Goal: Task Accomplishment & Management: Use online tool/utility

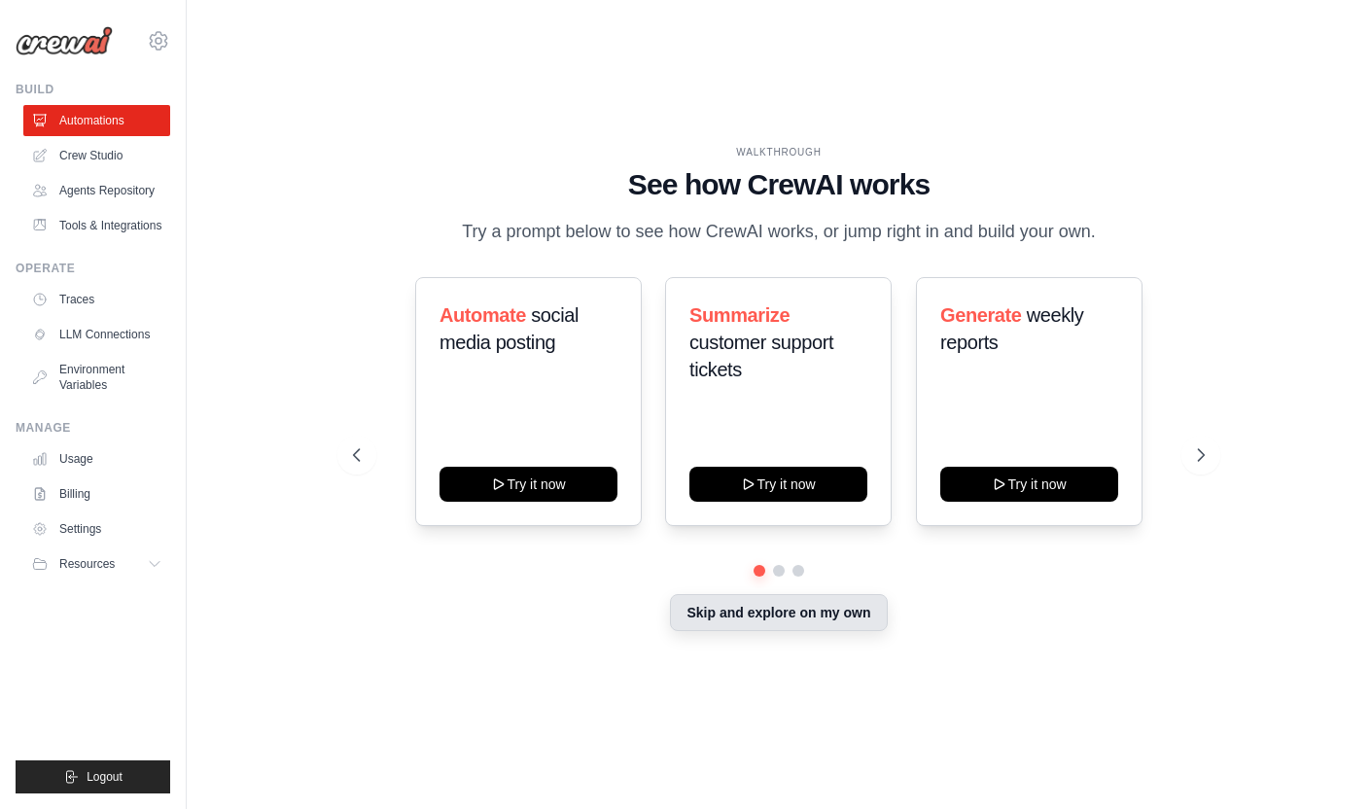
click at [776, 596] on button "Skip and explore on my own" at bounding box center [778, 612] width 217 height 37
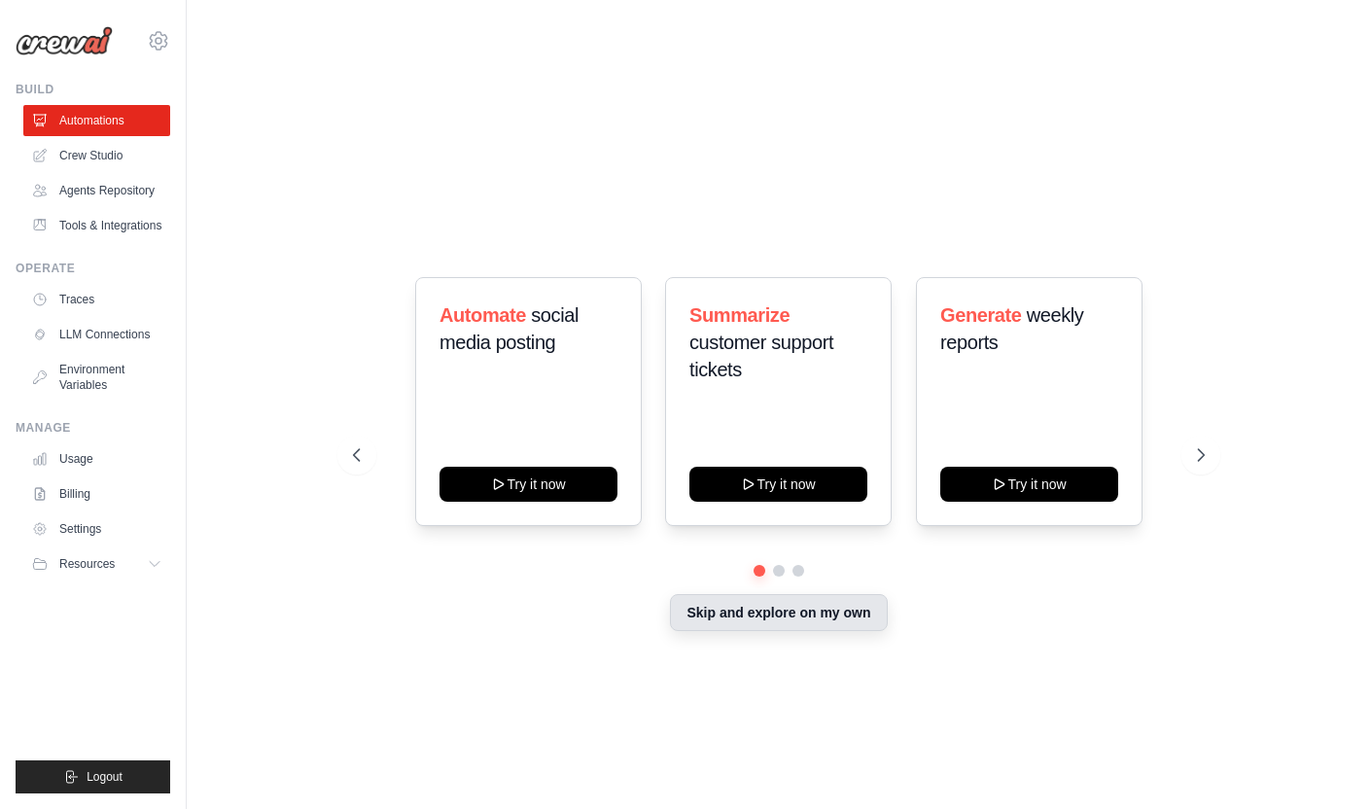
click at [767, 618] on div "WALKTHROUGH See how CrewAI works Try a prompt below to see how CrewAI works, or…" at bounding box center [779, 404] width 1122 height 770
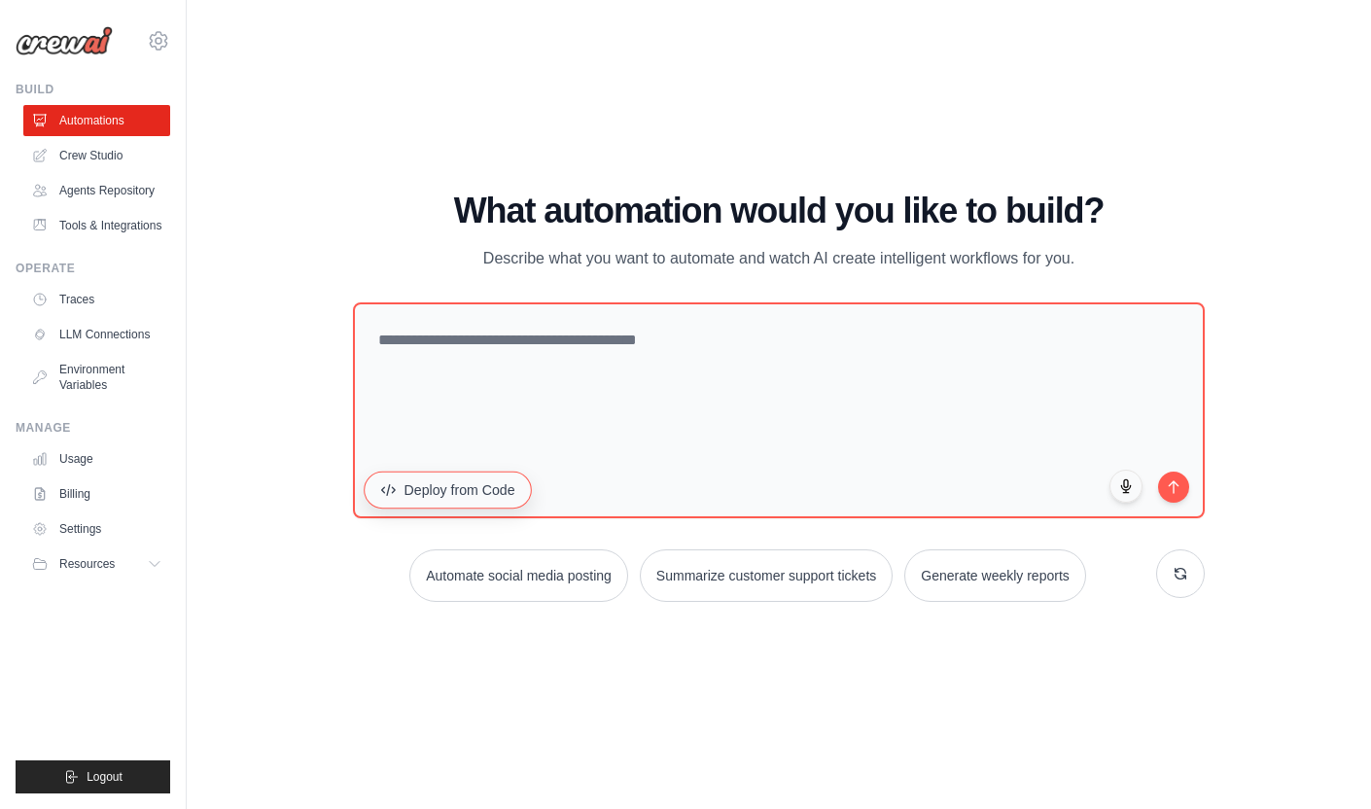
click at [508, 492] on button "Deploy from Code" at bounding box center [449, 489] width 168 height 37
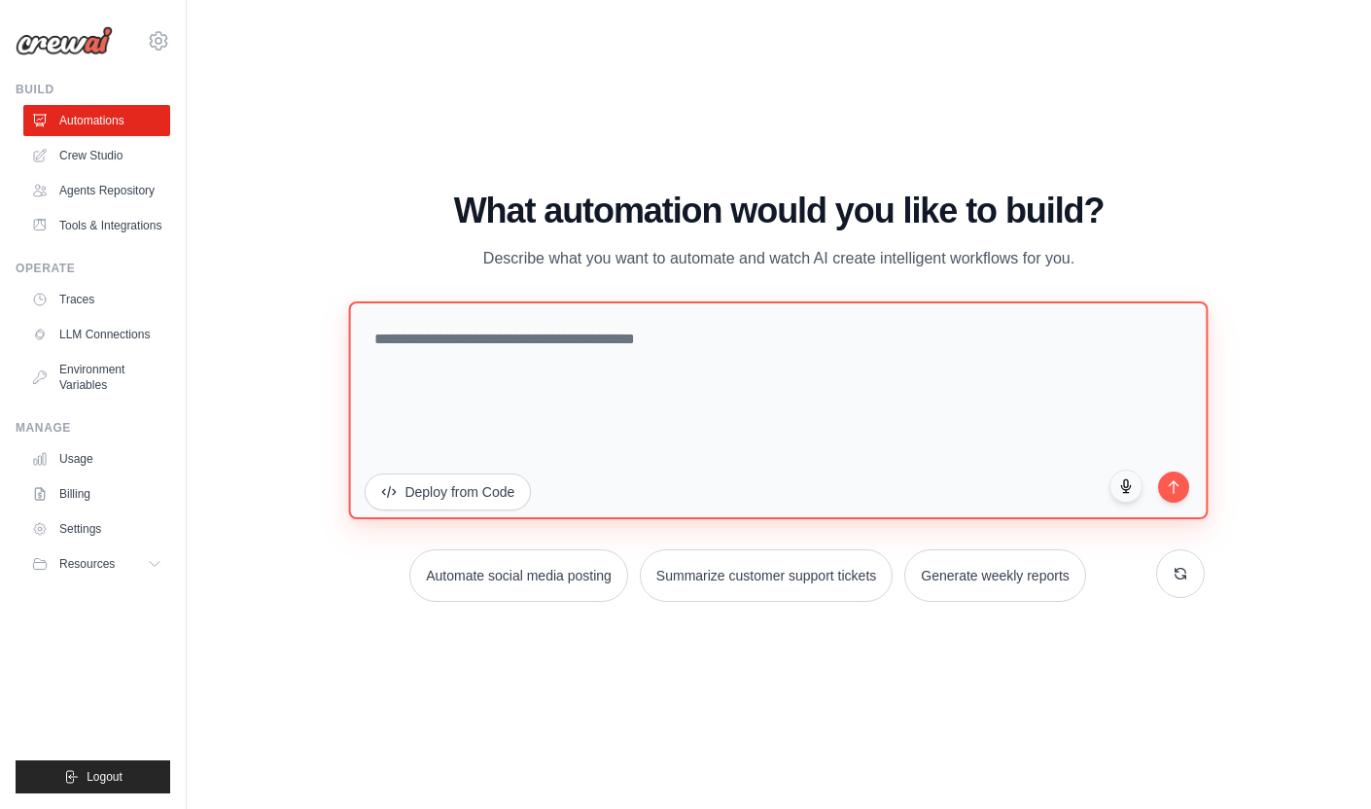
click at [641, 367] on textarea at bounding box center [778, 410] width 859 height 218
click at [562, 418] on textarea at bounding box center [778, 410] width 859 height 218
type textarea "**********"
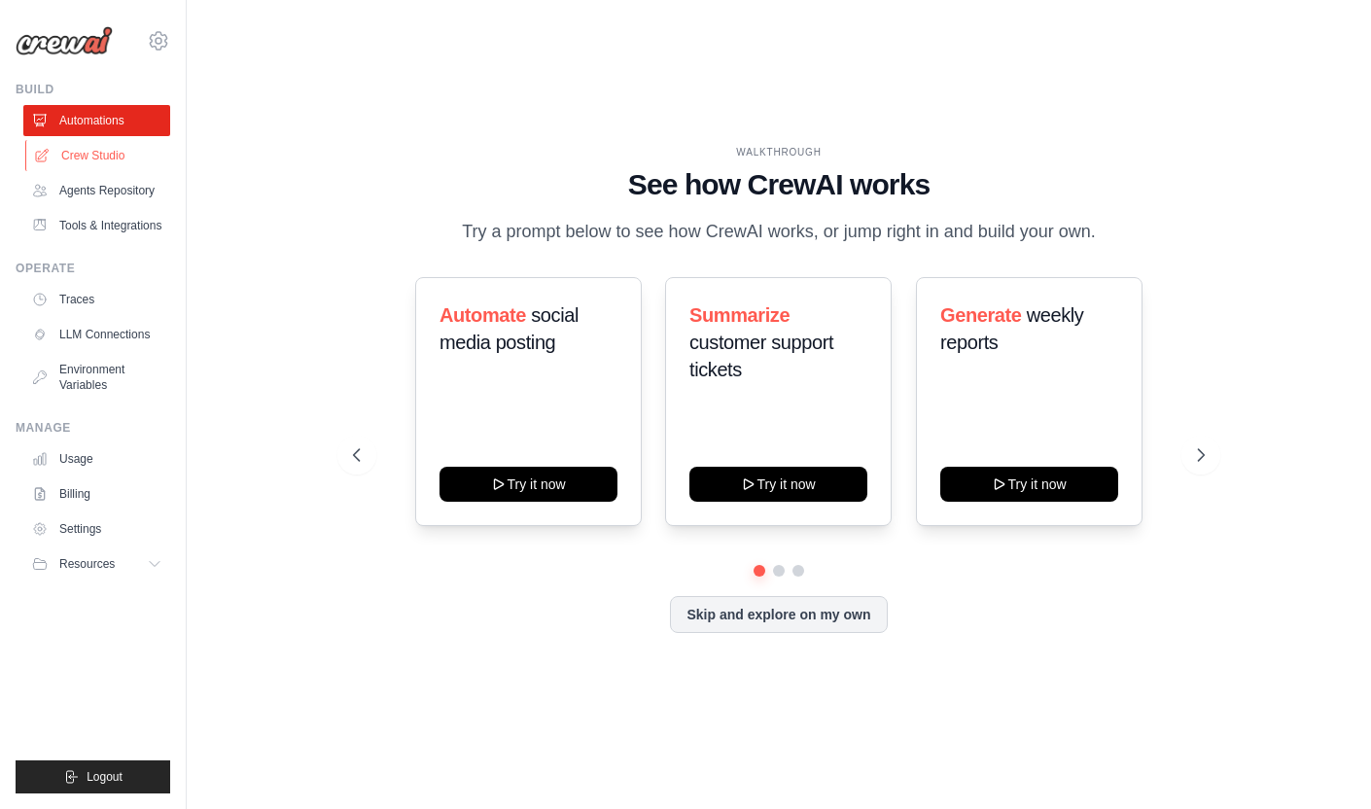
click at [99, 154] on link "Crew Studio" at bounding box center [98, 155] width 147 height 31
click at [130, 107] on link "Automations" at bounding box center [98, 120] width 147 height 31
click at [788, 612] on button "Skip and explore on my own" at bounding box center [778, 612] width 217 height 37
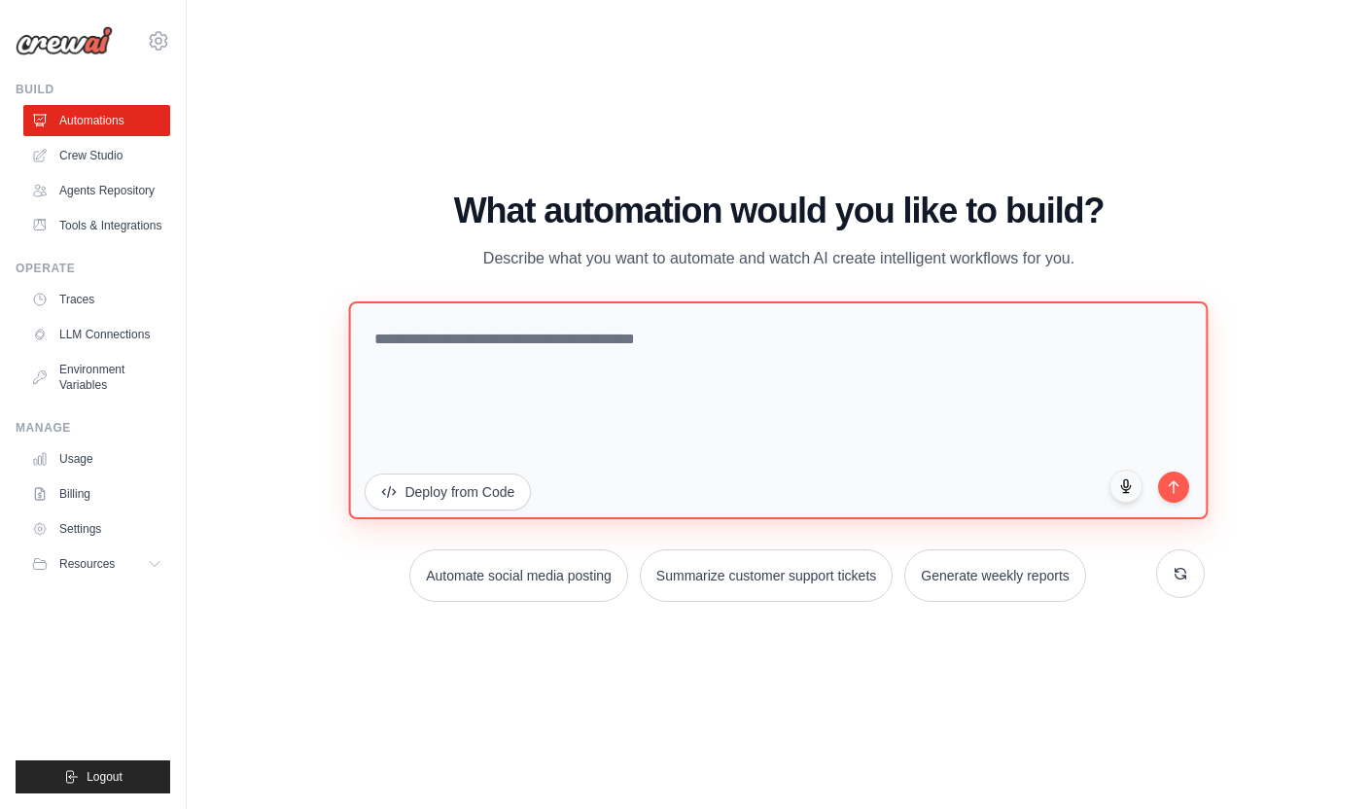
click at [648, 379] on textarea at bounding box center [778, 410] width 859 height 218
type textarea "**********"
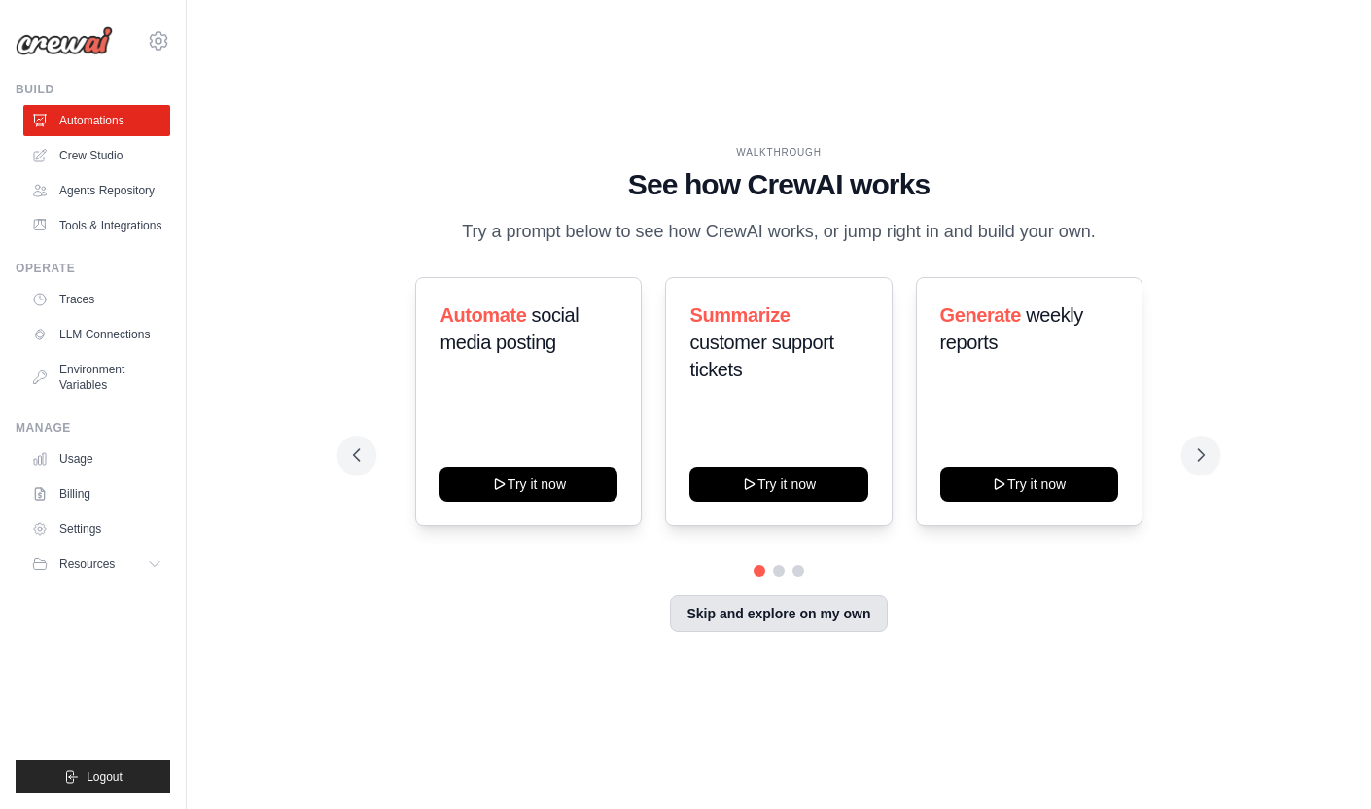
click at [750, 627] on button "Skip and explore on my own" at bounding box center [778, 613] width 217 height 37
click at [799, 628] on button "Skip and explore on my own" at bounding box center [778, 612] width 217 height 37
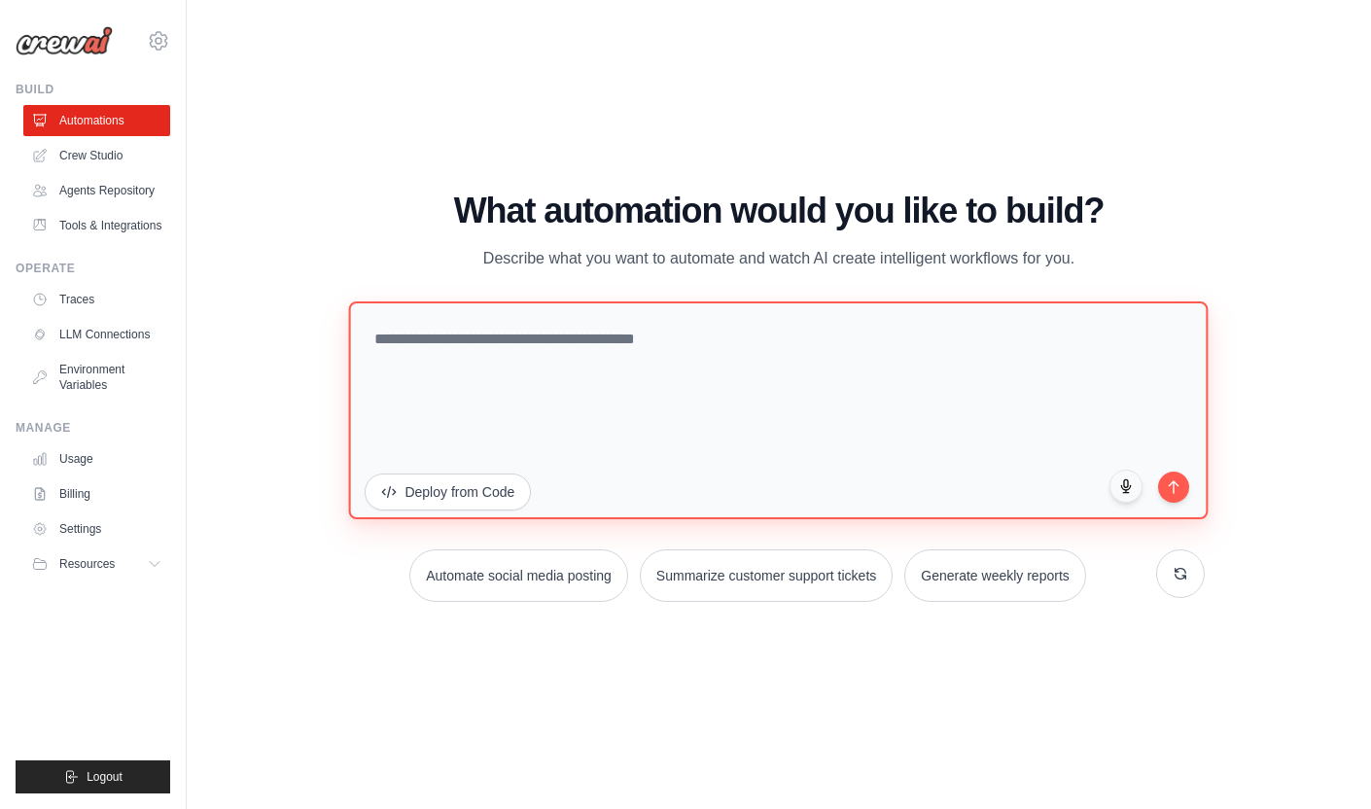
click at [618, 349] on textarea at bounding box center [778, 410] width 859 height 218
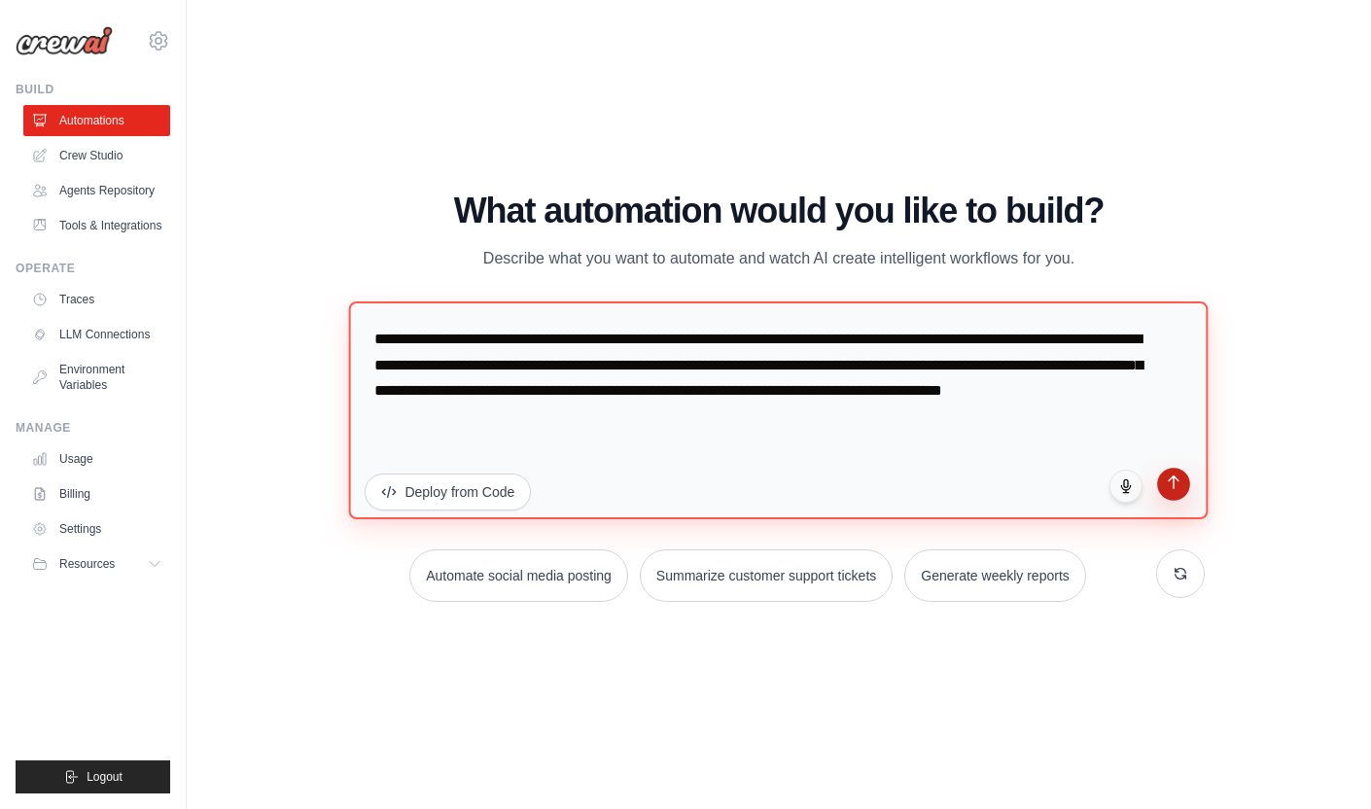
type textarea "**********"
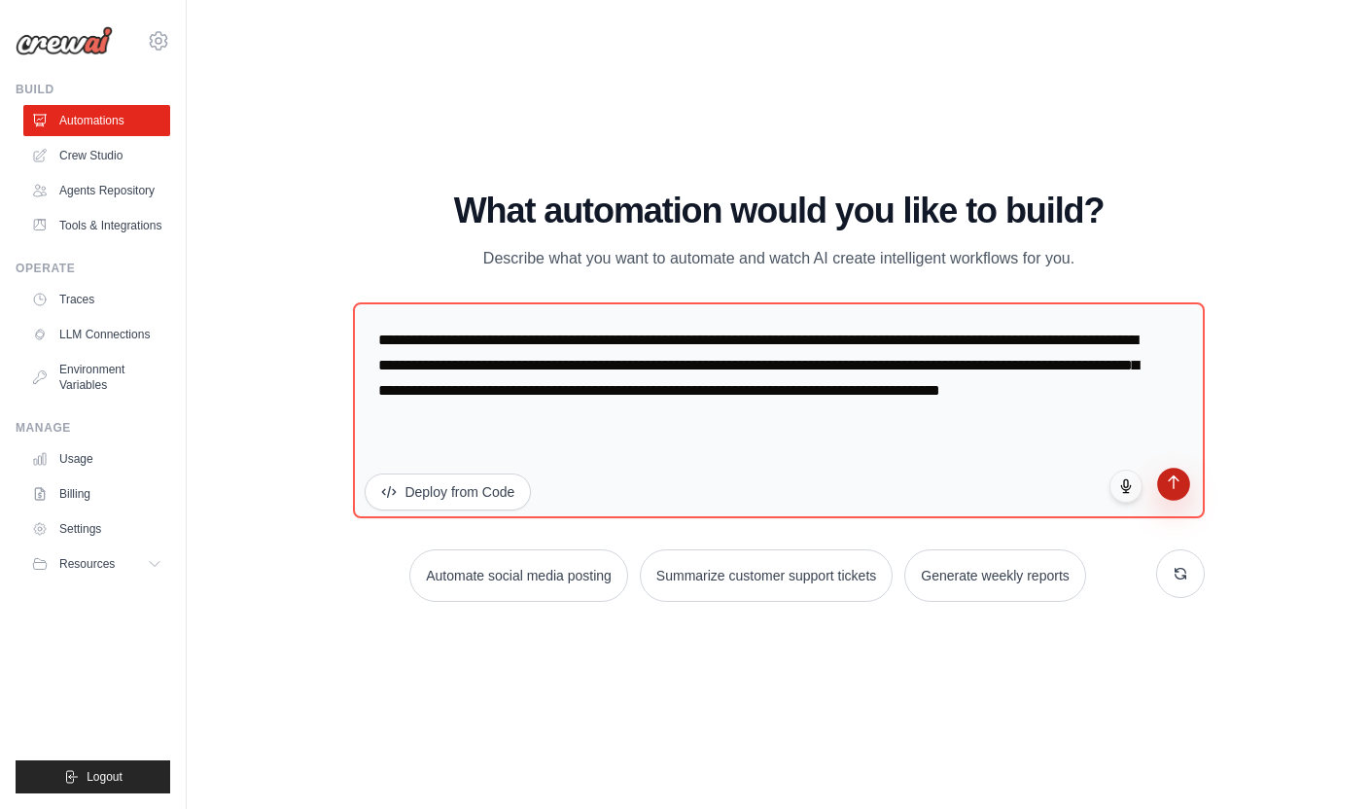
click at [1174, 484] on icon "submit" at bounding box center [1172, 482] width 17 height 17
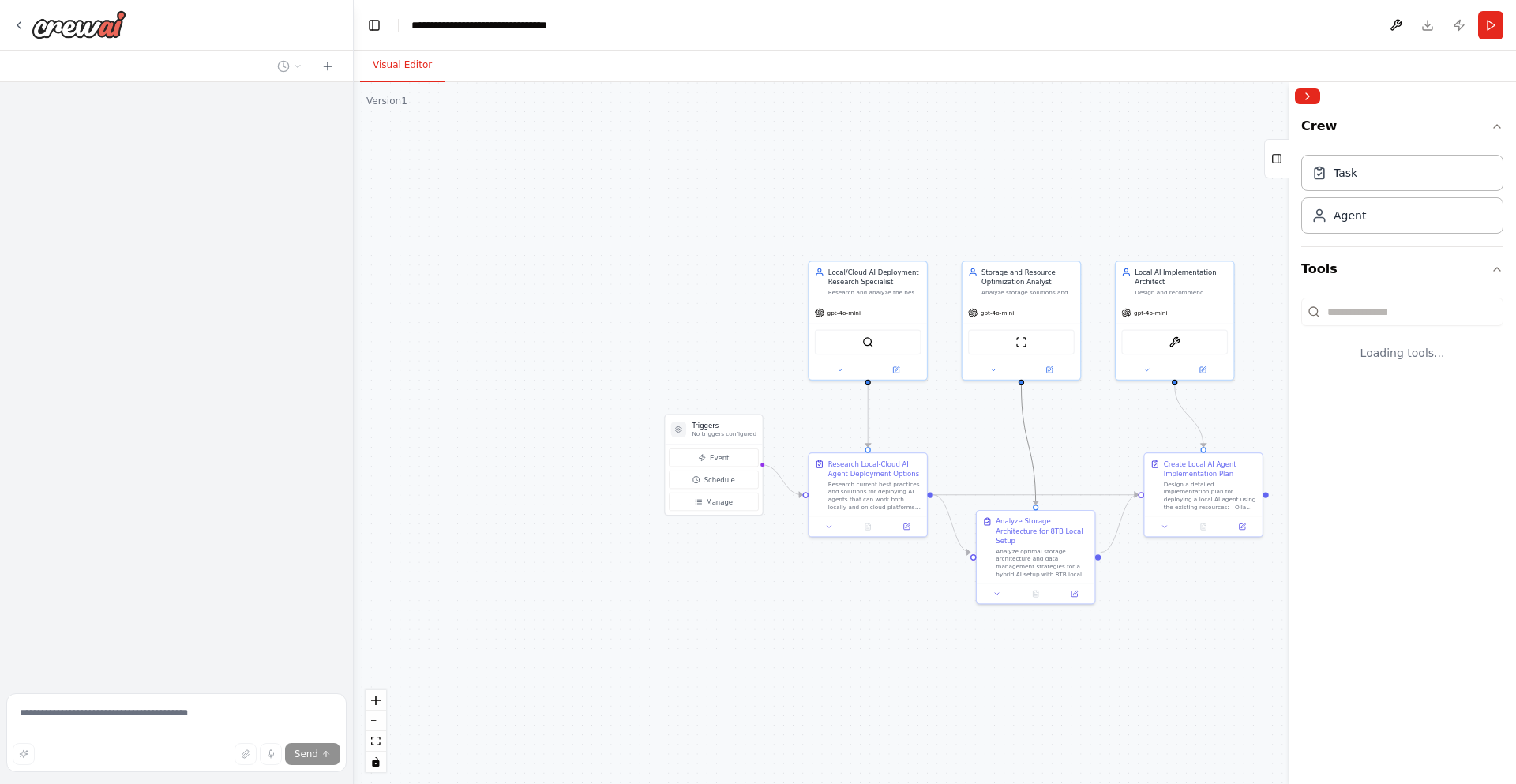
drag, startPoint x: 1029, startPoint y: 440, endPoint x: 875, endPoint y: 435, distance: 154.1
click at [875, 435] on div ".deletable-edge-delete-btn { width: 20px; height: 20px; border: 0px solid #ffff…" at bounding box center [934, 433] width 1163 height 702
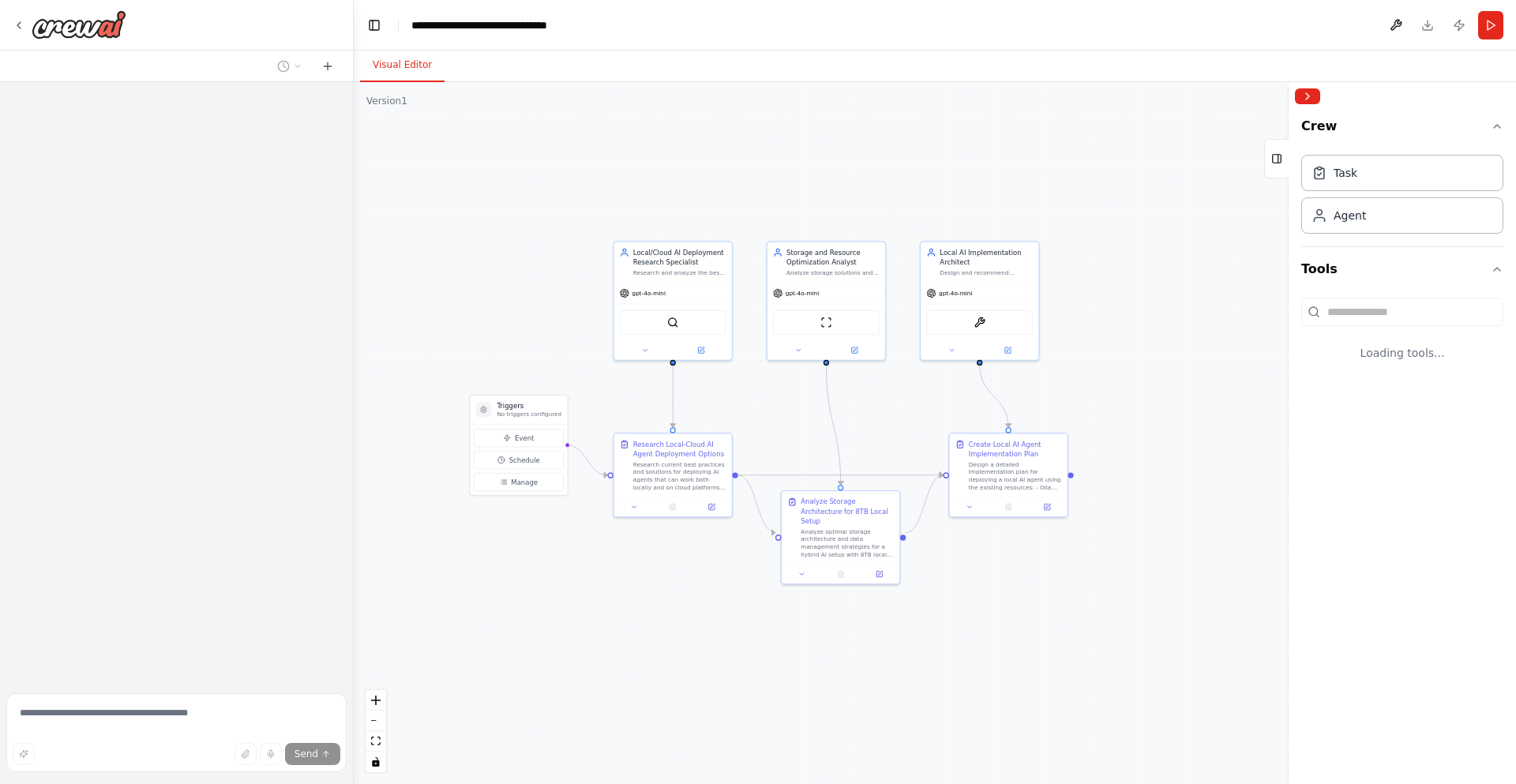
drag, startPoint x: 942, startPoint y: 168, endPoint x: 753, endPoint y: 141, distance: 190.9
click at [751, 141] on div ".deletable-edge-delete-btn { width: 20px; height: 20px; border: 0px solid #ffff…" at bounding box center [934, 433] width 1163 height 702
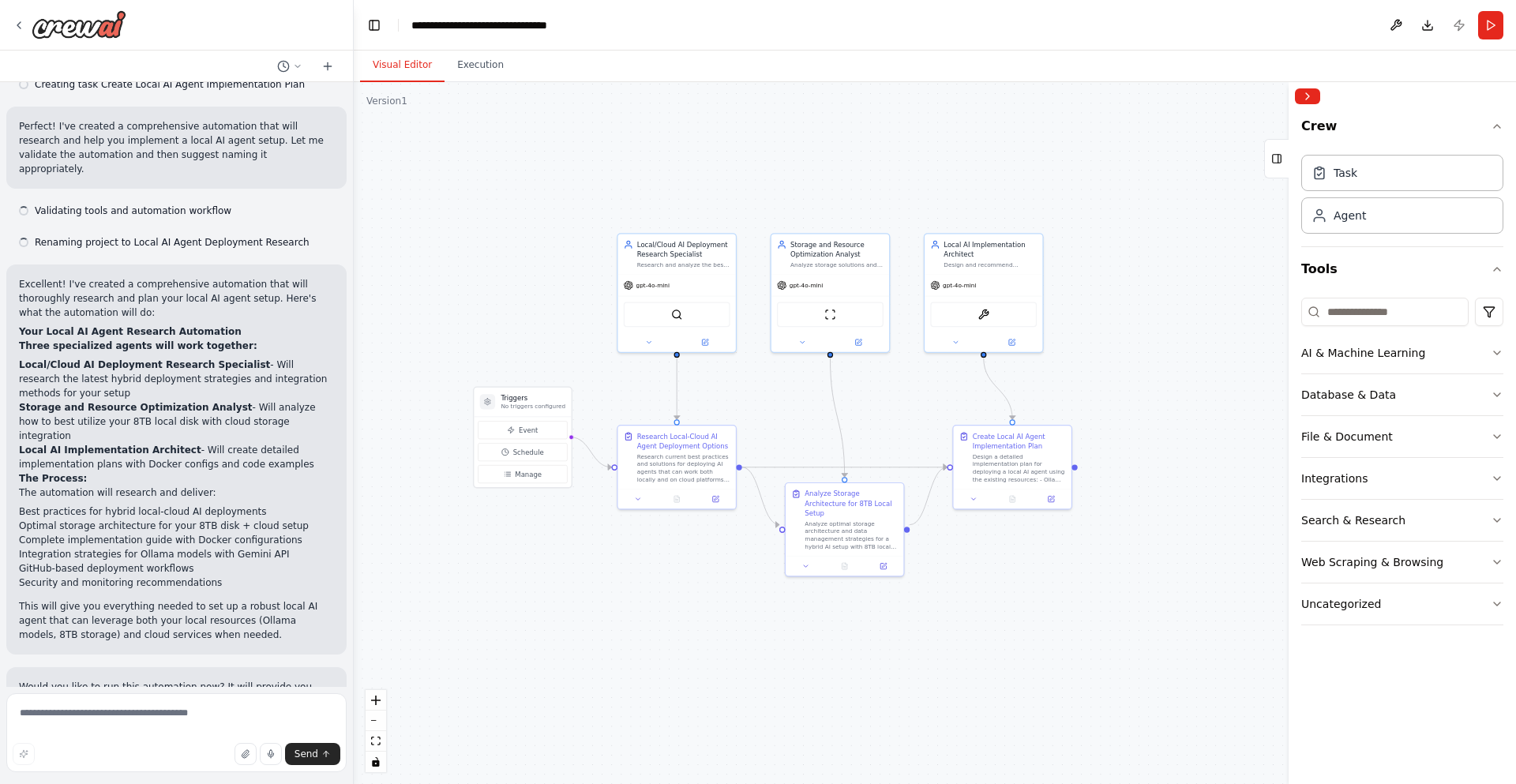
scroll to position [809, 0]
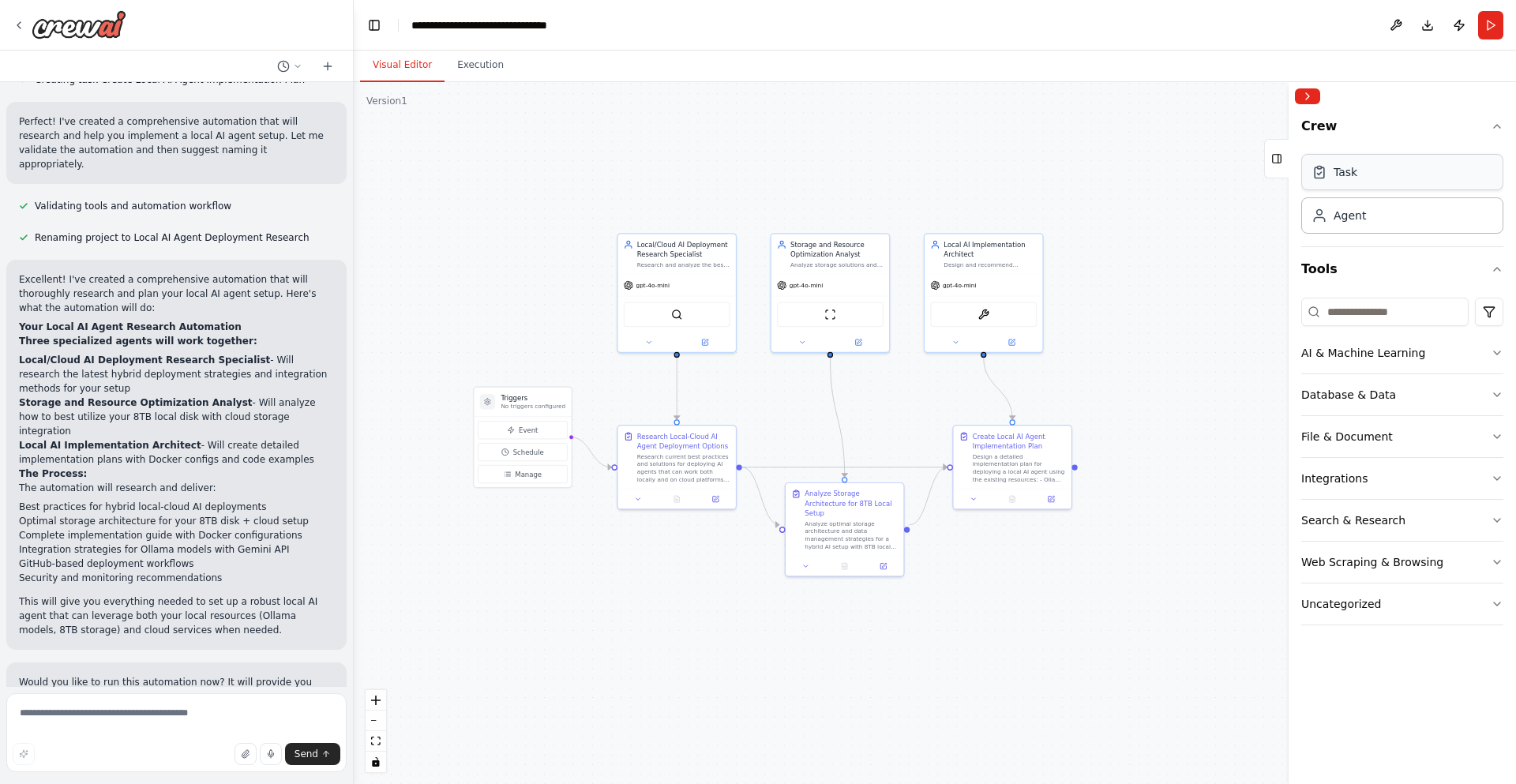
click at [1113, 168] on div "Task" at bounding box center [1345, 171] width 24 height 15
drag, startPoint x: 1492, startPoint y: 27, endPoint x: 1480, endPoint y: 31, distance: 12.6
click at [1113, 27] on button "Run" at bounding box center [1491, 25] width 25 height 28
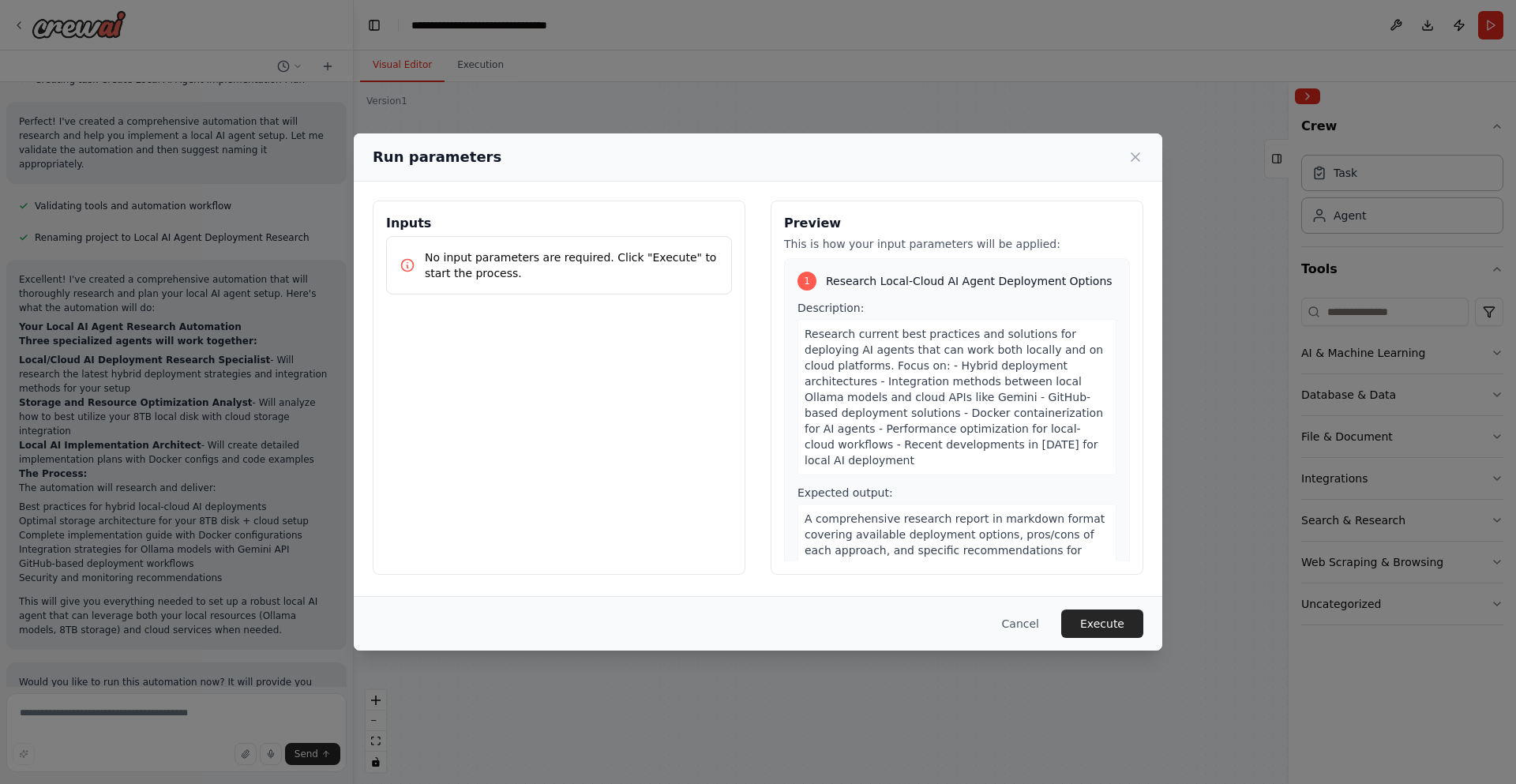
click at [1113, 609] on div "Cancel Execute" at bounding box center [757, 623] width 808 height 54
click at [1113, 619] on button "Execute" at bounding box center [1102, 623] width 82 height 28
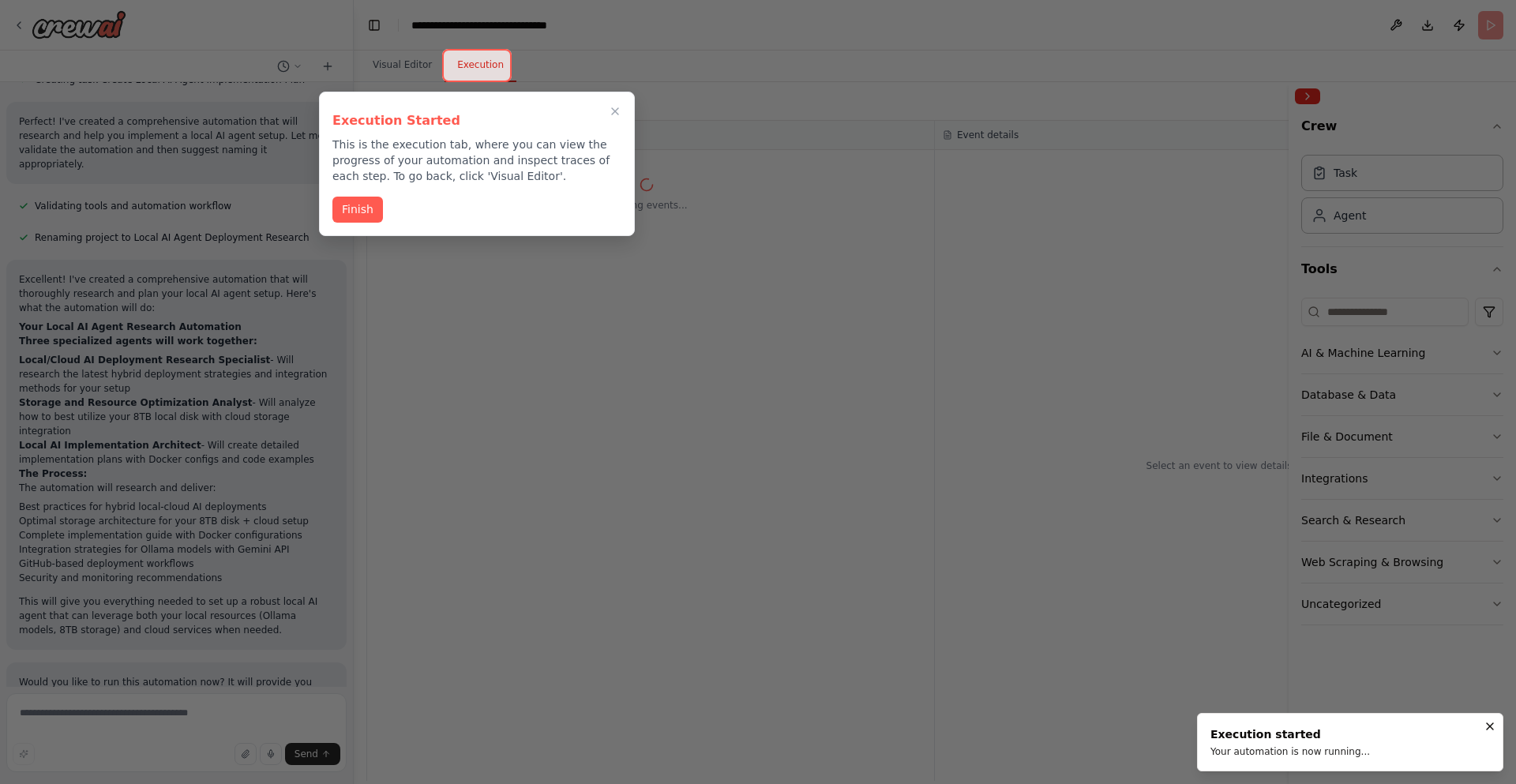
click at [310, 214] on div at bounding box center [758, 392] width 1516 height 784
click at [353, 206] on button "Finish" at bounding box center [357, 208] width 50 height 26
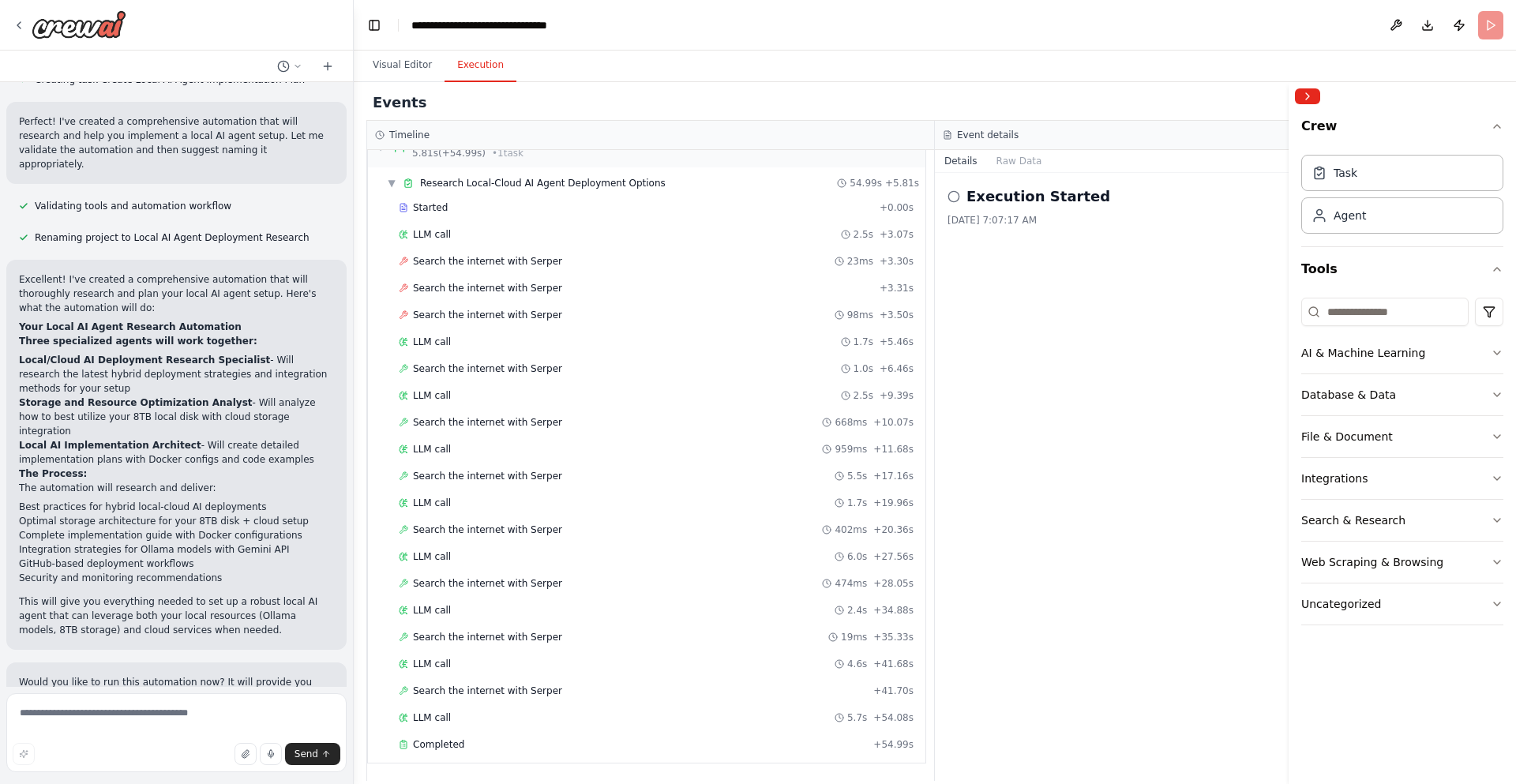
scroll to position [84, 0]
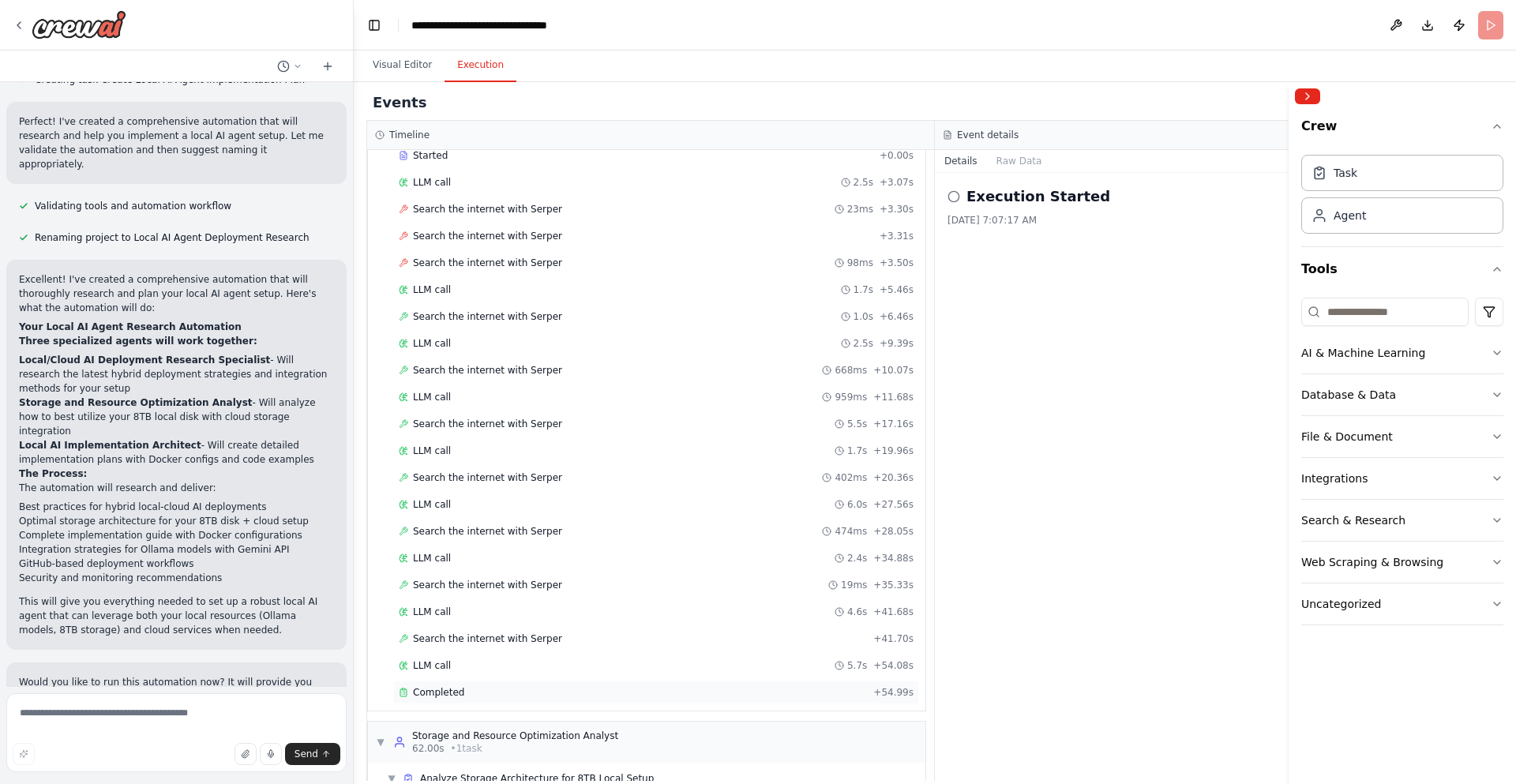
click at [509, 656] on div "Completed + 54.99s" at bounding box center [656, 692] width 526 height 24
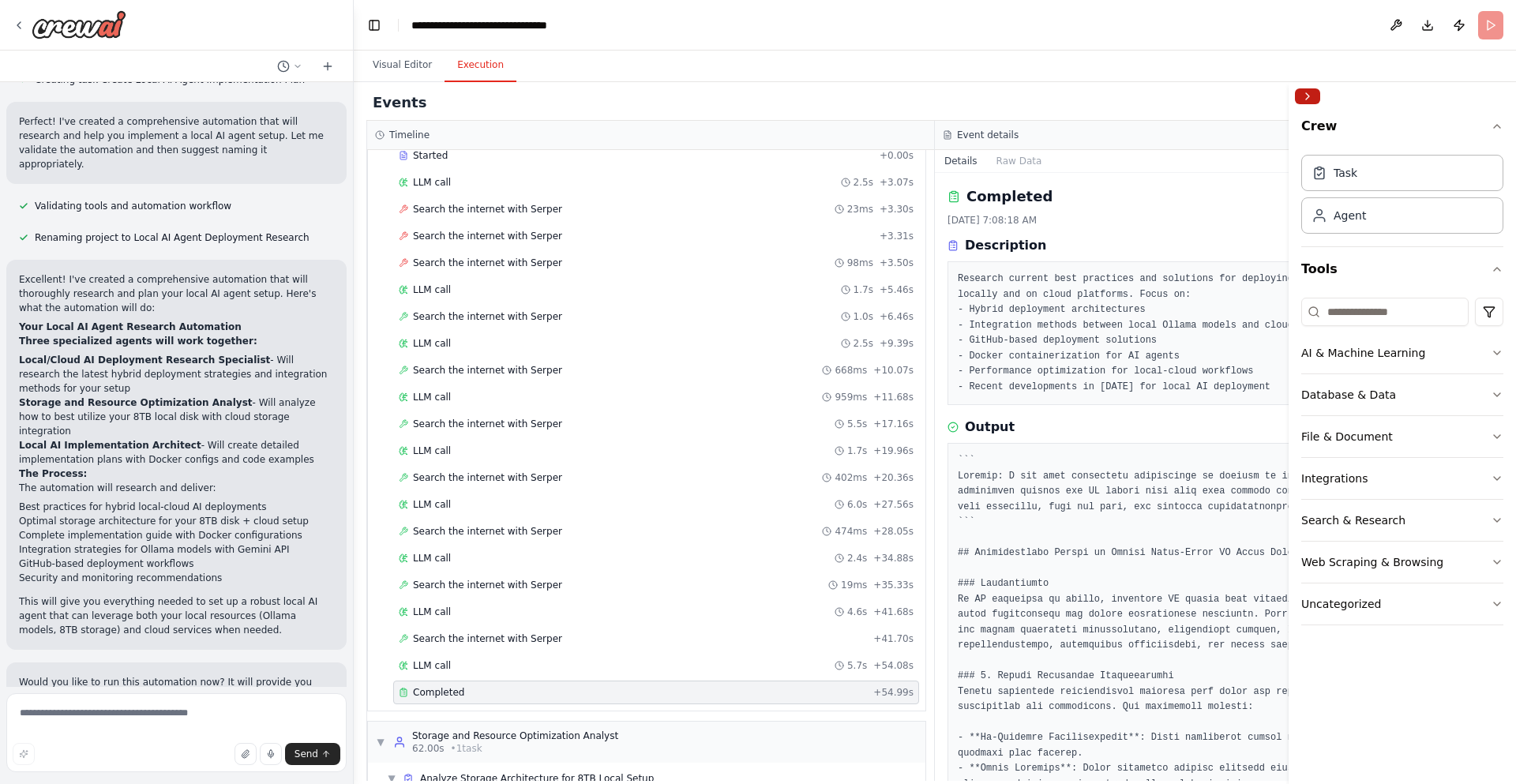
click at [1113, 91] on button "Collapse right sidebar" at bounding box center [1307, 96] width 25 height 15
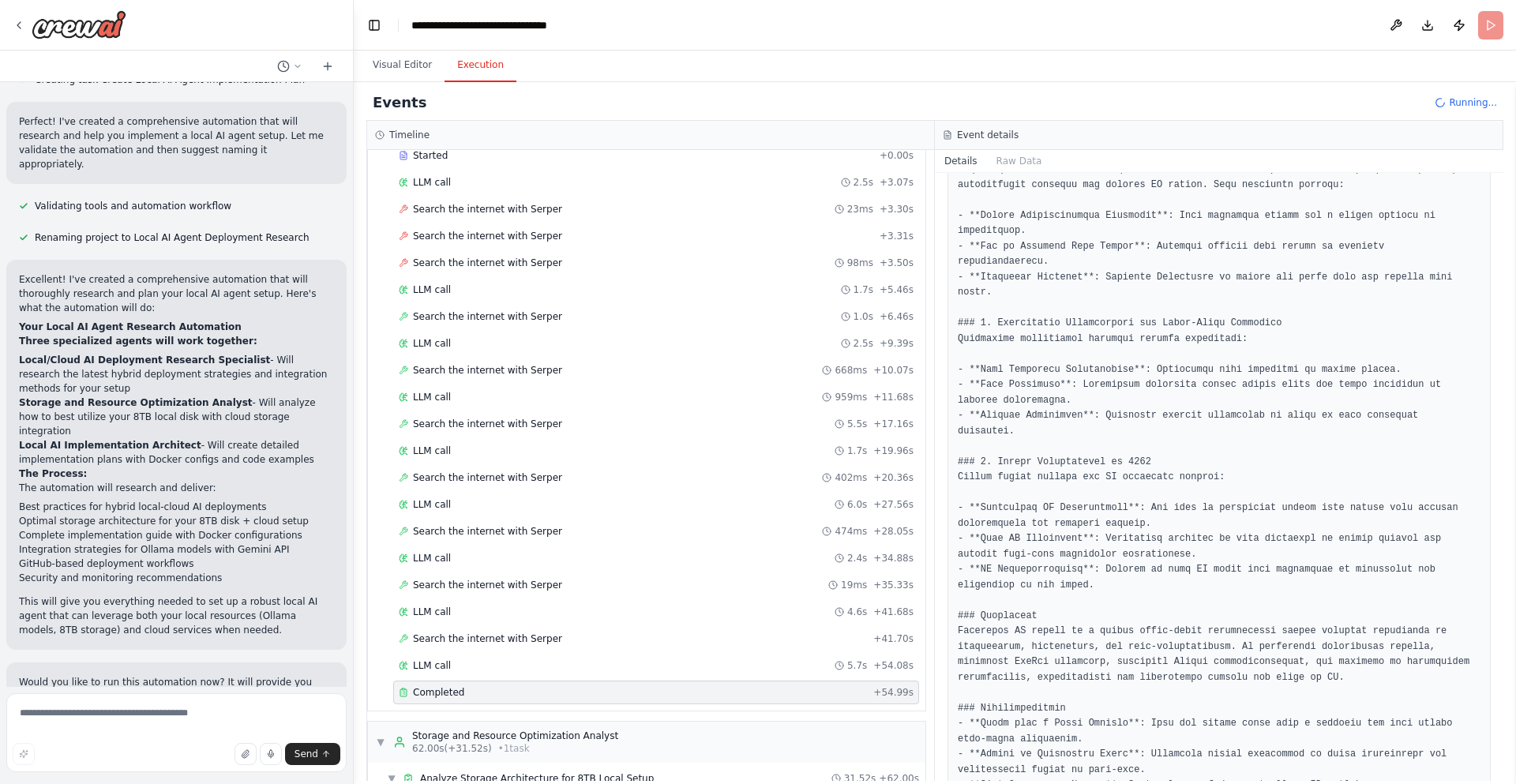
scroll to position [1232, 0]
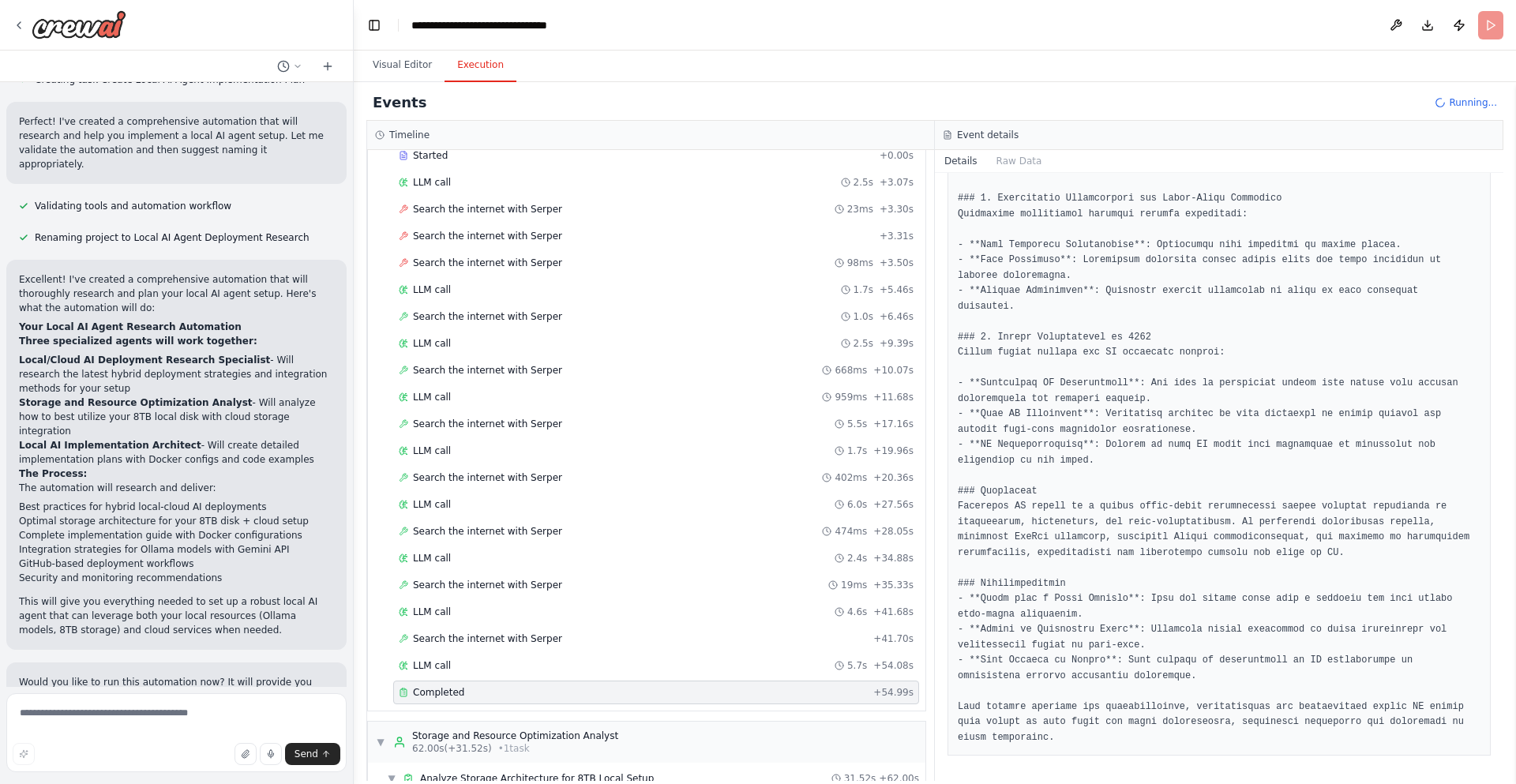
drag, startPoint x: 1085, startPoint y: 743, endPoint x: 1071, endPoint y: 736, distance: 15.7
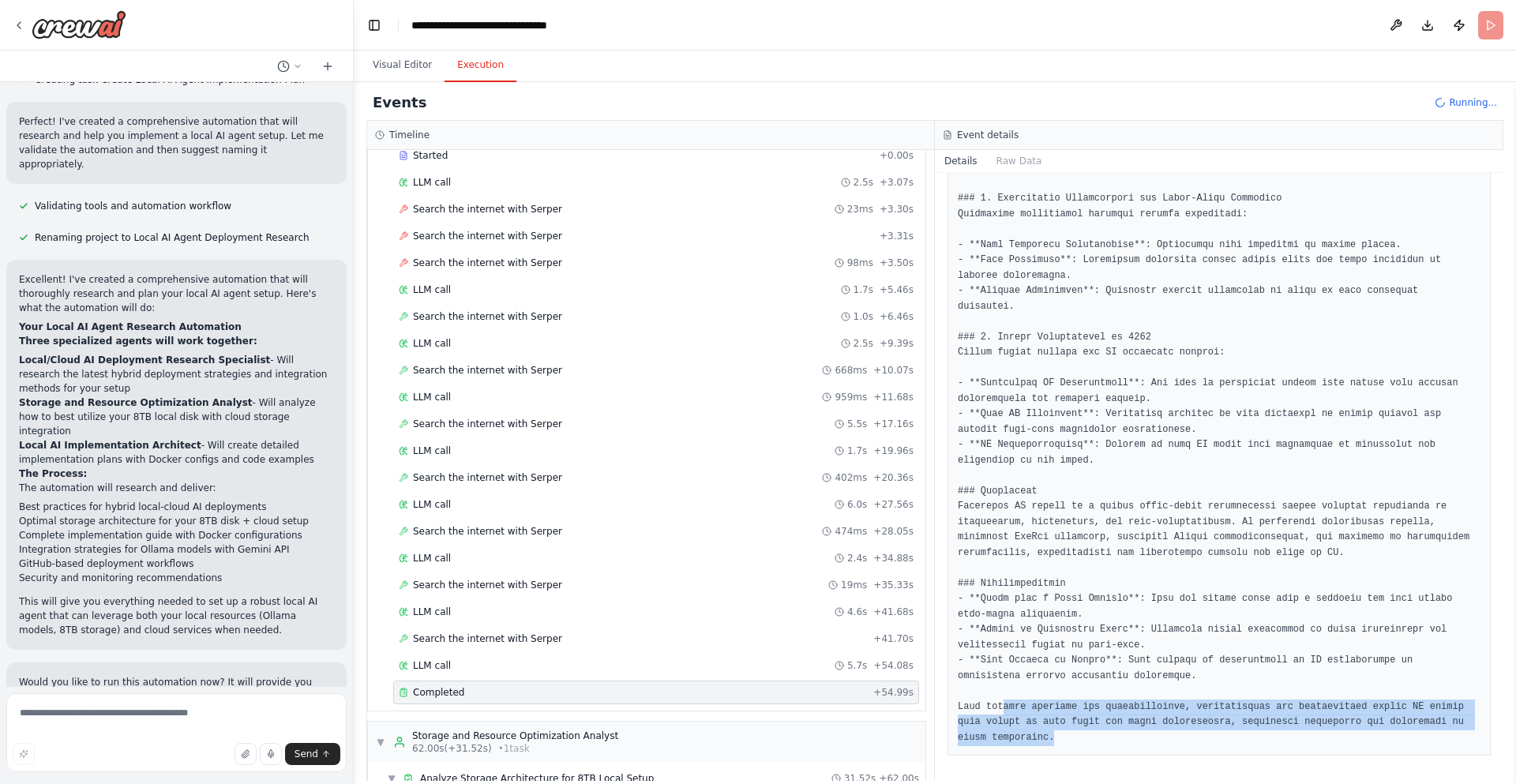
drag, startPoint x: 1059, startPoint y: 734, endPoint x: 956, endPoint y: 588, distance: 178.7
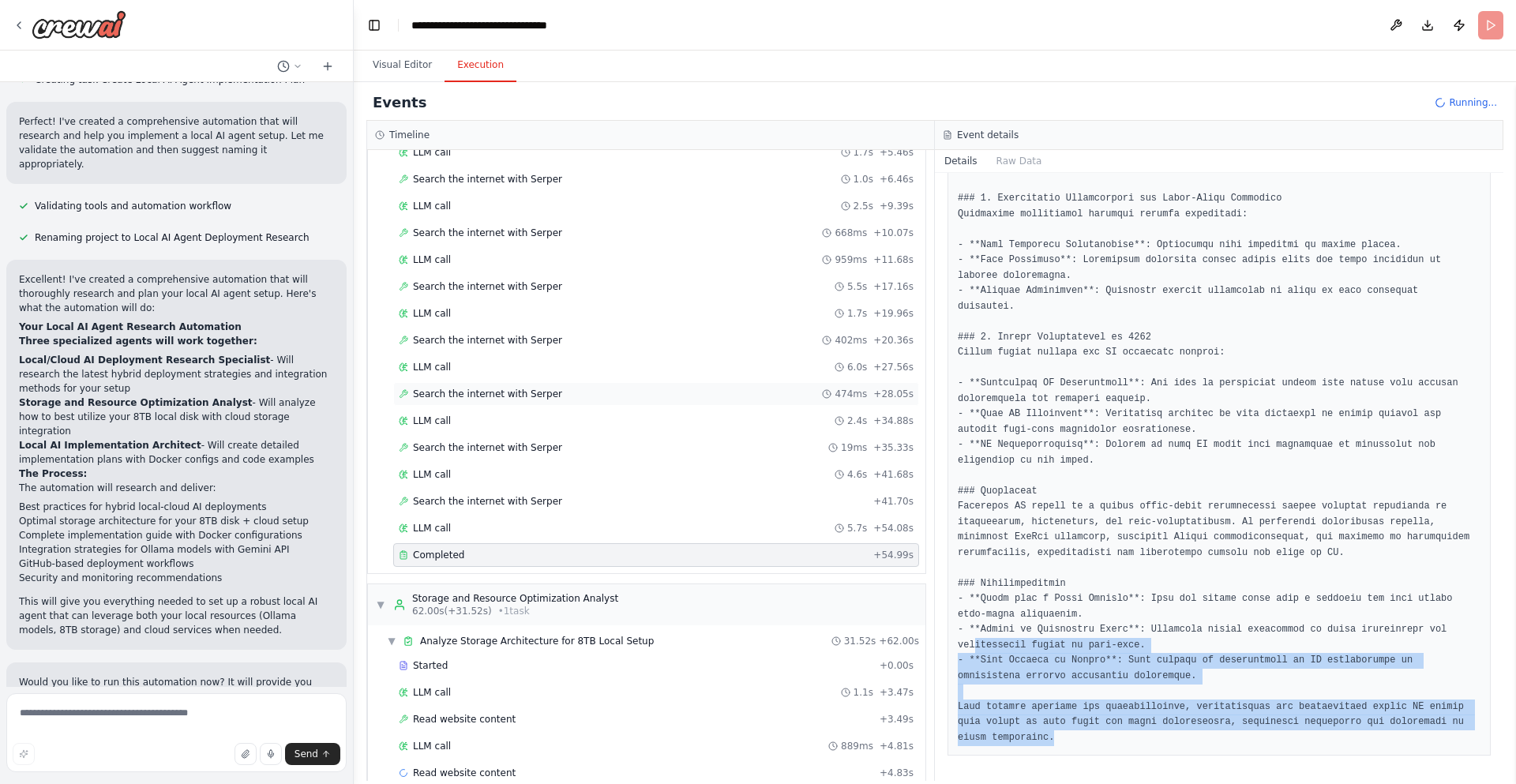
scroll to position [0, 0]
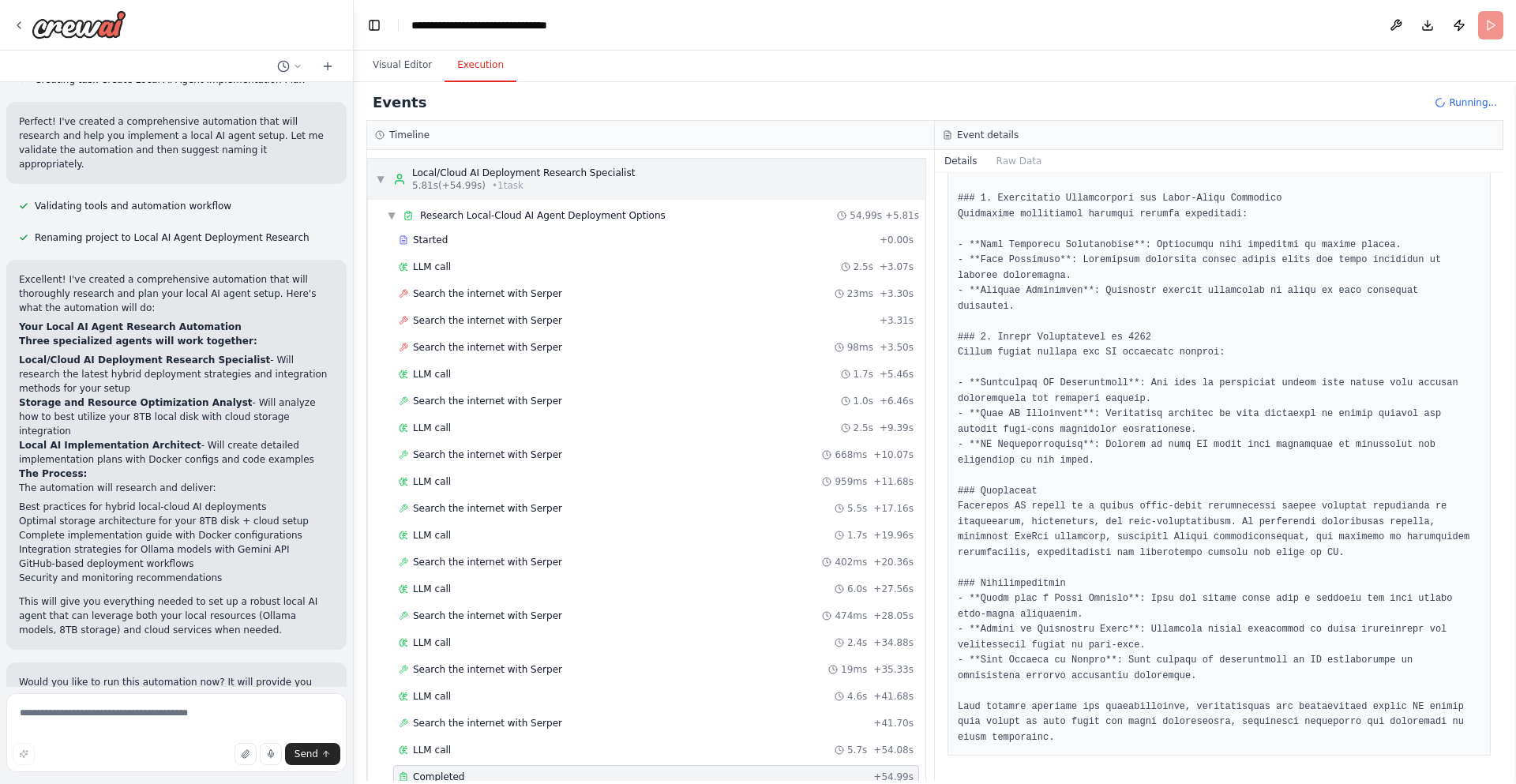
click at [515, 180] on span "• 1 task" at bounding box center [508, 186] width 32 height 13
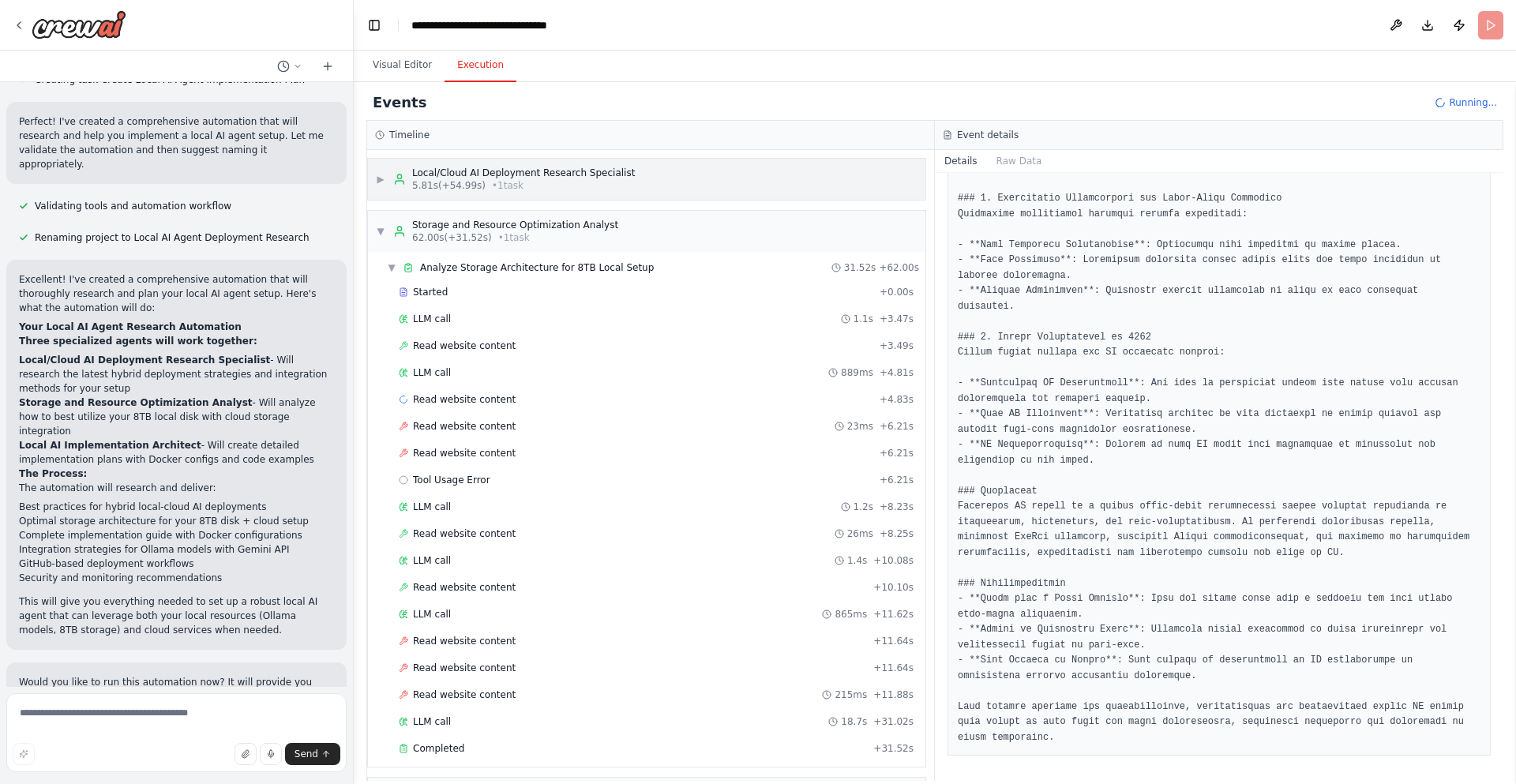
drag, startPoint x: 510, startPoint y: 184, endPoint x: 508, endPoint y: 197, distance: 13.2
click at [510, 184] on span "• 1 task" at bounding box center [508, 186] width 32 height 13
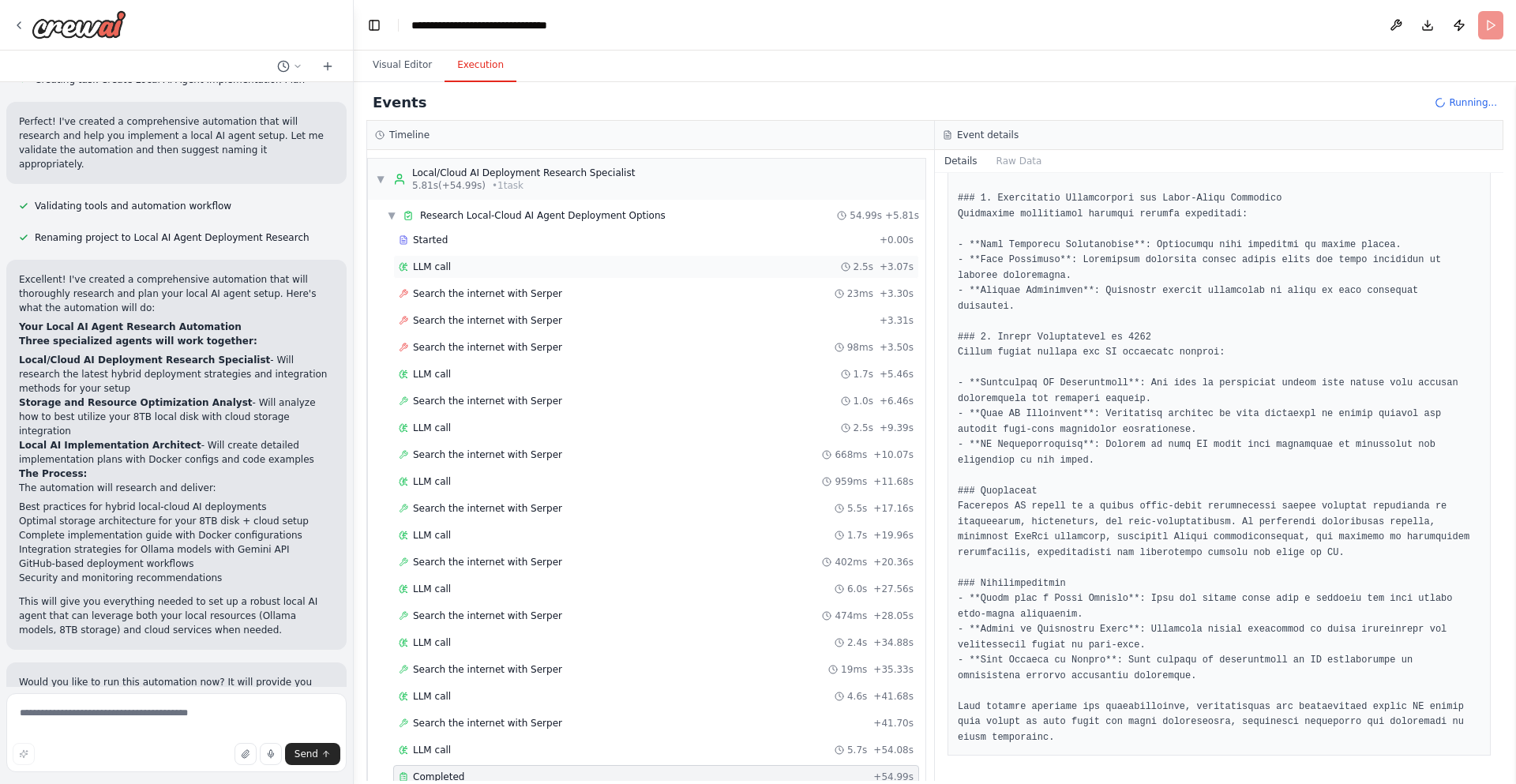
click at [480, 262] on div "LLM call 2.5s + 3.07s" at bounding box center [656, 267] width 515 height 13
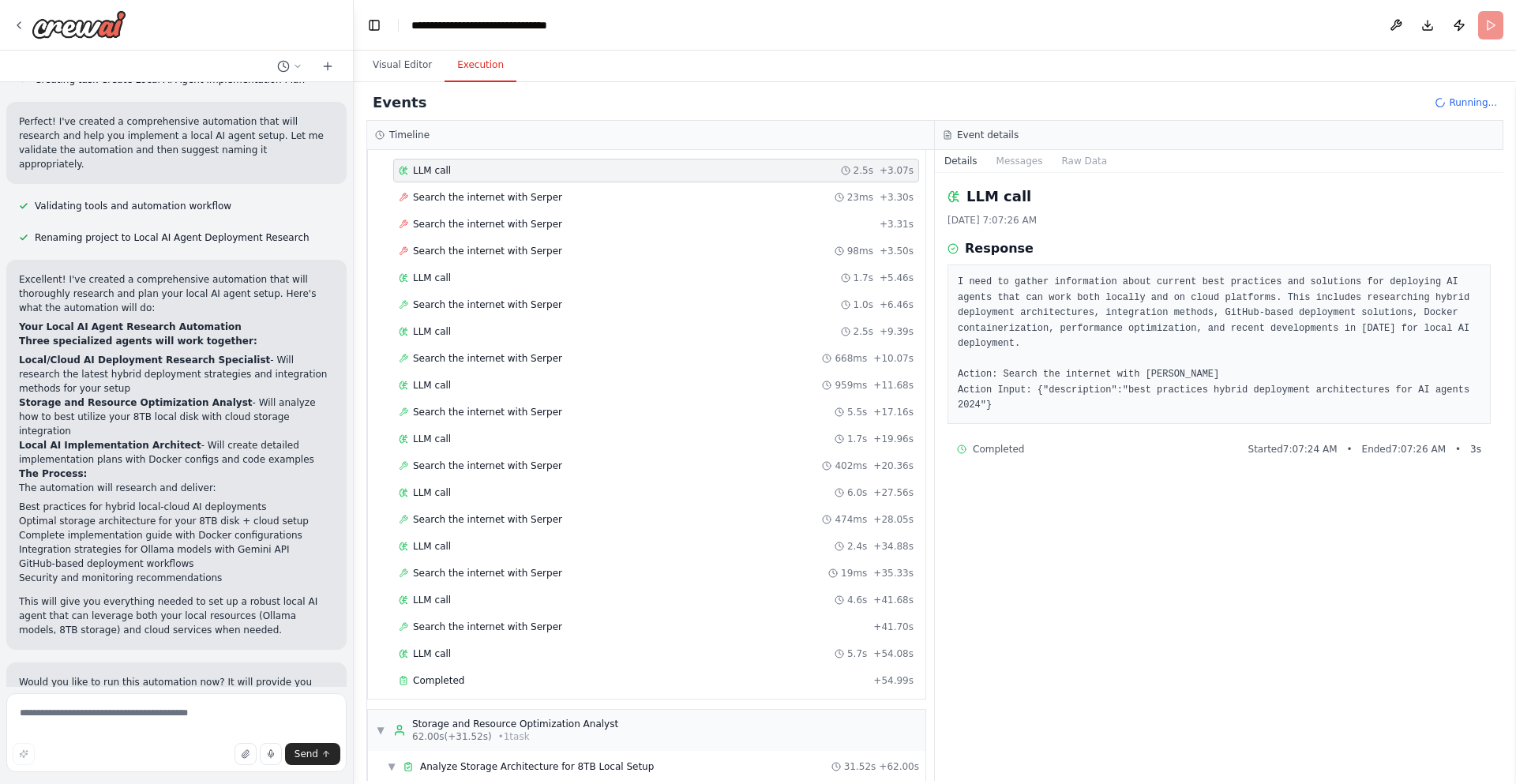
scroll to position [379, 0]
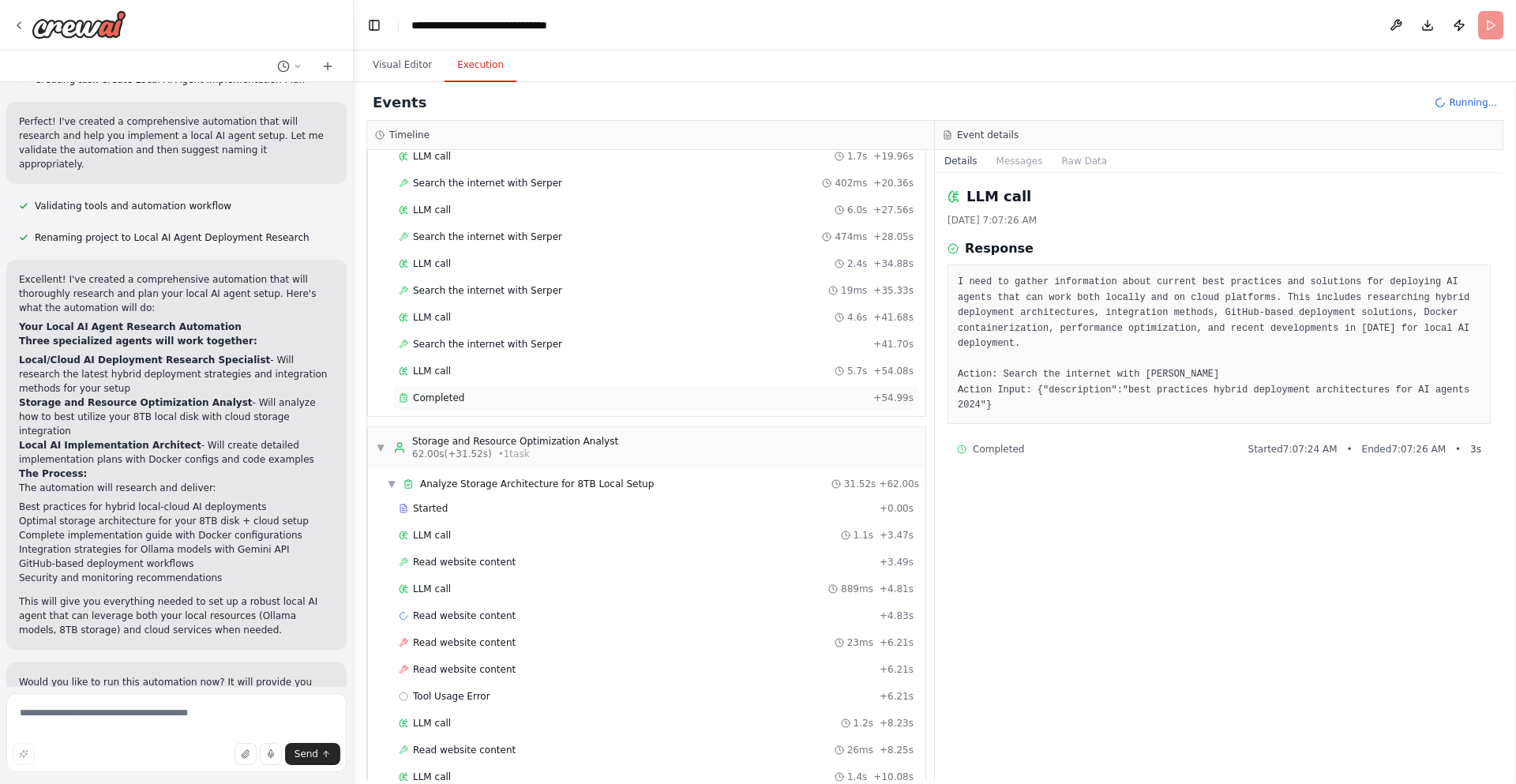
click at [513, 394] on div "Completed" at bounding box center [633, 398] width 468 height 13
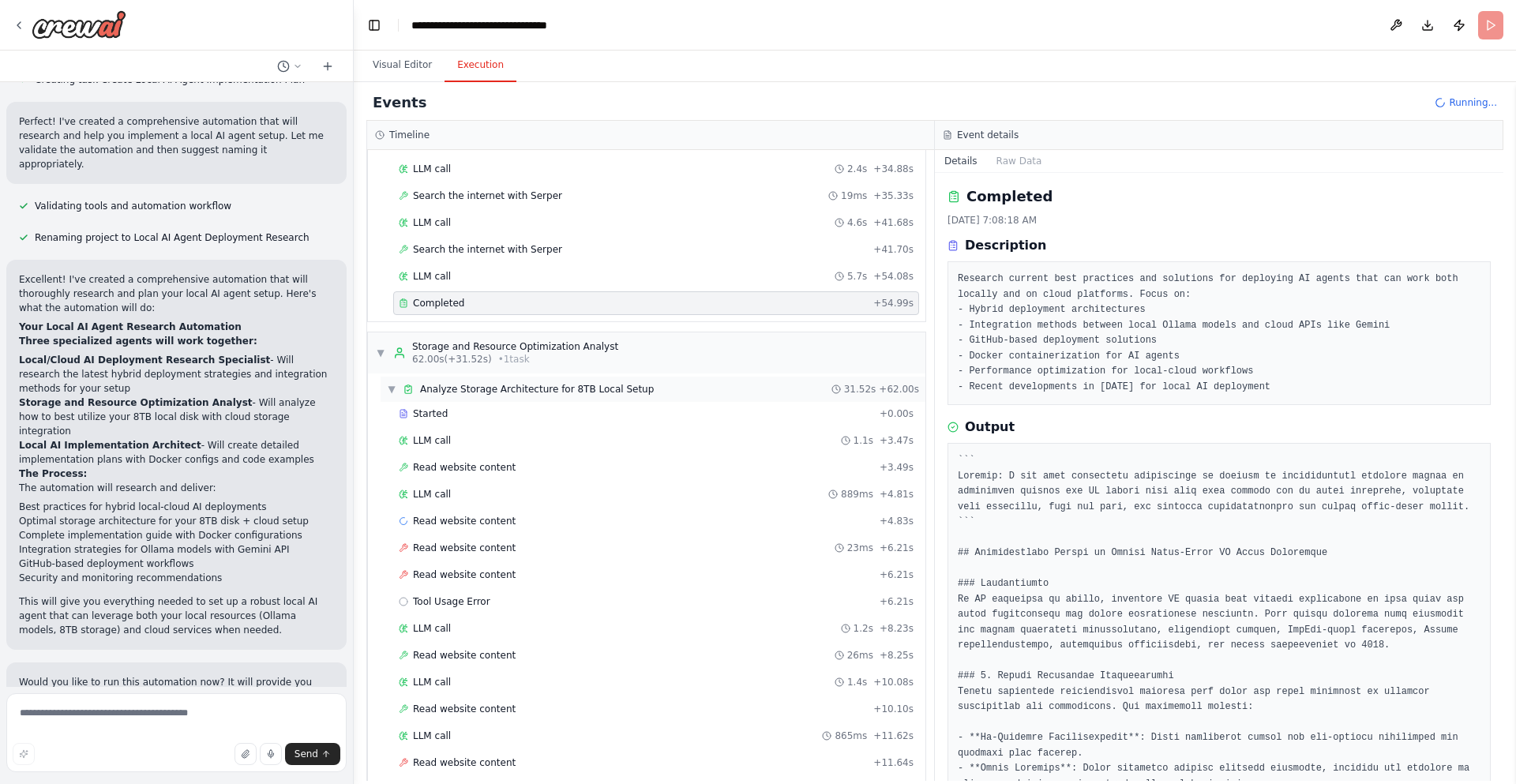
click at [487, 387] on span "Analyze Storage Architecture for 8TB Local Setup" at bounding box center [537, 389] width 234 height 13
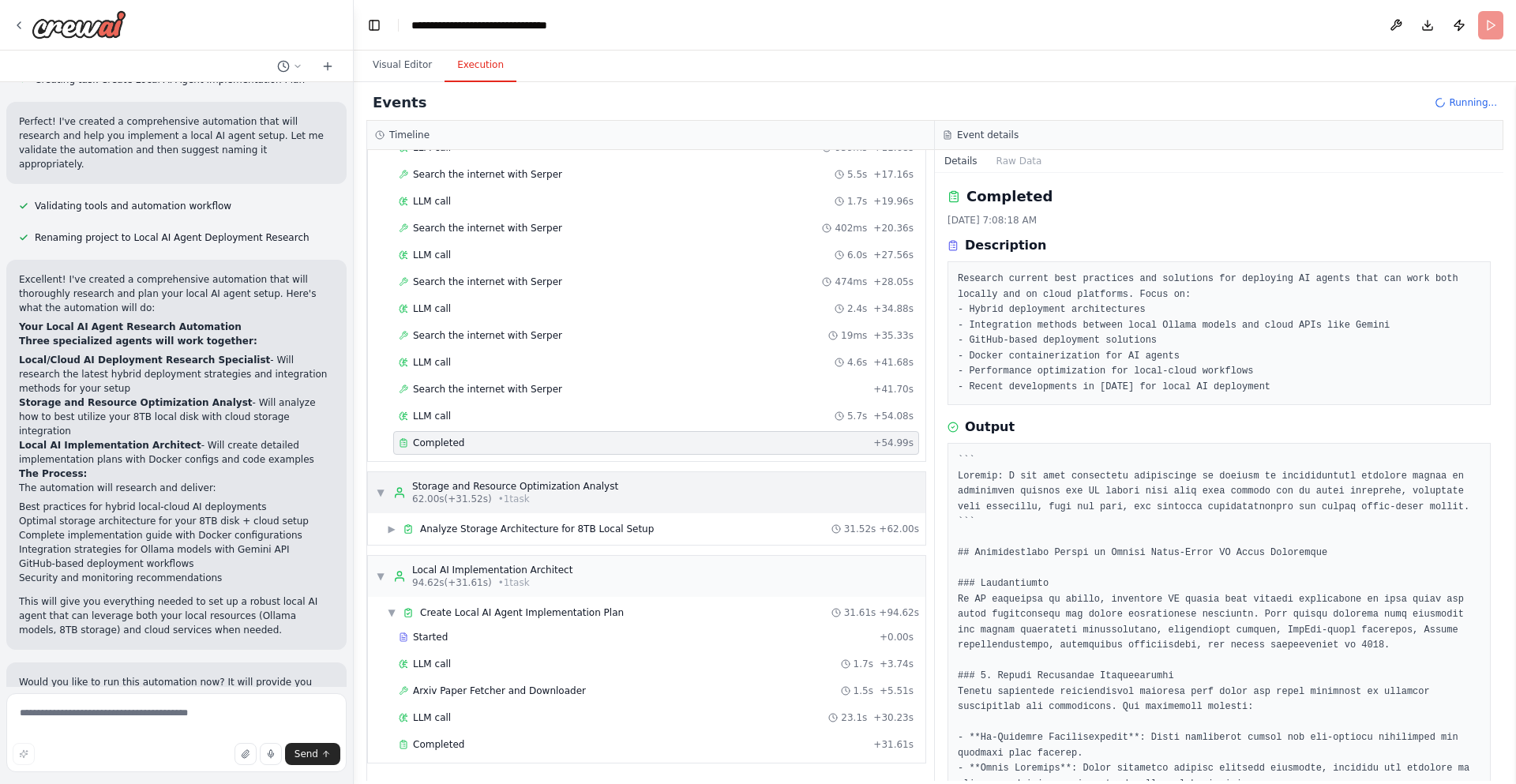
click at [466, 488] on div "Storage and Resource Optimization Analyst" at bounding box center [515, 487] width 206 height 13
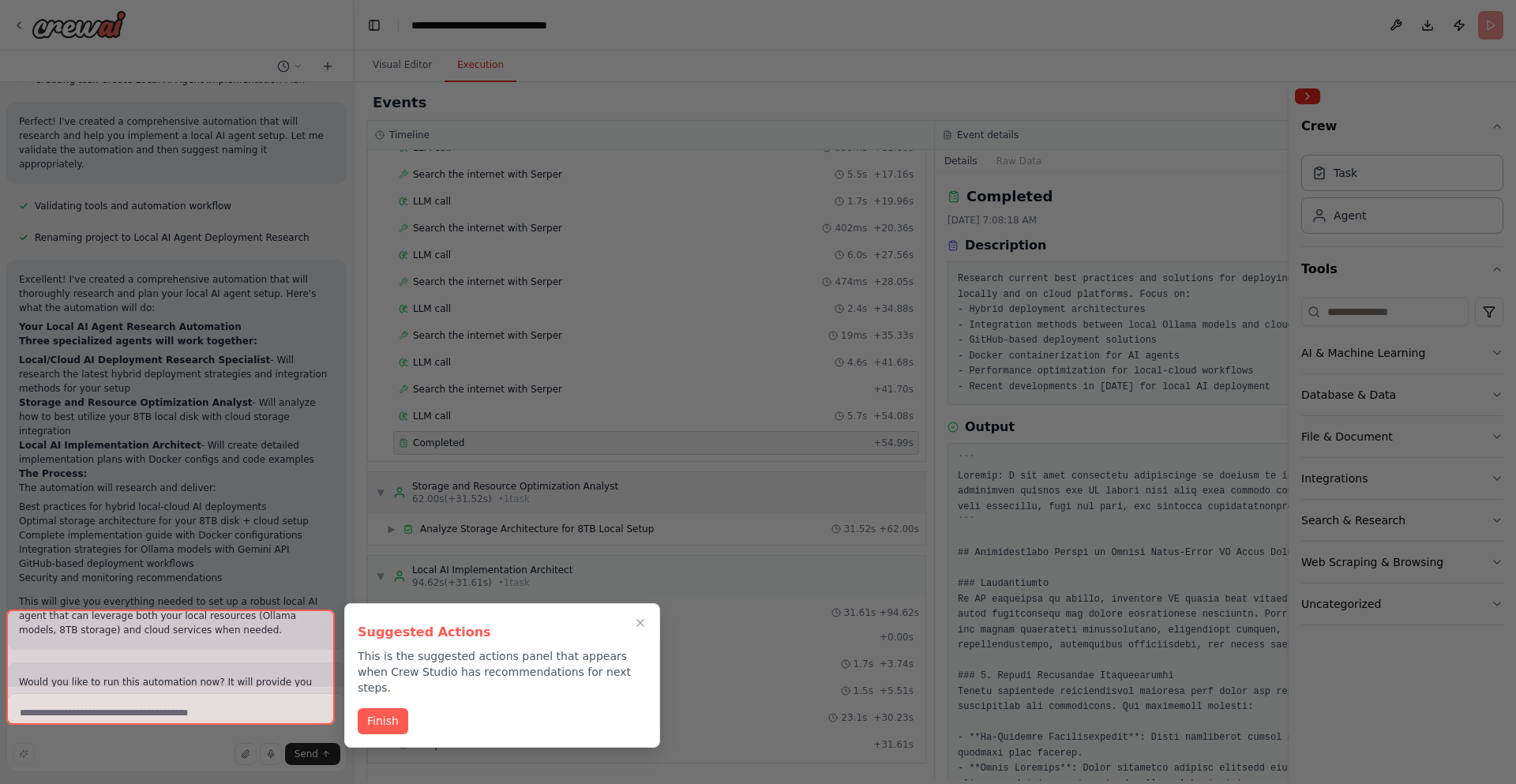
scroll to position [938, 0]
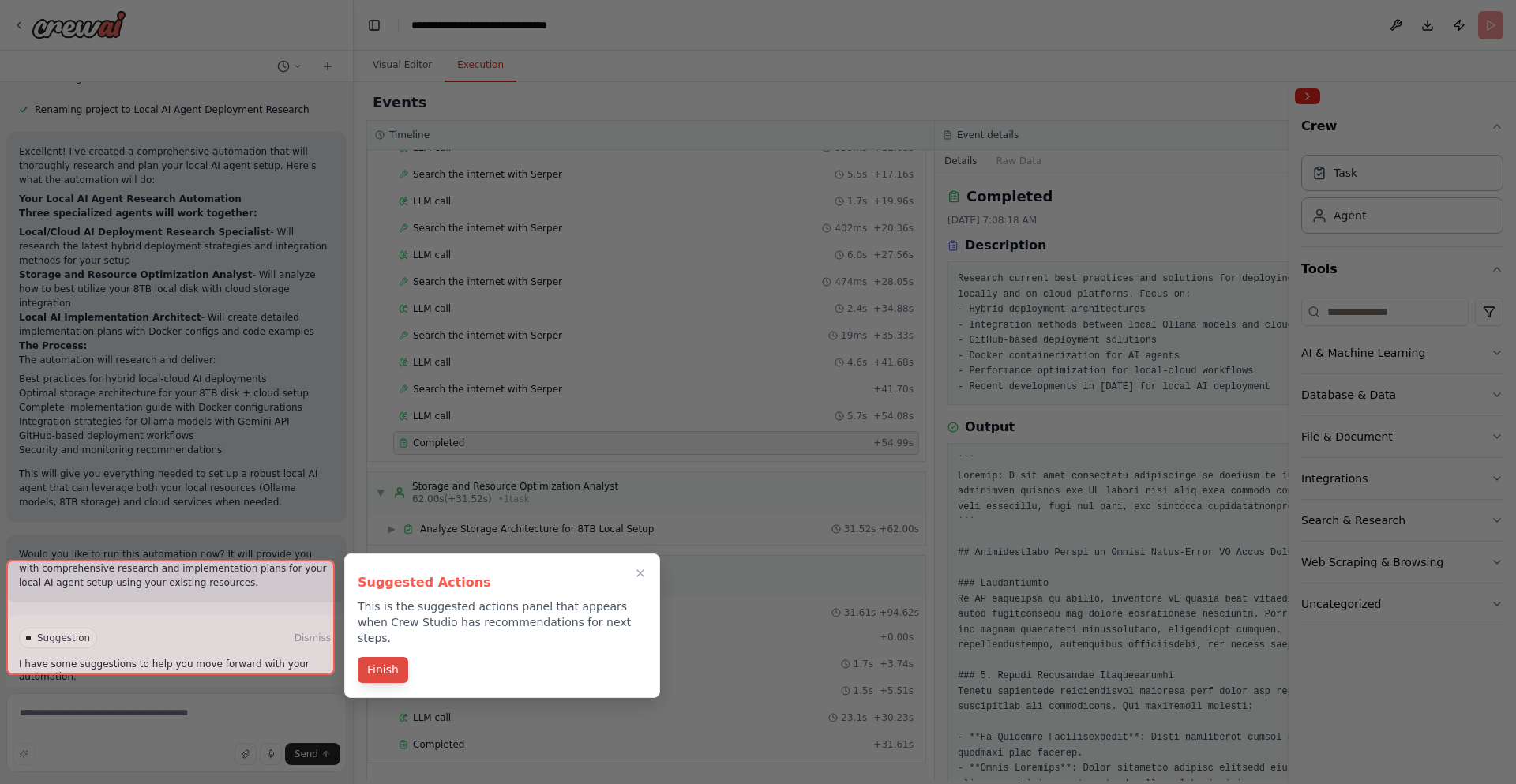
click at [383, 656] on button "Finish" at bounding box center [383, 670] width 50 height 26
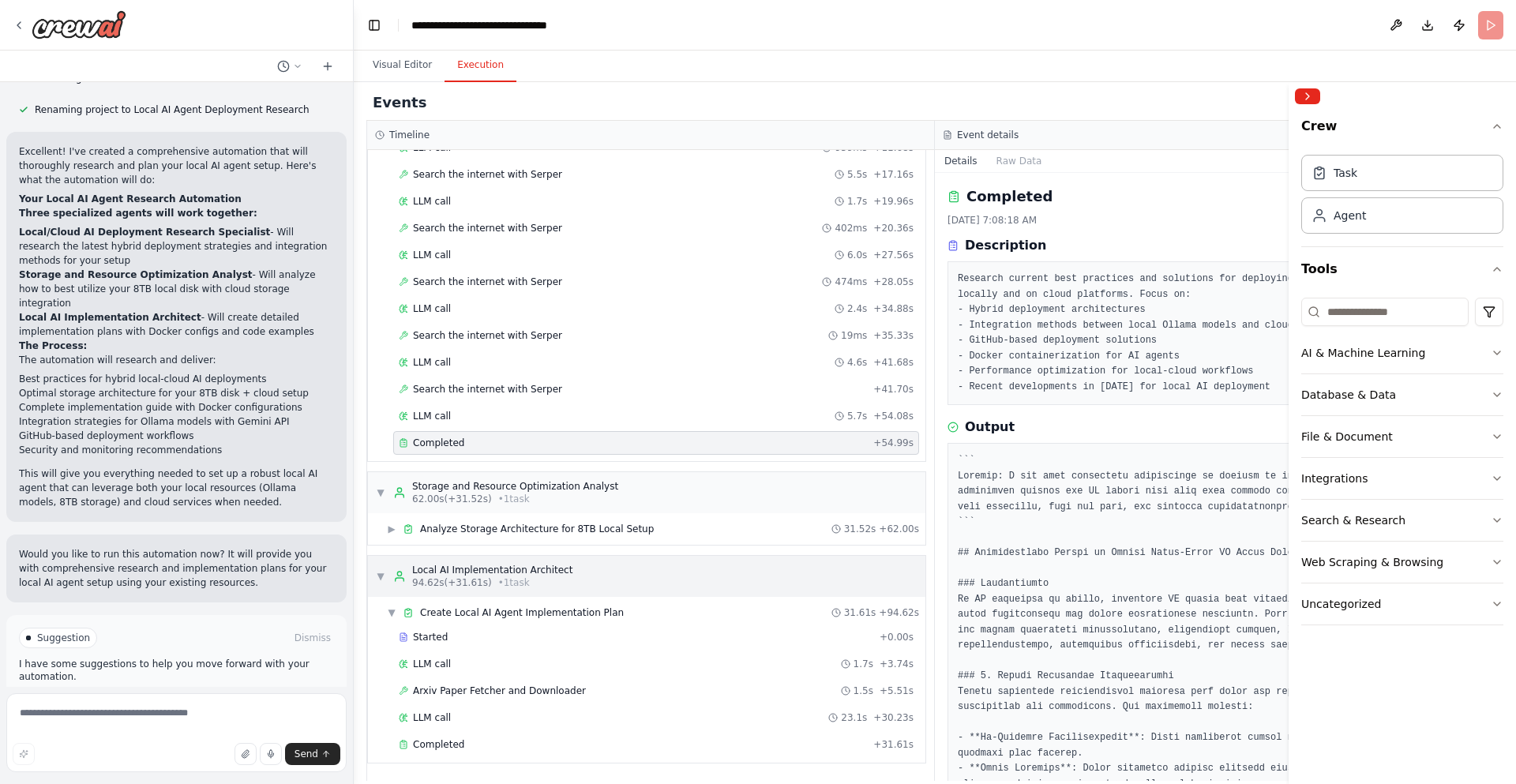
drag, startPoint x: 522, startPoint y: 493, endPoint x: 554, endPoint y: 580, distance: 92.7
click at [522, 493] on span "• 1 task" at bounding box center [513, 500] width 32 height 13
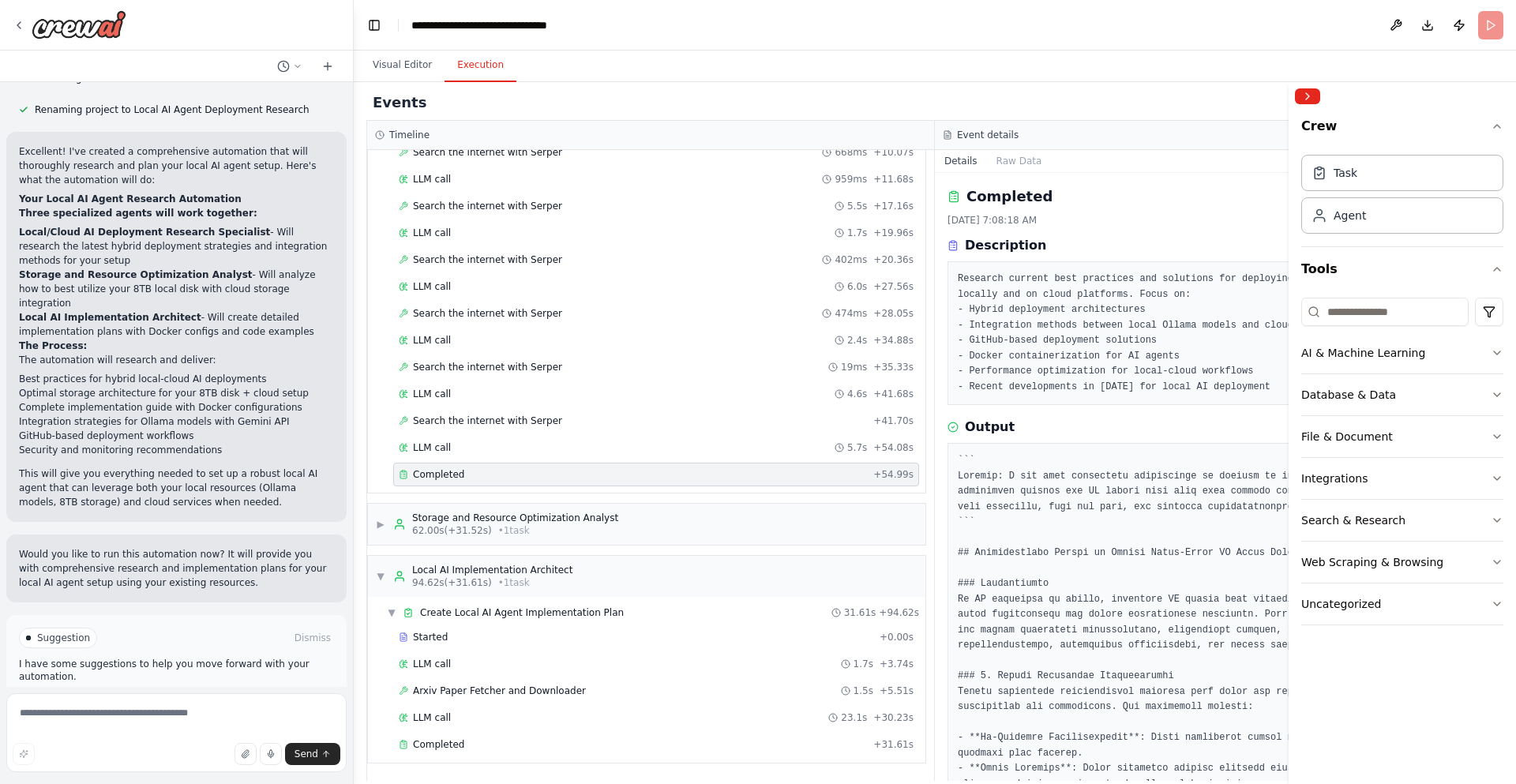
drag, startPoint x: 487, startPoint y: 519, endPoint x: 515, endPoint y: 547, distance: 39.6
click at [487, 522] on div "Storage and Resource Optimization Analyst" at bounding box center [515, 518] width 206 height 13
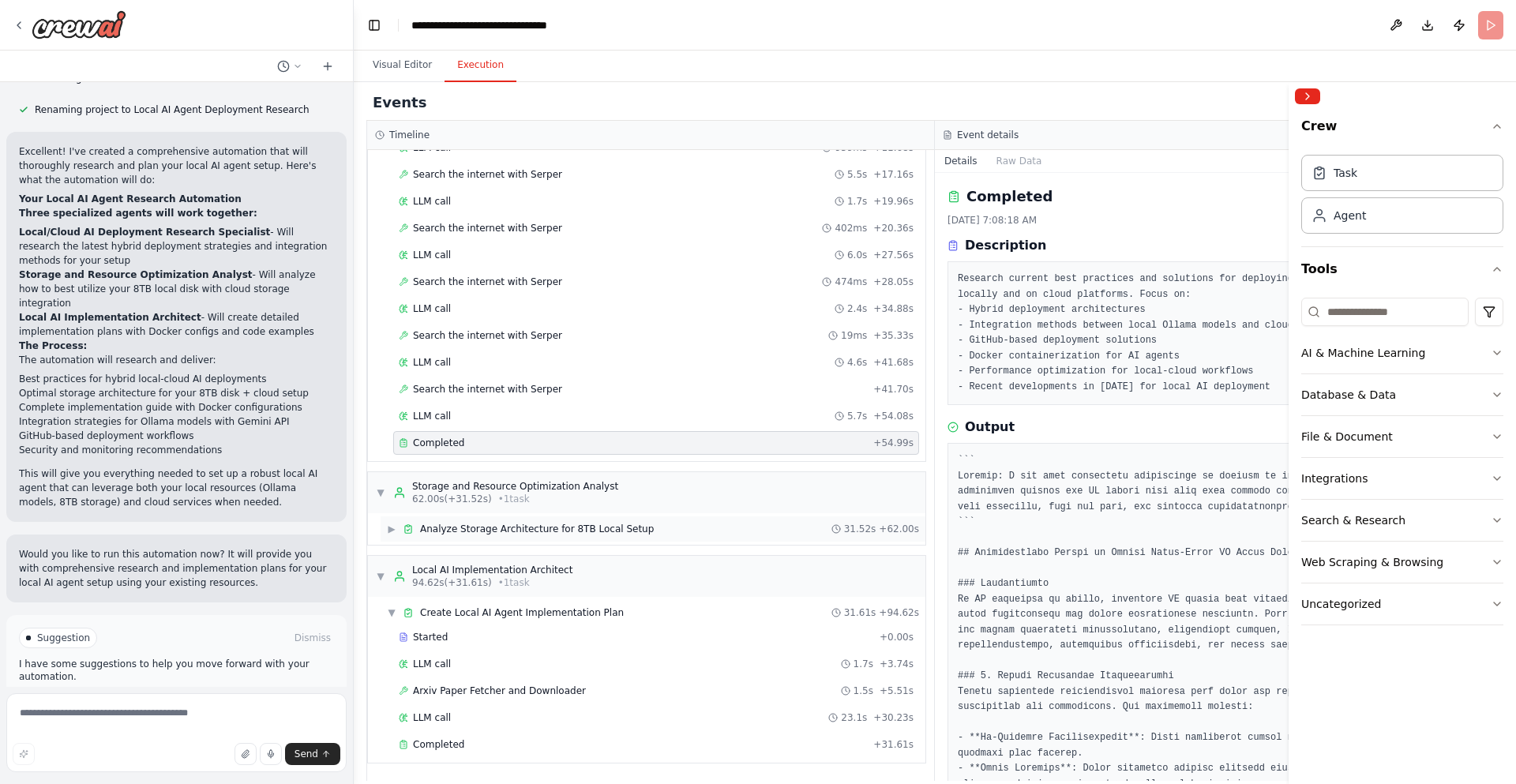
click at [519, 524] on span "Analyze Storage Architecture for 8TB Local Setup" at bounding box center [537, 529] width 234 height 13
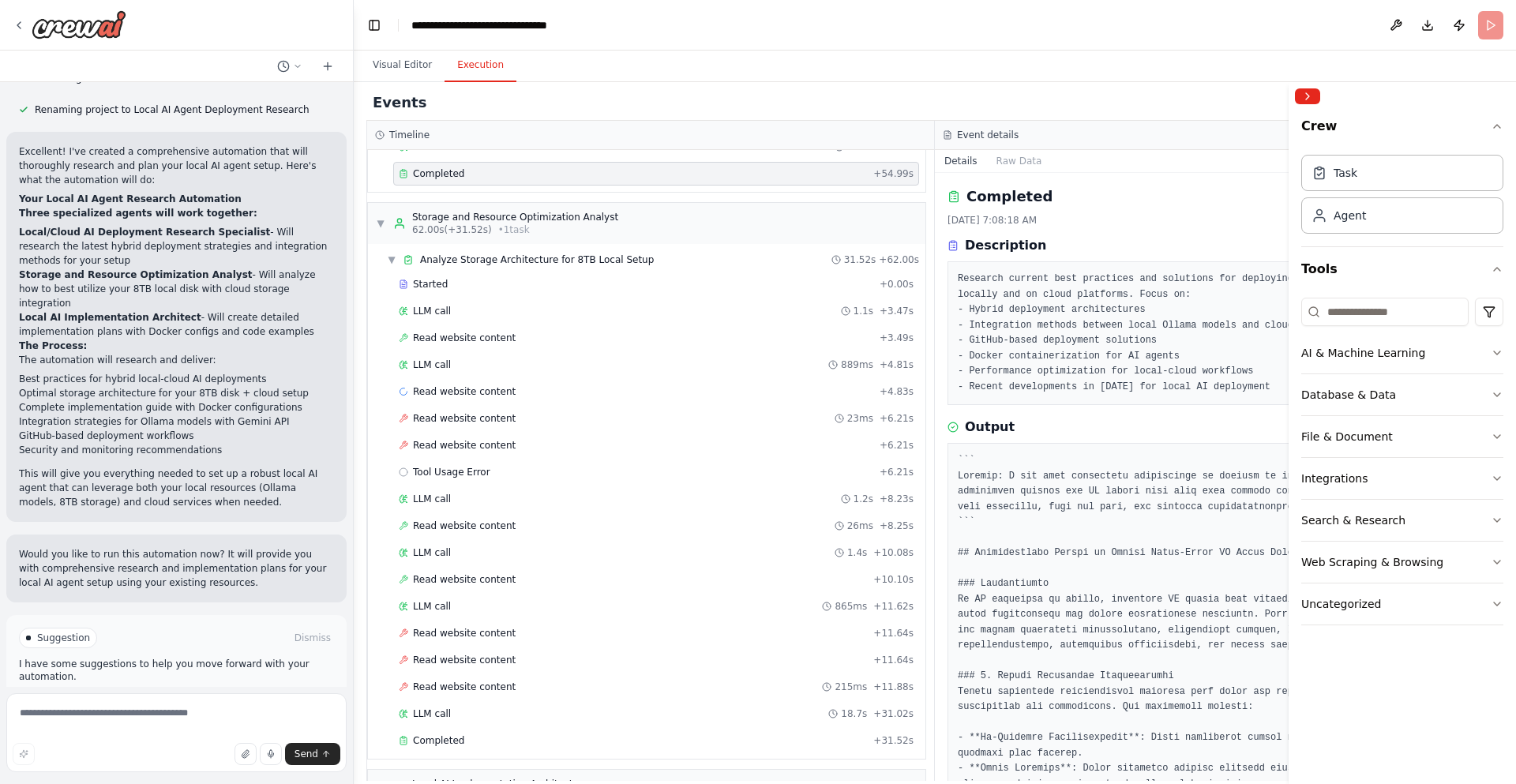
scroll to position [758, 0]
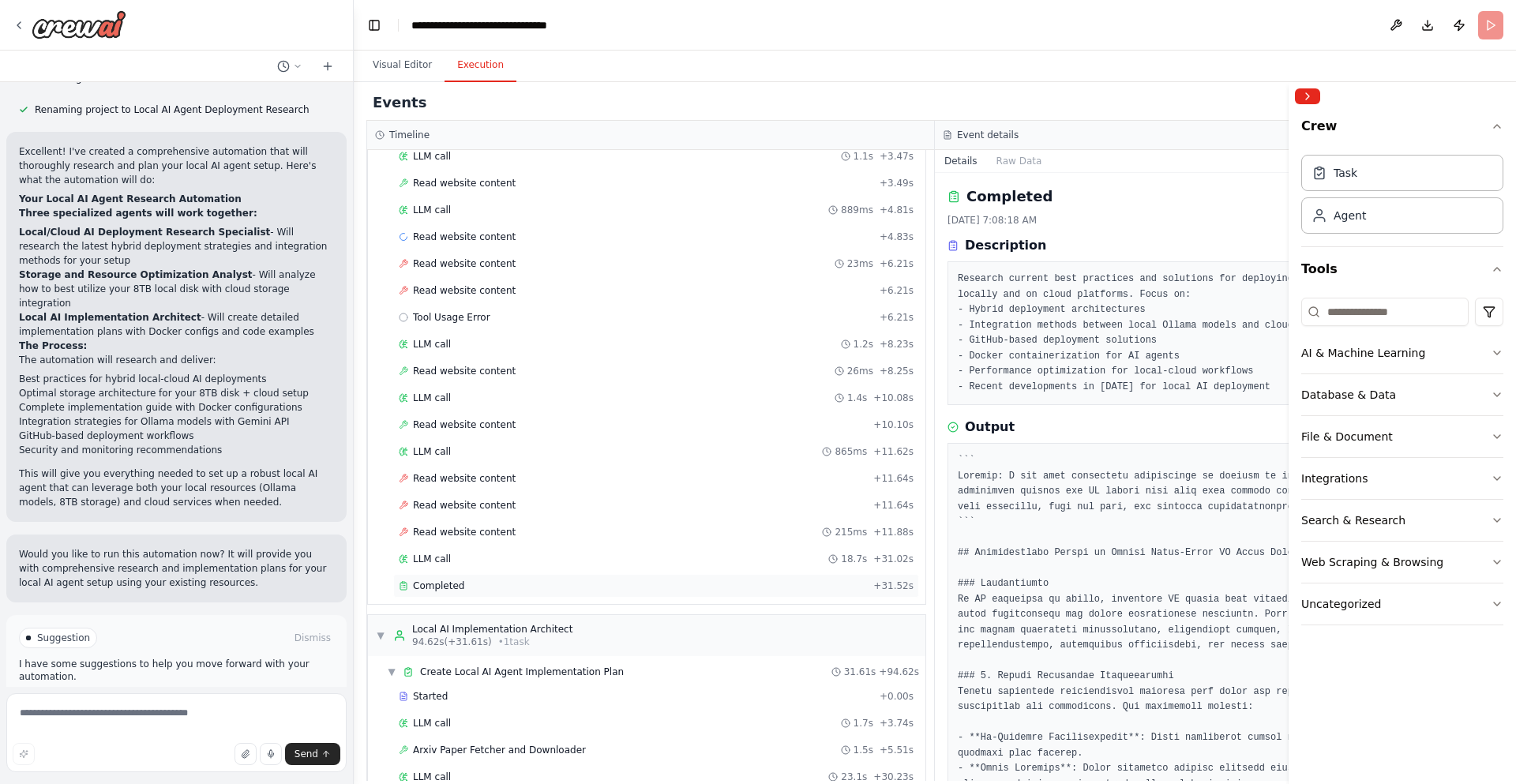
click at [520, 587] on div "Completed" at bounding box center [633, 586] width 468 height 13
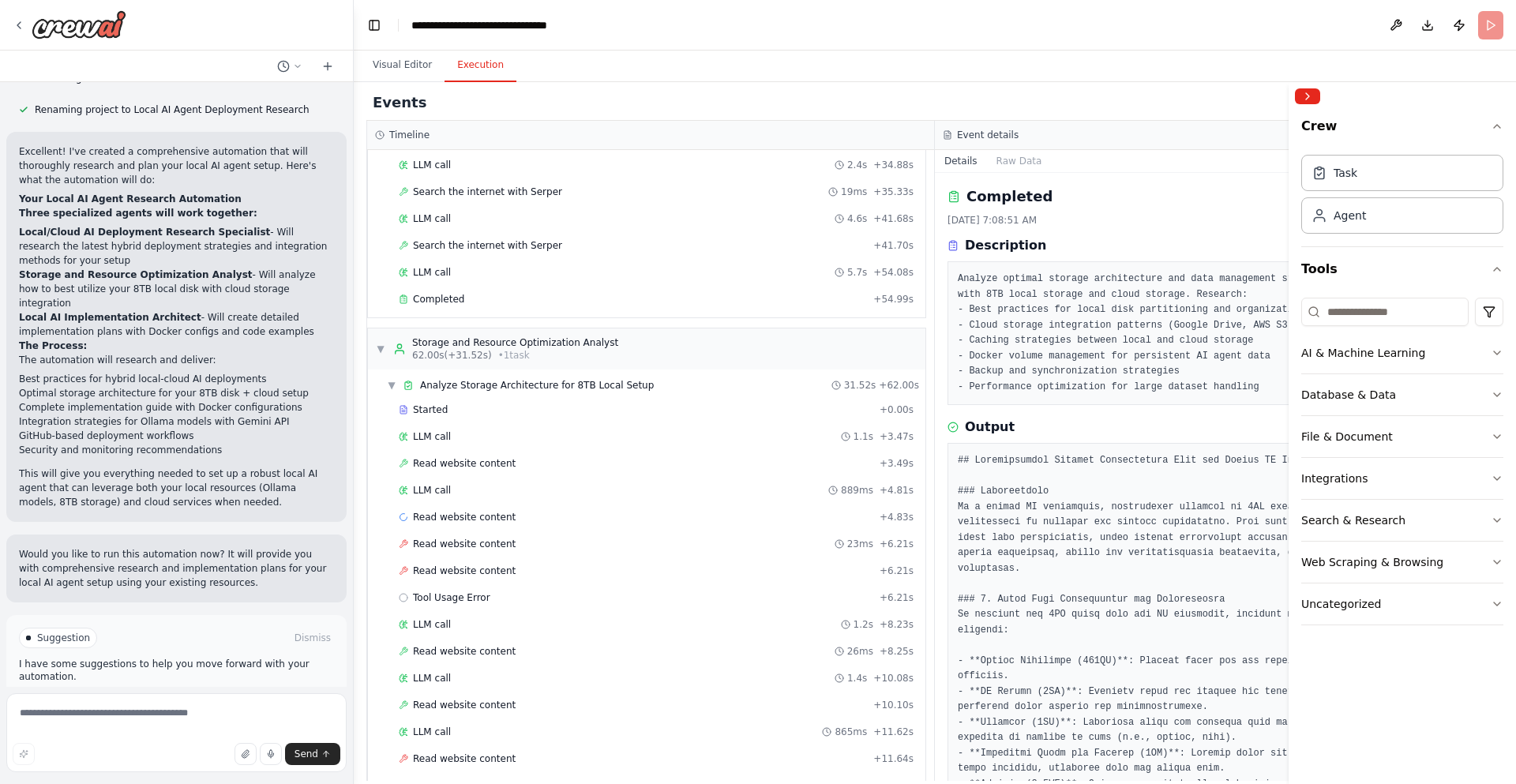
scroll to position [474, 0]
click at [479, 416] on div "Started" at bounding box center [636, 414] width 474 height 13
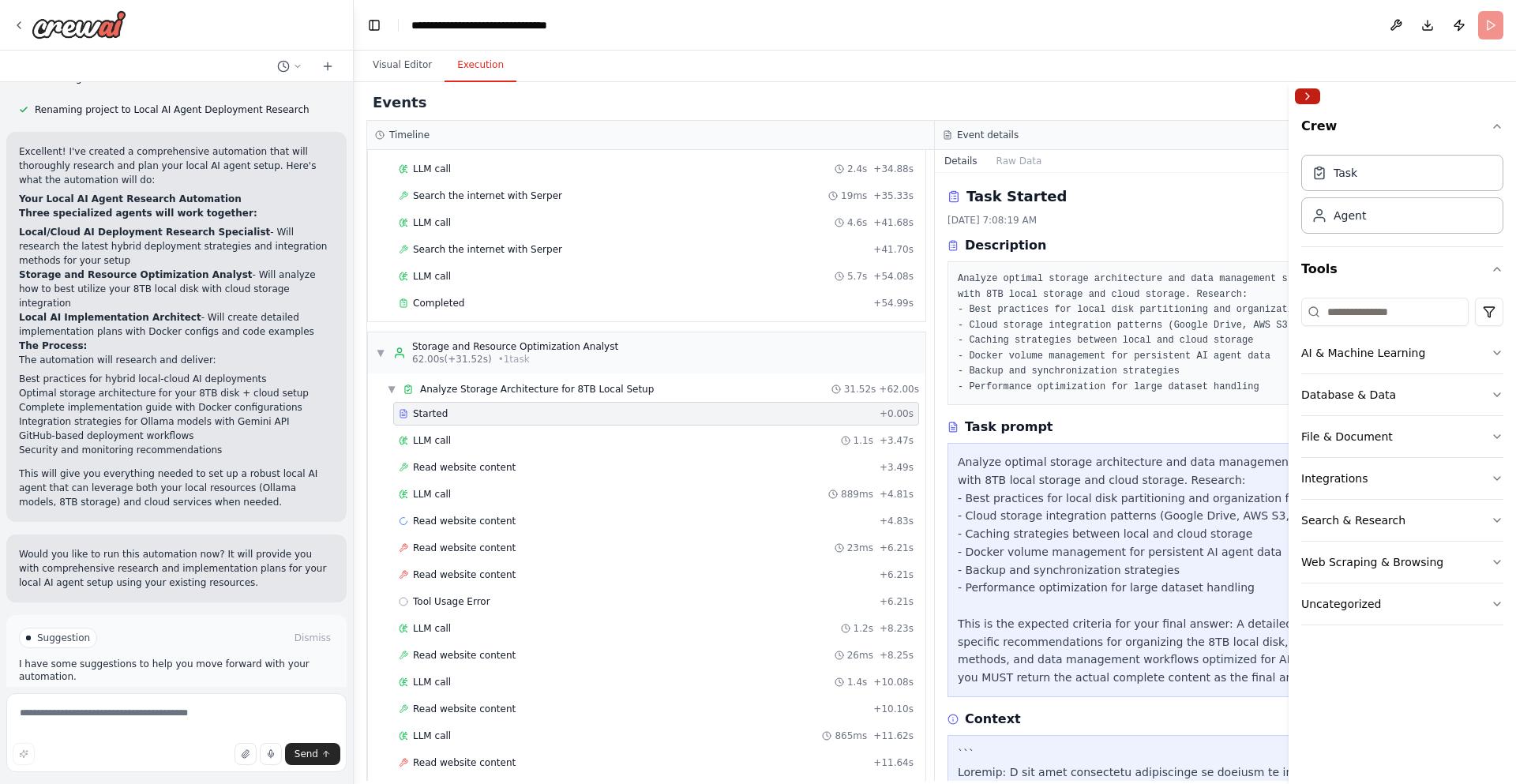
click at [1113, 98] on button "Collapse right sidebar" at bounding box center [1307, 96] width 25 height 15
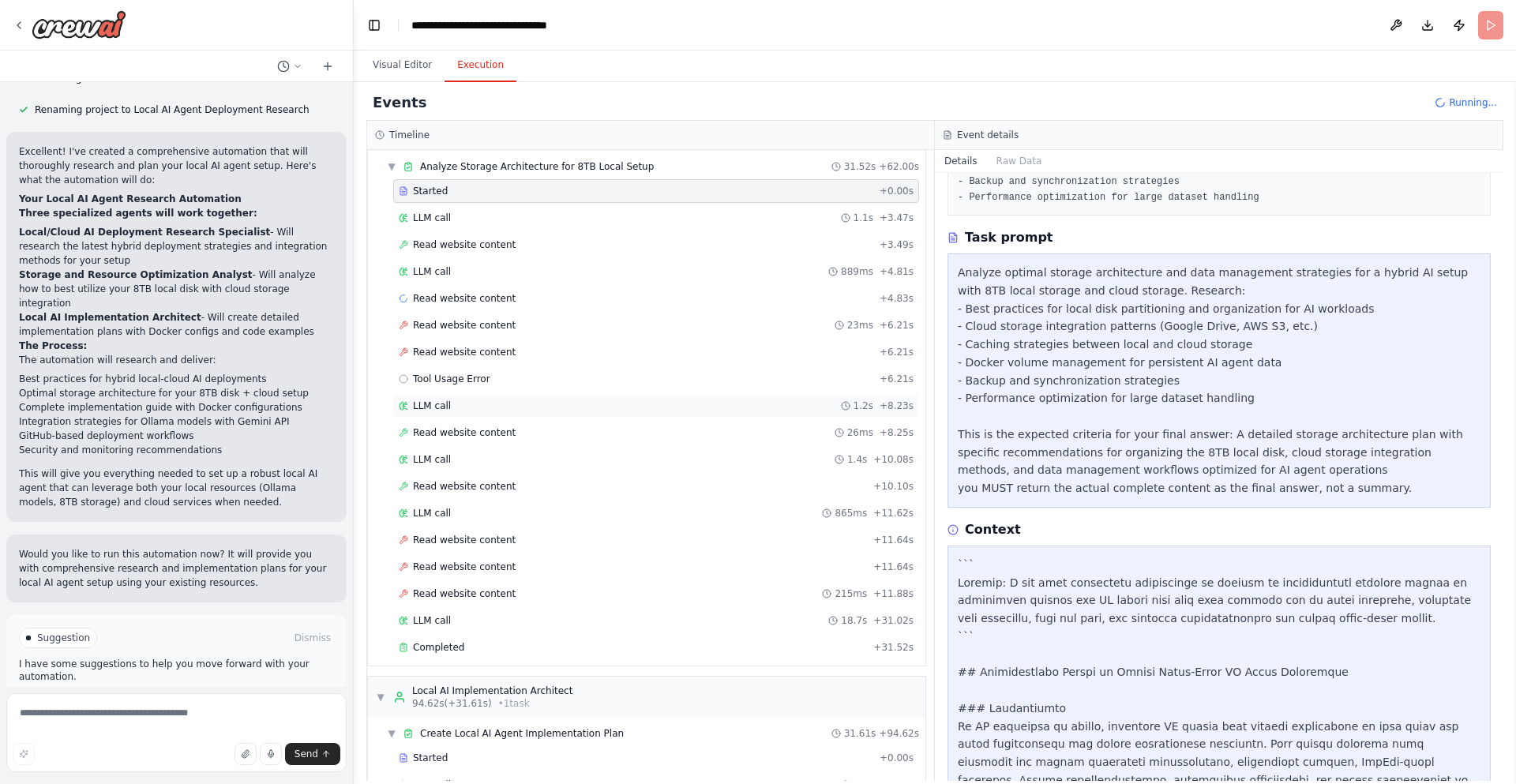
scroll to position [817, 0]
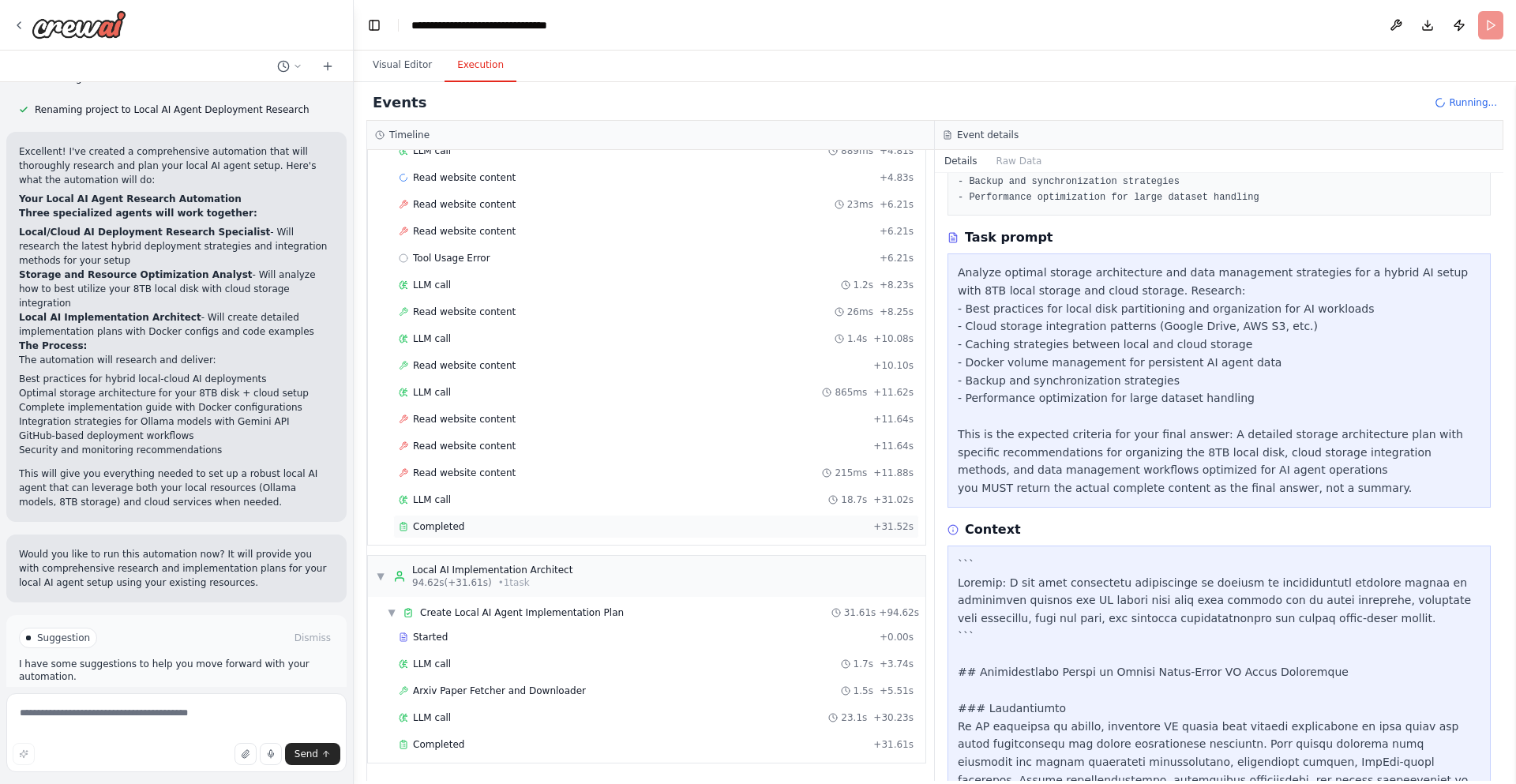
click at [590, 533] on div "Completed + 31.52s" at bounding box center [656, 526] width 526 height 24
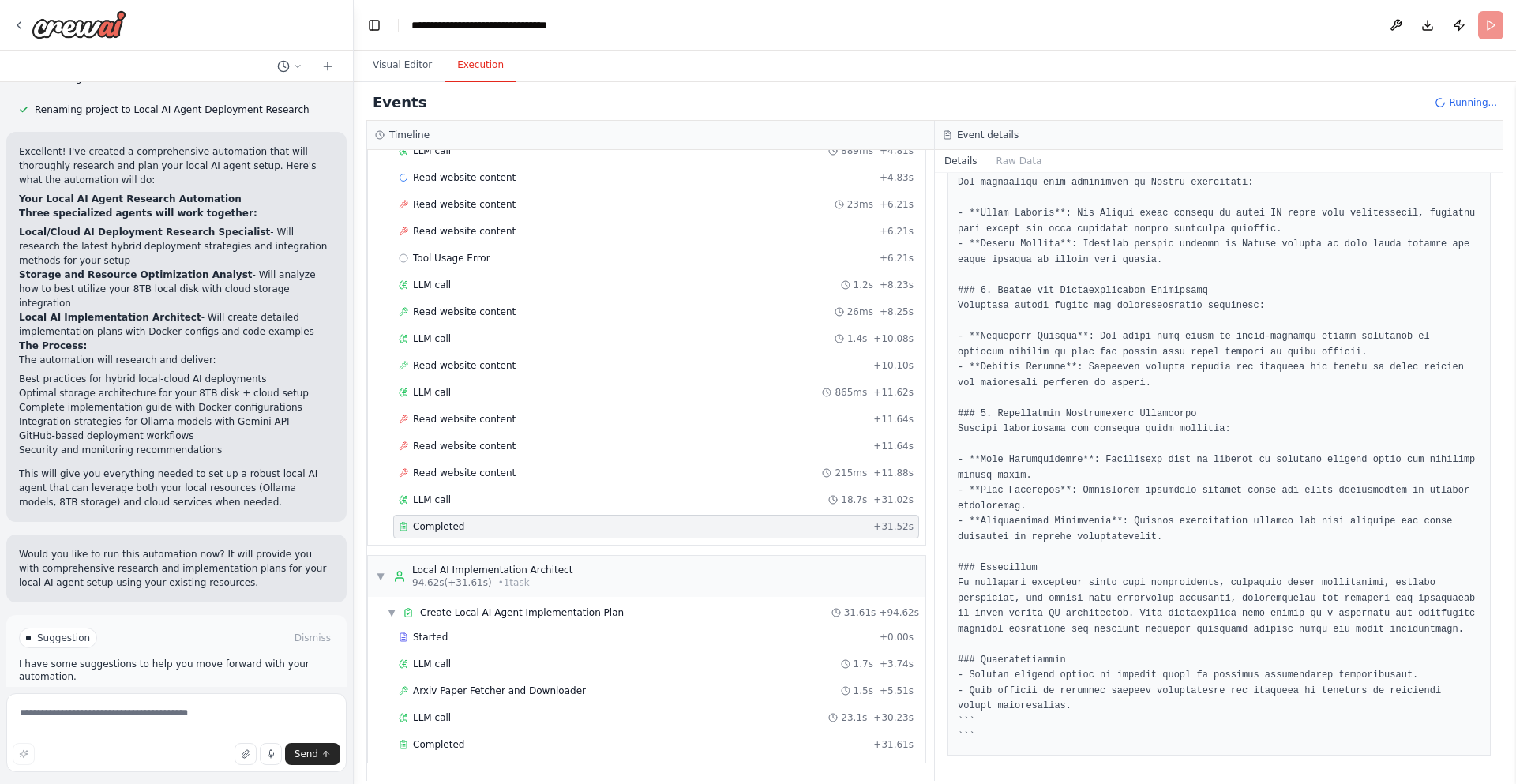
scroll to position [971, 0]
click at [591, 656] on div "Completed + 31.61s" at bounding box center [656, 744] width 526 height 24
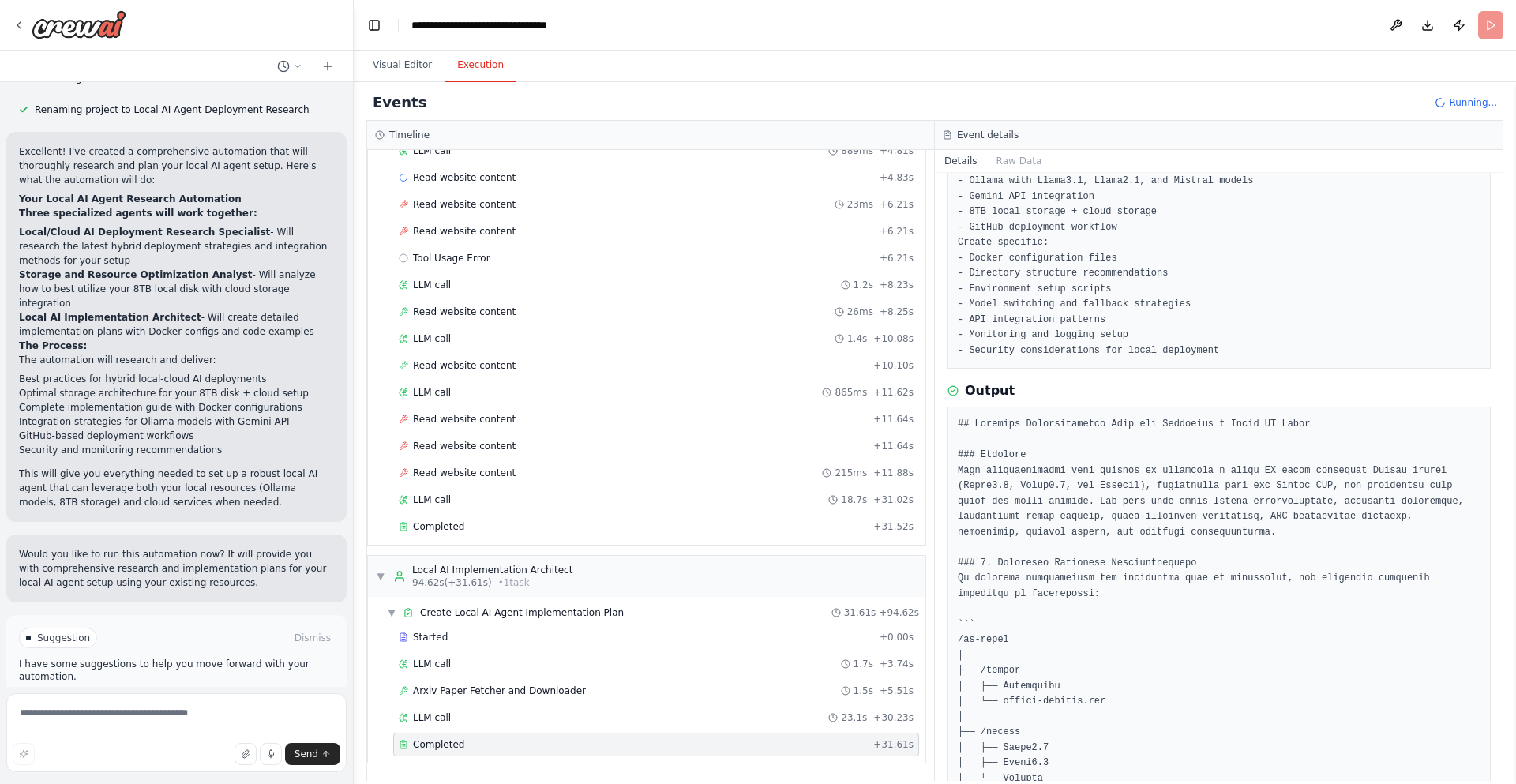
scroll to position [0, 0]
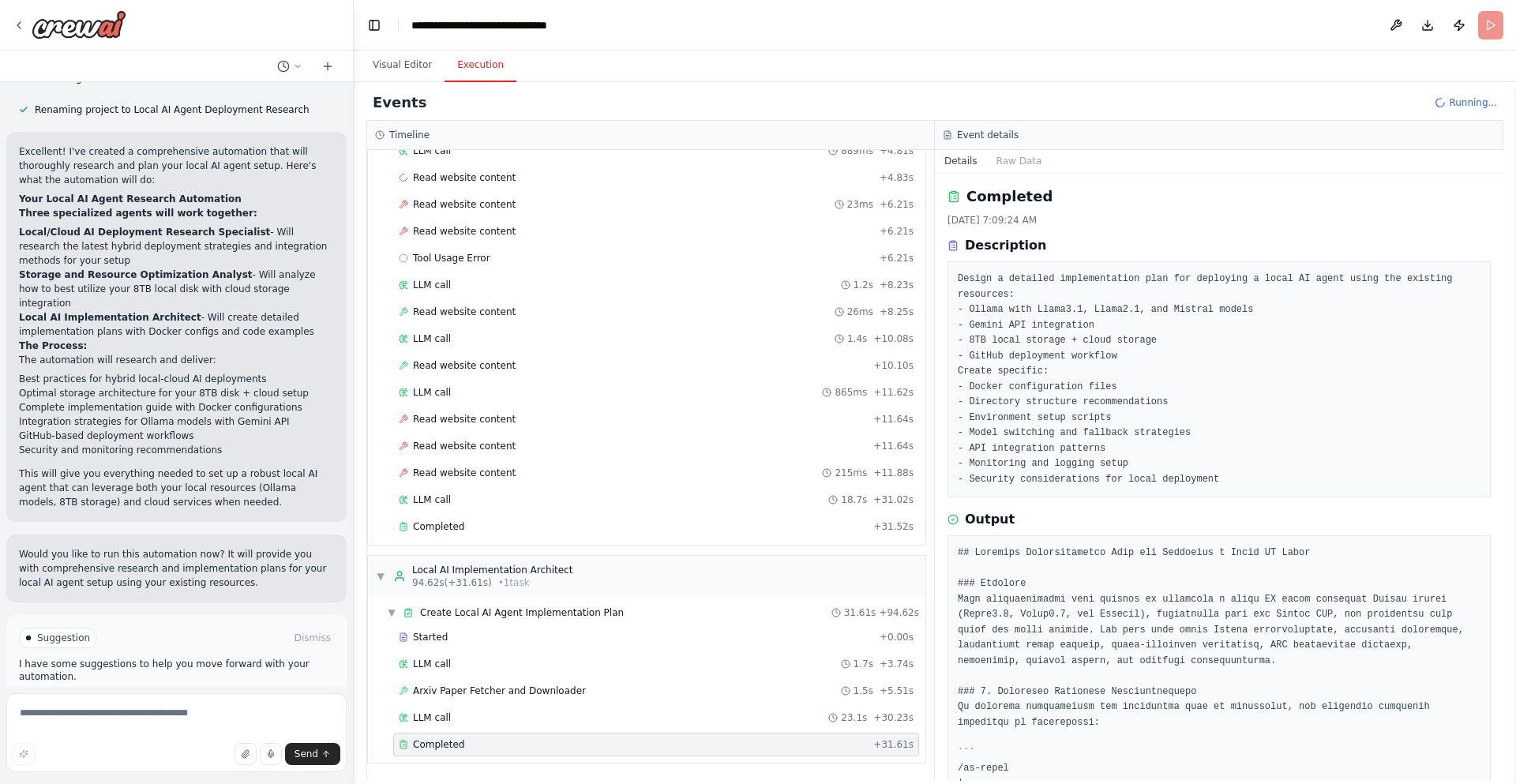
click at [1113, 24] on button "Download" at bounding box center [1427, 25] width 25 height 28
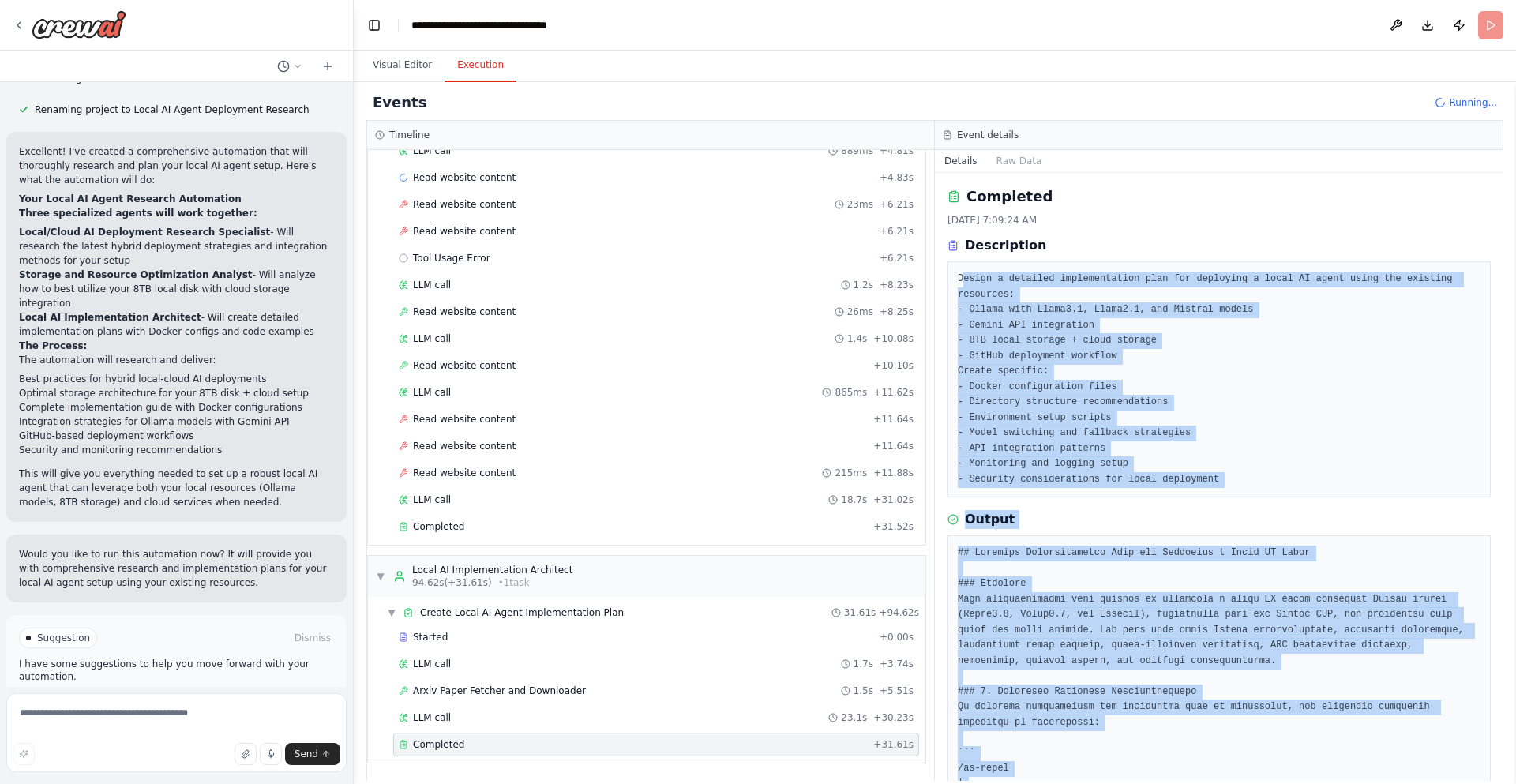
drag, startPoint x: 1237, startPoint y: 737, endPoint x: 965, endPoint y: 272, distance: 538.7
click at [965, 272] on div "Completed 10/14/2025, 7:09:24 AM Description Design a detailed implementation p…" at bounding box center [1219, 477] width 569 height 608
copy div "Design a detailed implementation plan for deploying a local AI agent using the …"
click at [1113, 331] on pre "Design a detailed implementation plan for deploying a local AI agent using the …" at bounding box center [1219, 379] width 522 height 215
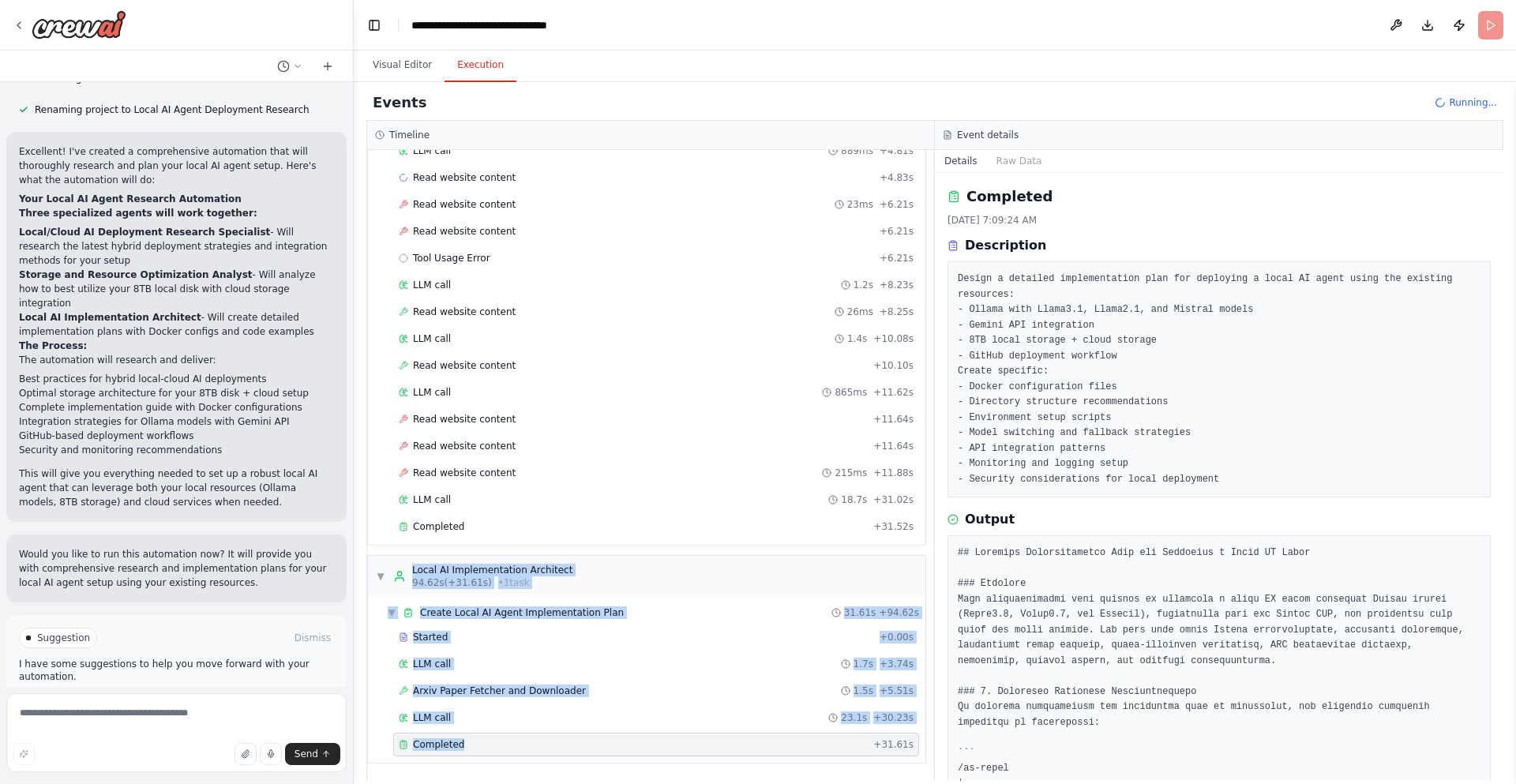
drag, startPoint x: 405, startPoint y: 565, endPoint x: 596, endPoint y: 748, distance: 264.5
click at [595, 656] on div "▼ Local AI Implementation Architect 94.62s (+31.61s) • 1 task ▼ Create Local AI…" at bounding box center [647, 659] width 559 height 209
copy div "Local AI Implementation Architect 94.62s (+31.61s) • 1 task ▼ Create Local AI A…"
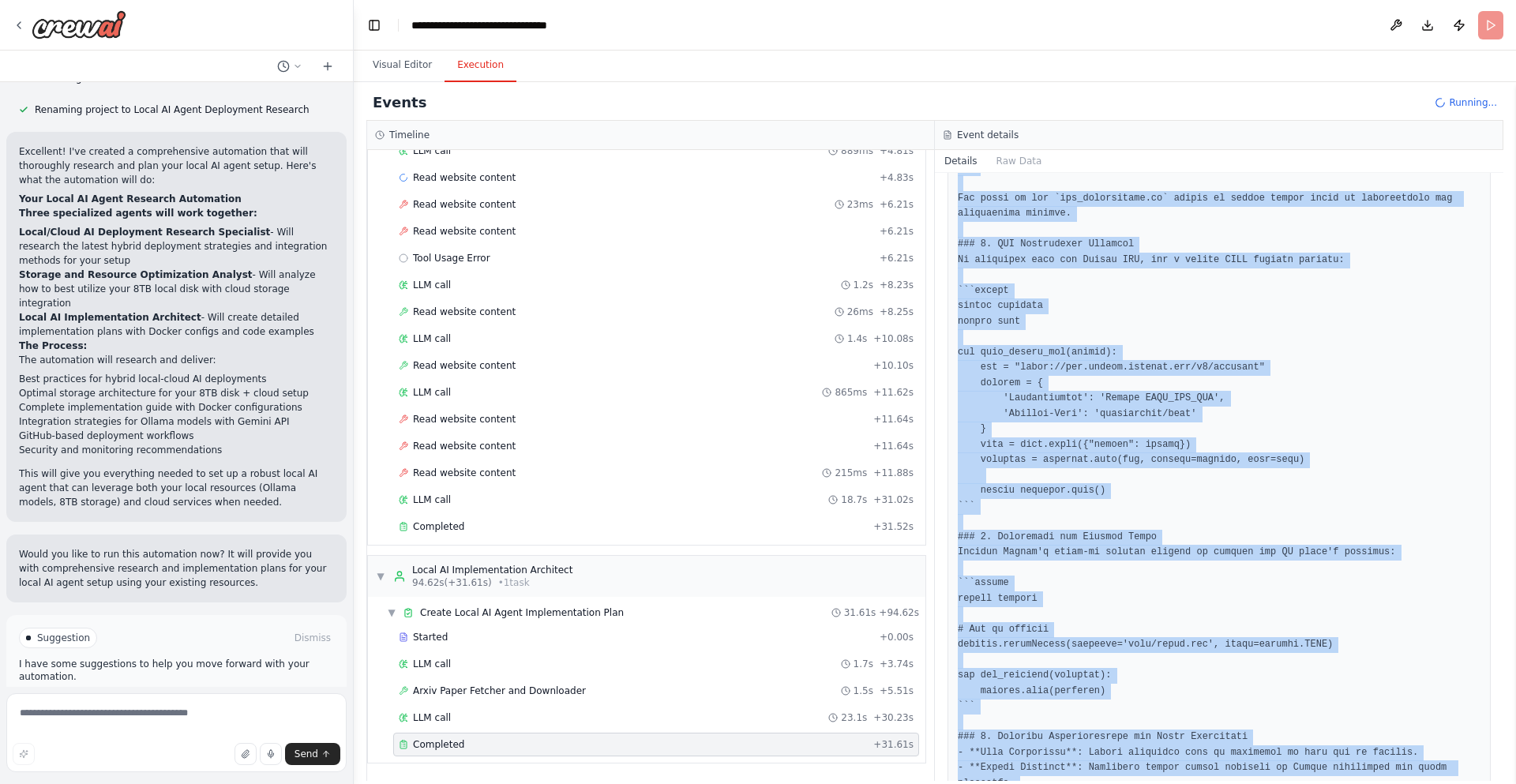
scroll to position [2403, 0]
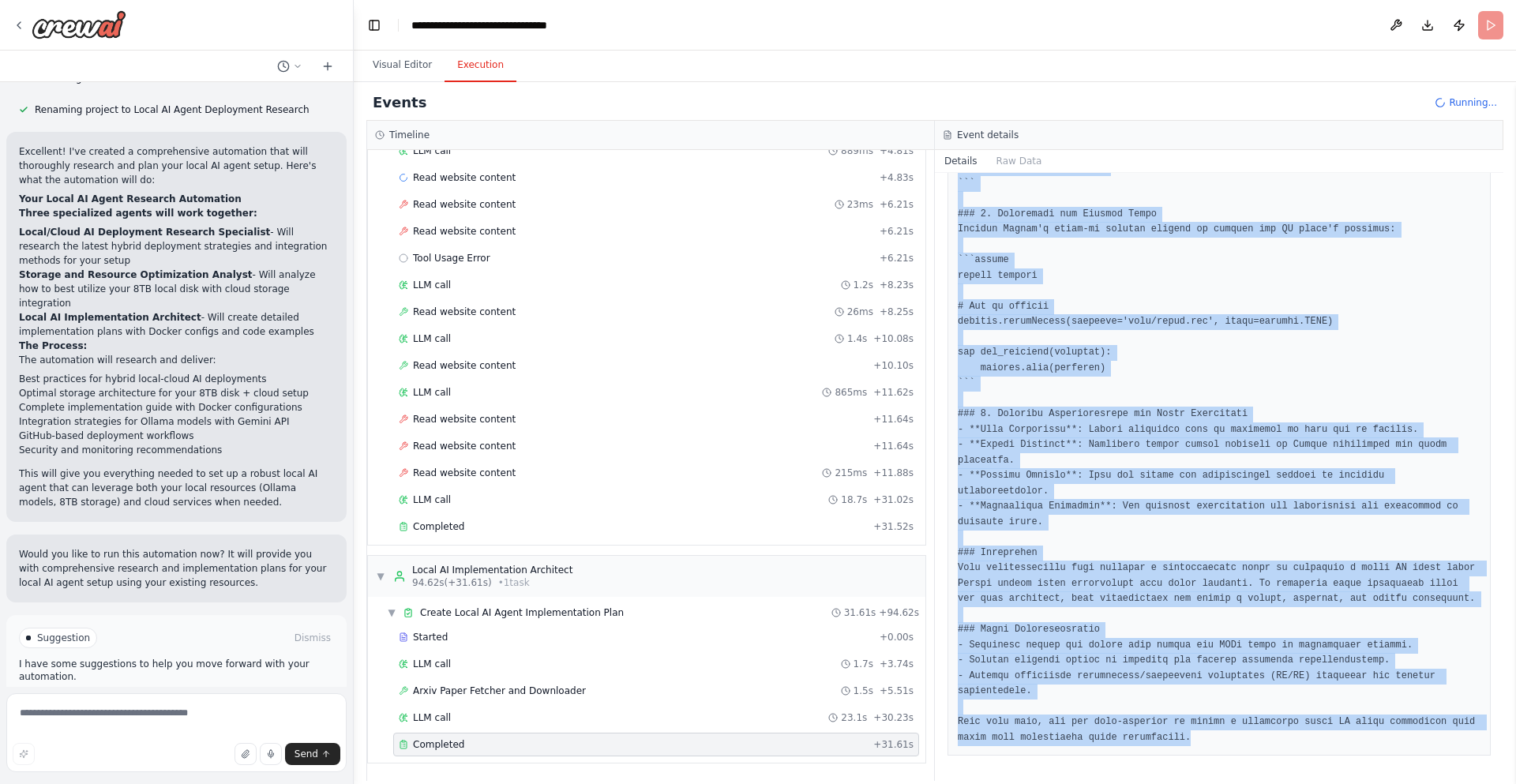
drag, startPoint x: 942, startPoint y: 197, endPoint x: 1212, endPoint y: 687, distance: 559.5
click at [1113, 656] on div "Completed 10/14/2025, 7:09:24 AM Description Design a detailed implementation p…" at bounding box center [1219, 477] width 569 height 608
copy div "Completed 10/14/2025, 7:09:24 AM Description Design a detailed implementation p…"
click at [446, 526] on span "Completed" at bounding box center [438, 527] width 51 height 13
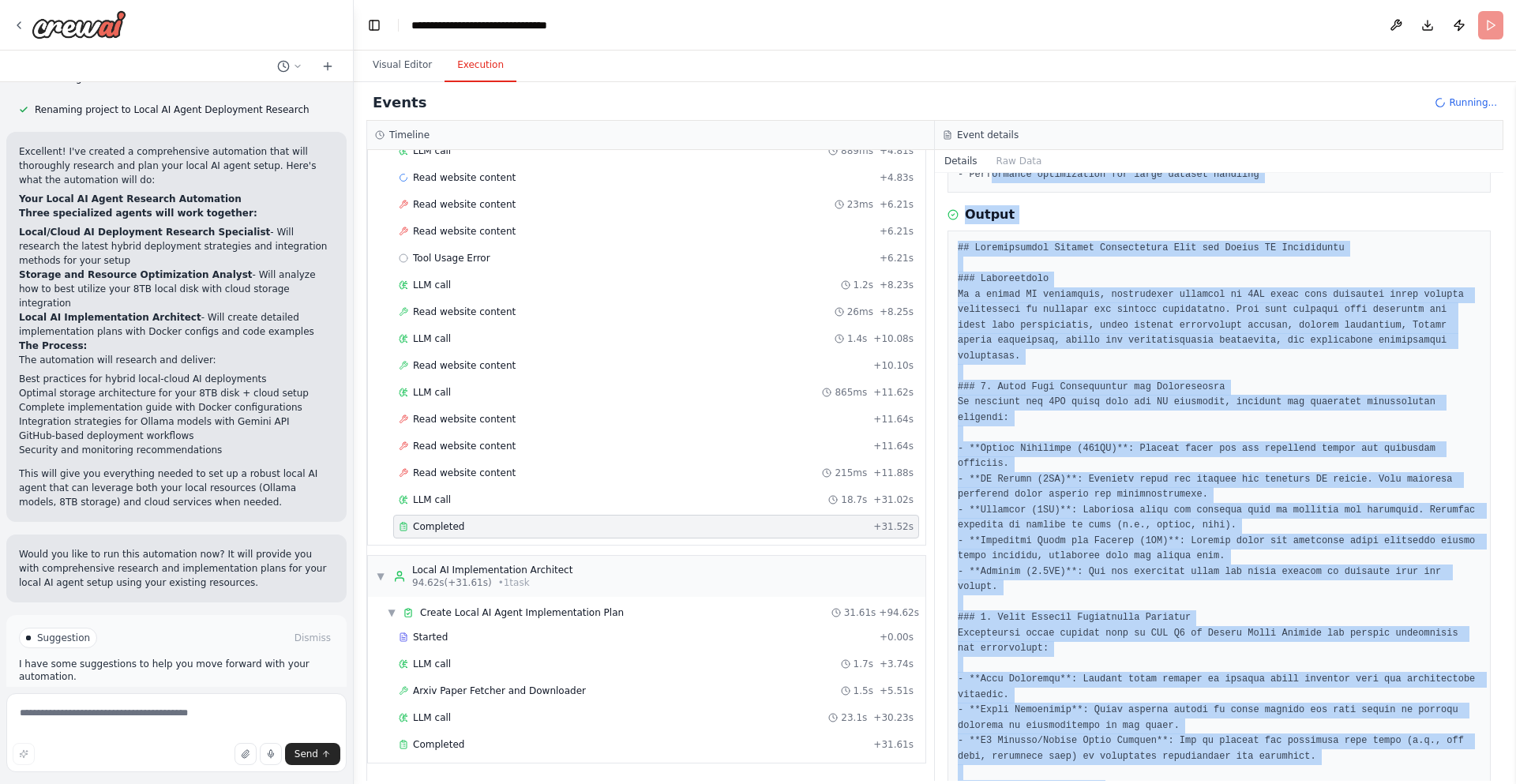
scroll to position [0, 0]
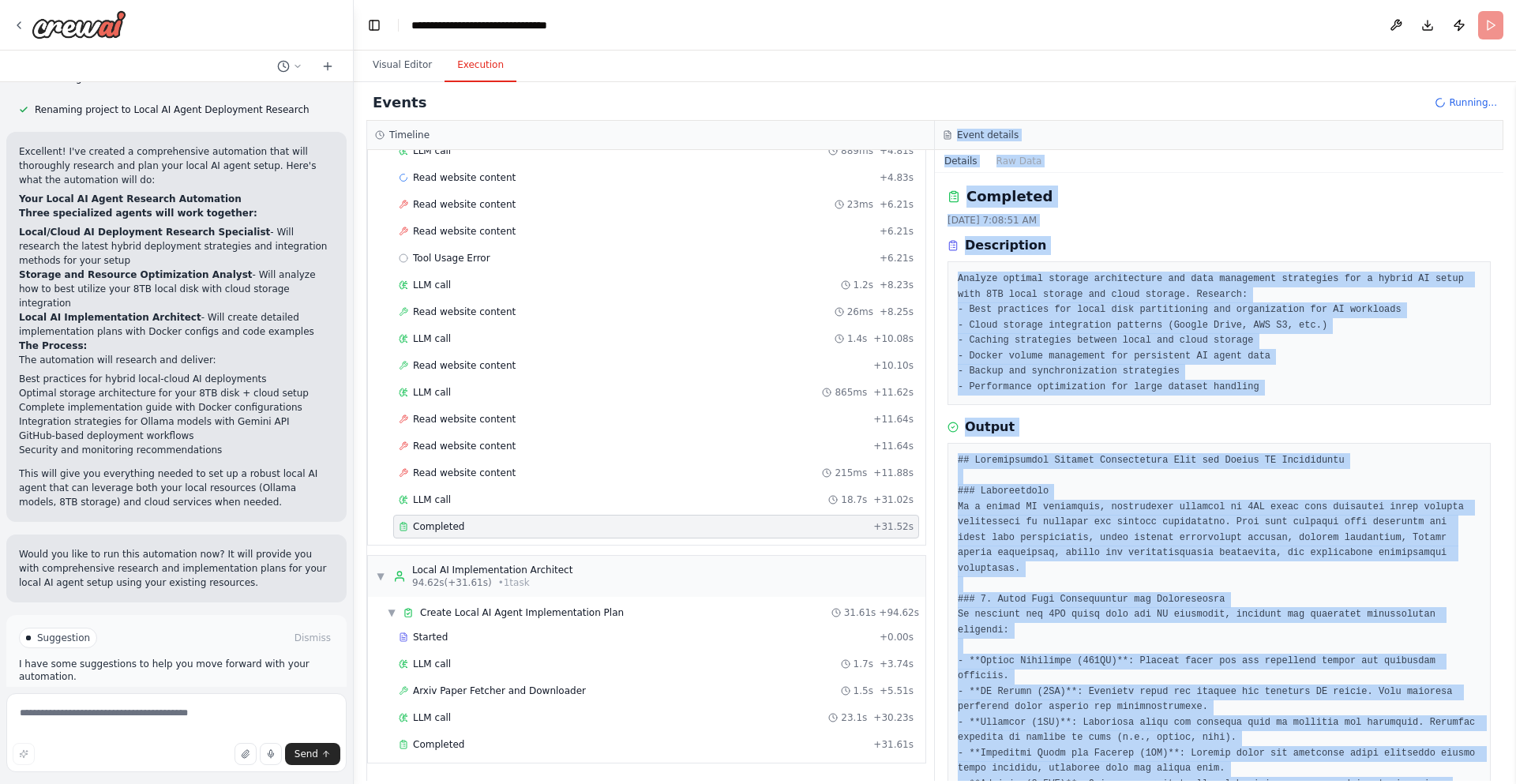
drag, startPoint x: 1139, startPoint y: 766, endPoint x: 950, endPoint y: 131, distance: 662.5
click at [950, 131] on div "Event details Details Raw Data Completed 10/14/2025, 7:08:51 AM Description Ana…" at bounding box center [1219, 451] width 569 height 661
copy div "Event details Details Raw Data Completed 10/14/2025, 7:08:51 AM Description Ana…"
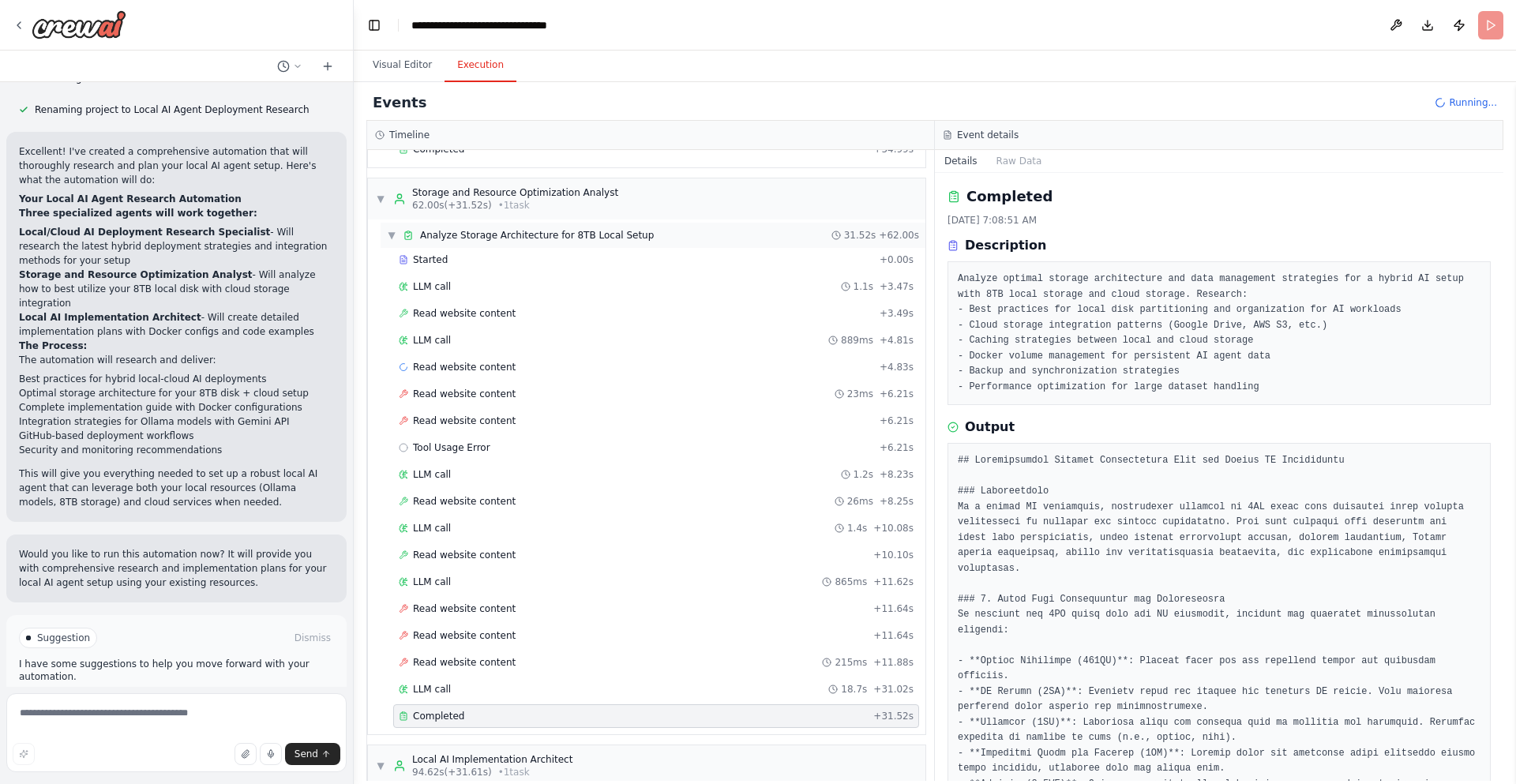
click at [675, 236] on div "▼ Analyze Storage Architecture for 8TB Local Setup 31.52s + 62.00s" at bounding box center [653, 235] width 545 height 25
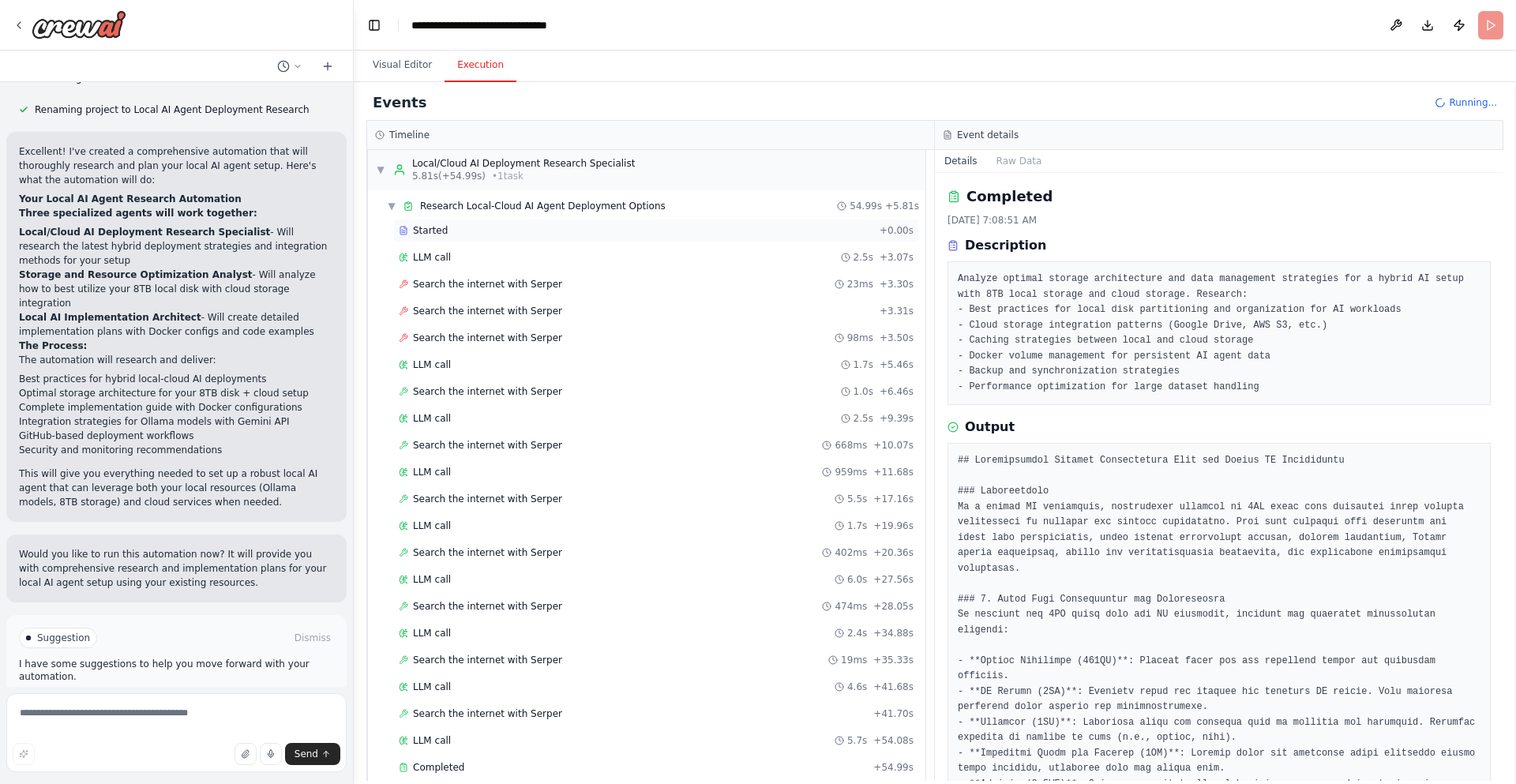
scroll to position [0, 0]
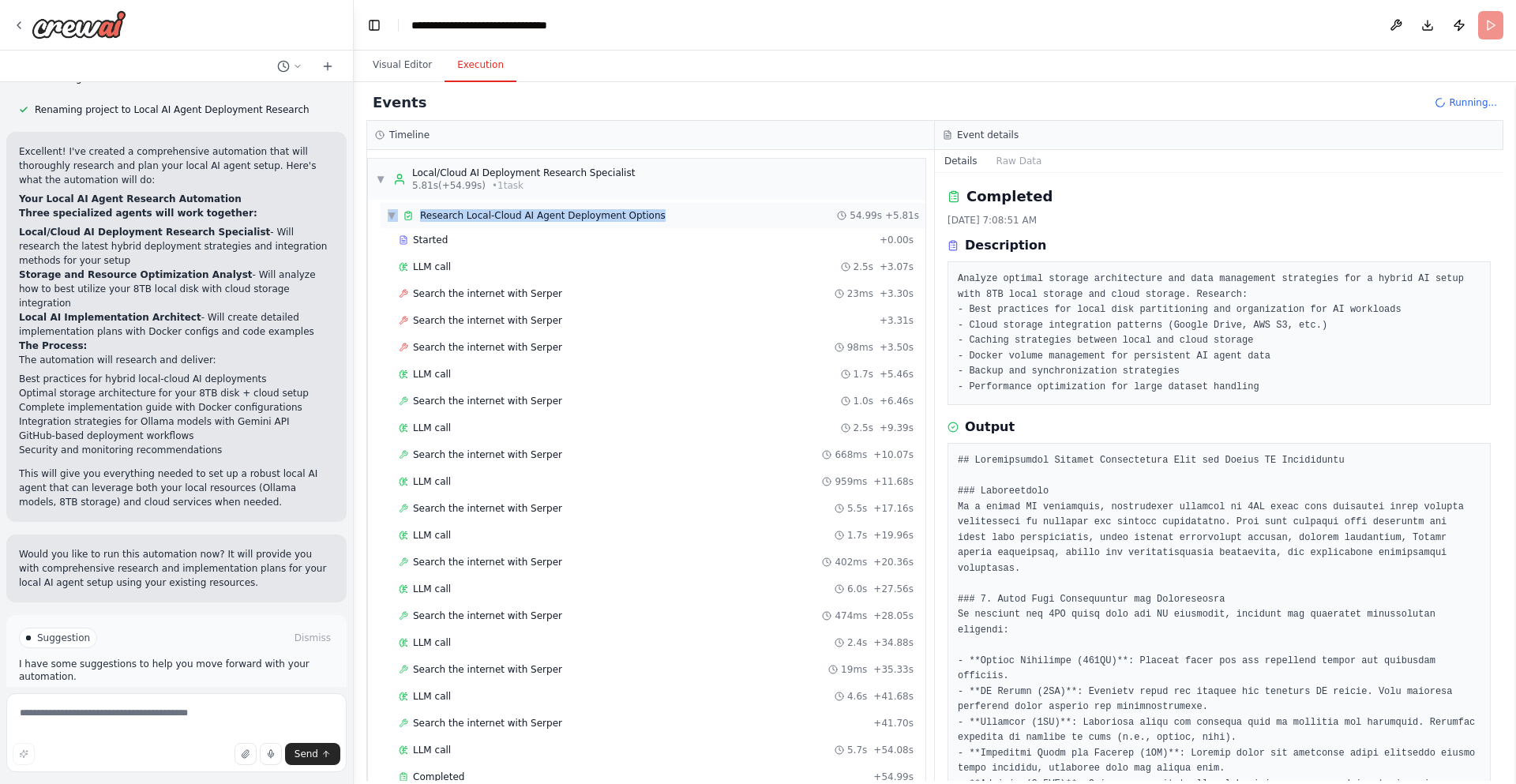
drag, startPoint x: 375, startPoint y: 212, endPoint x: 683, endPoint y: 210, distance: 308.0
click at [683, 210] on div "▼ Research Local-Cloud AI Agent Deployment Options 54.99s + 5.81s Started + 0.0…" at bounding box center [647, 497] width 557 height 596
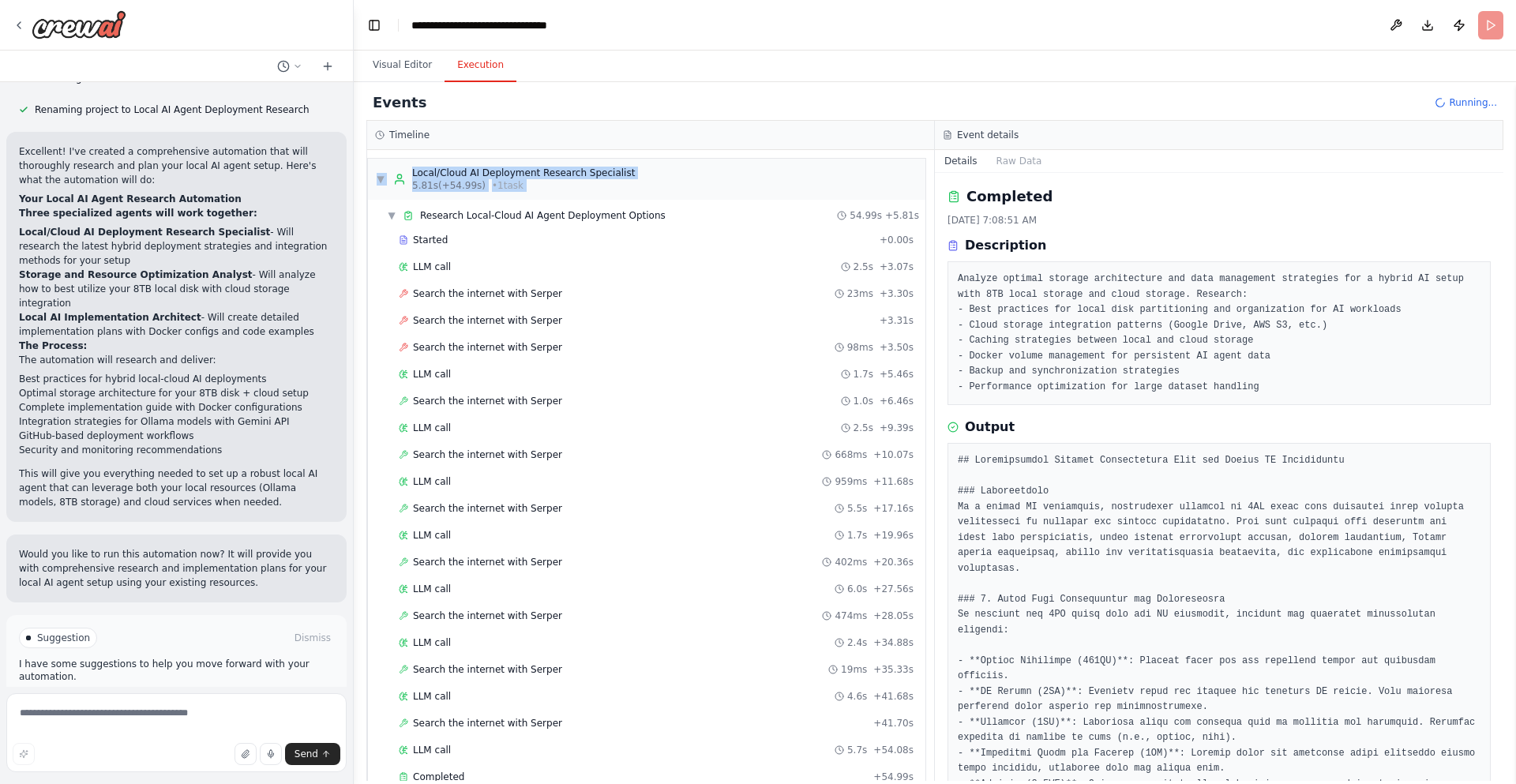
click at [695, 145] on div "Timeline" at bounding box center [651, 136] width 567 height 29
drag, startPoint x: 681, startPoint y: 106, endPoint x: 655, endPoint y: 131, distance: 36.1
click at [682, 106] on div "Events Running..." at bounding box center [935, 103] width 1137 height 36
drag, startPoint x: 480, startPoint y: 143, endPoint x: 711, endPoint y: 220, distance: 243.5
click at [711, 220] on div "Timeline ▼ Local/Cloud AI Deployment Research Specialist 5.81s (+54.99s) • 1 ta…" at bounding box center [651, 451] width 569 height 661
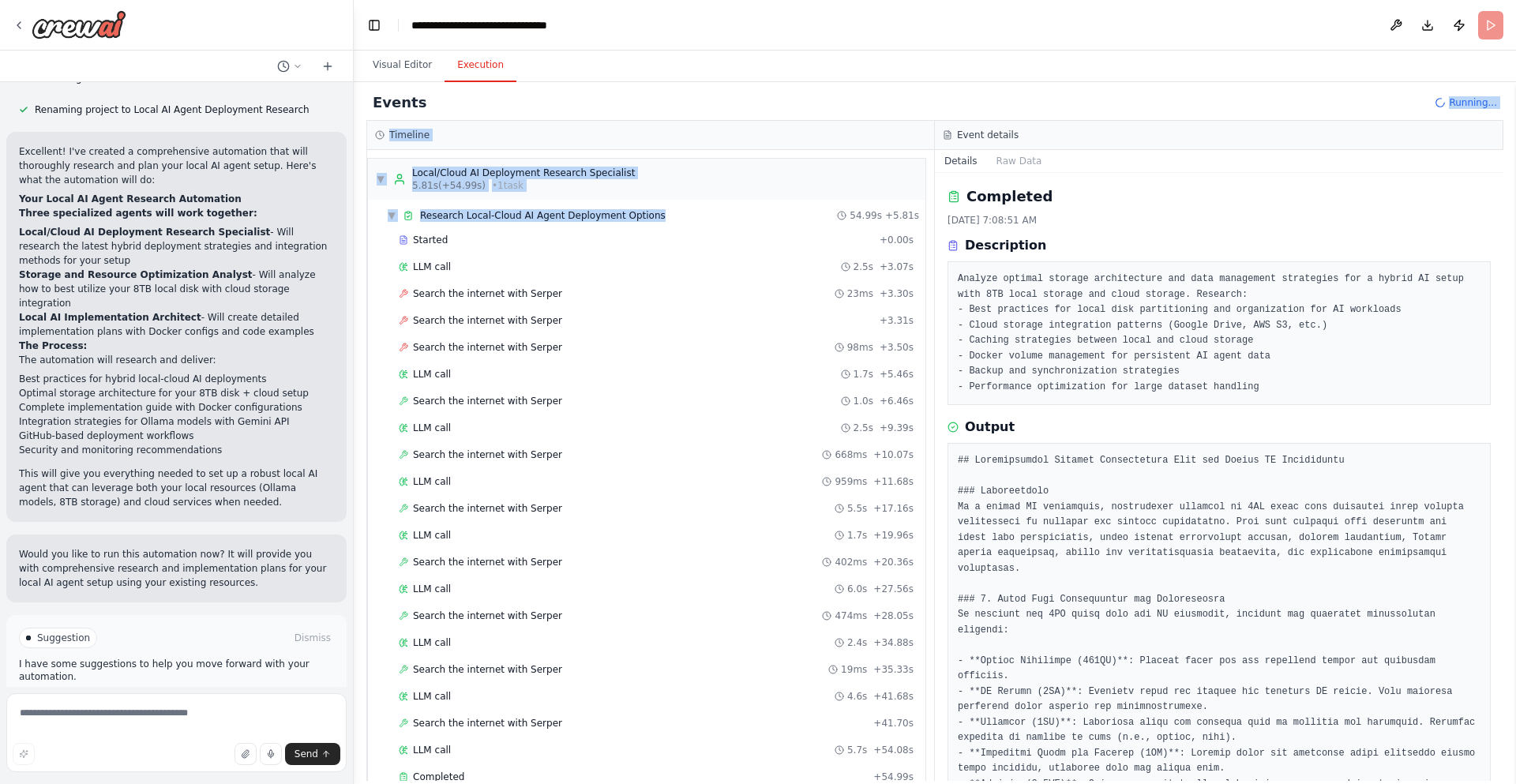
copy div "Running... Timeline ▼ Local/Cloud AI Deployment Research Specialist 5.81s (+54.…"
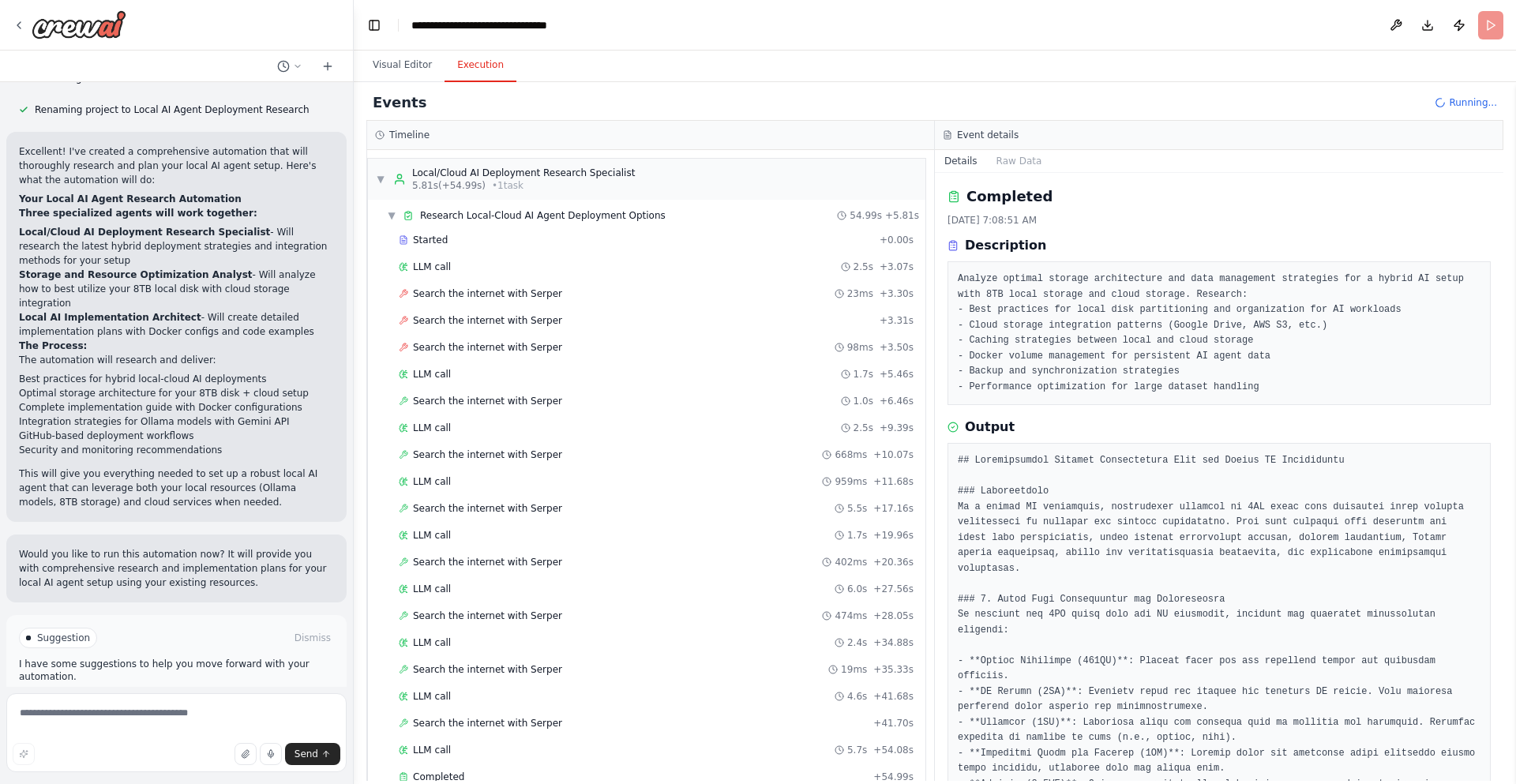
click at [1027, 80] on div "Visual Editor Execution" at bounding box center [934, 66] width 1163 height 32
click at [656, 171] on div "▼ Local/Cloud AI Deployment Research Specialist 5.81s (+54.99s) • 1 task" at bounding box center [647, 179] width 557 height 41
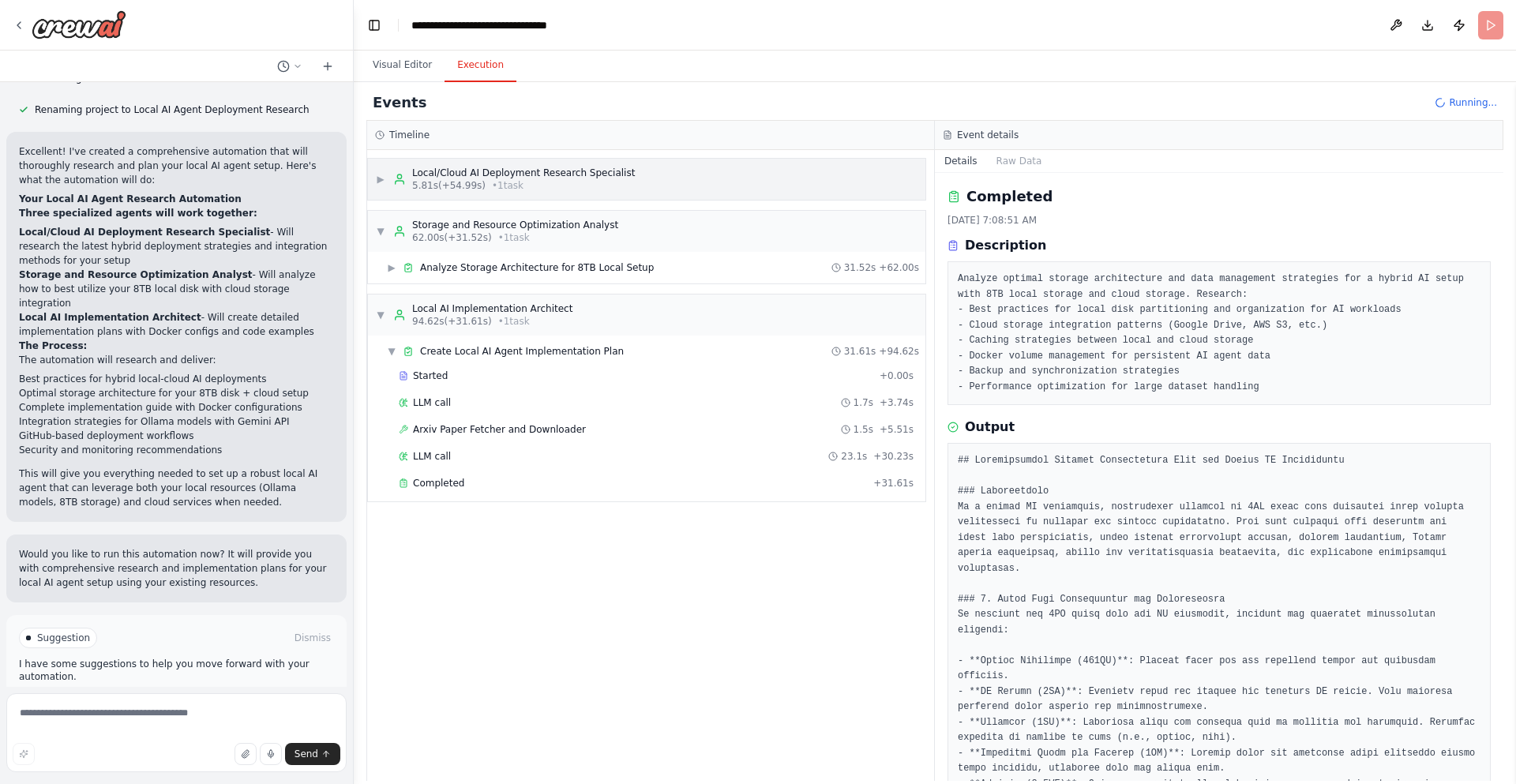
click at [479, 170] on div "Local/Cloud AI Deployment Research Specialist" at bounding box center [523, 173] width 223 height 13
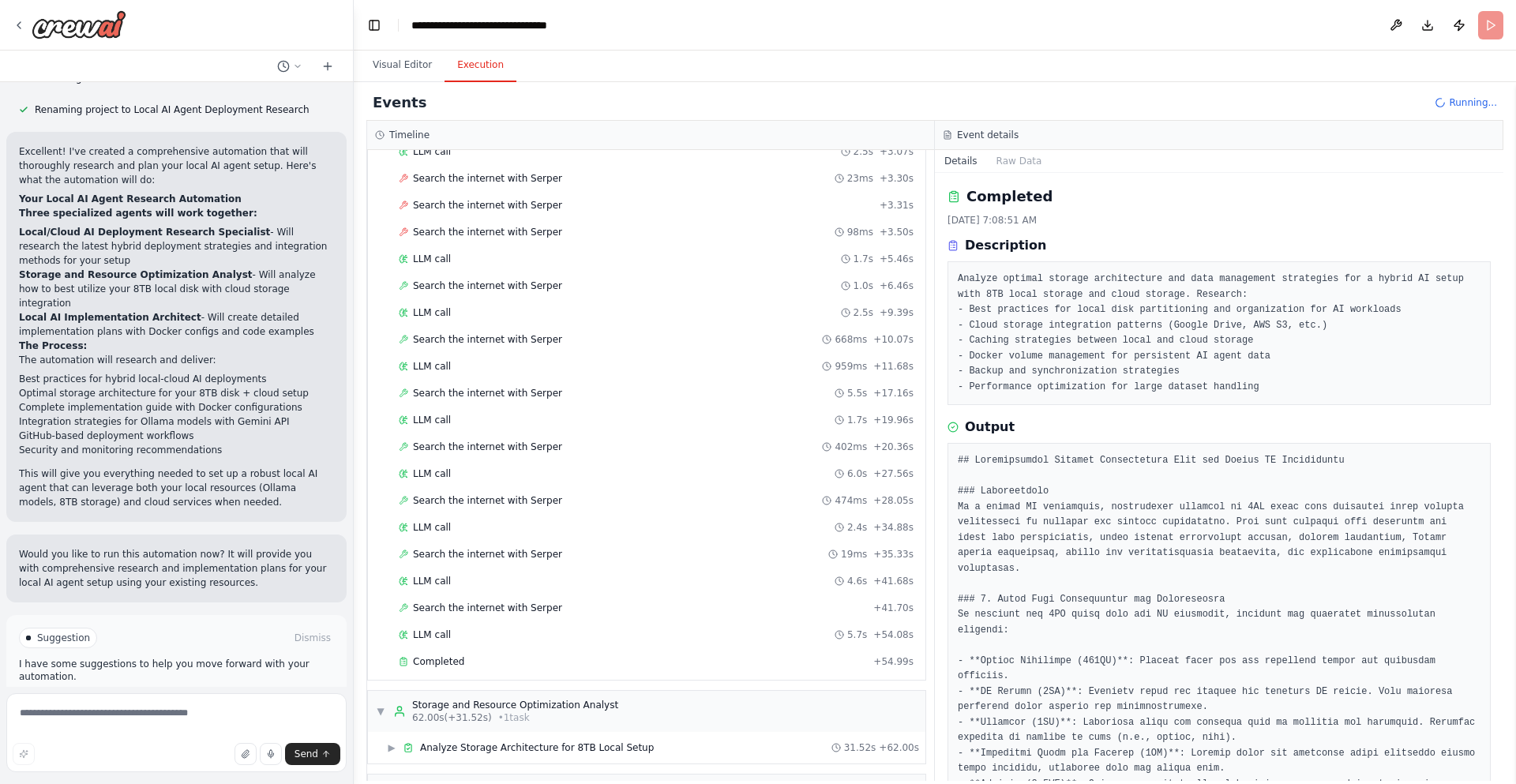
scroll to position [189, 0]
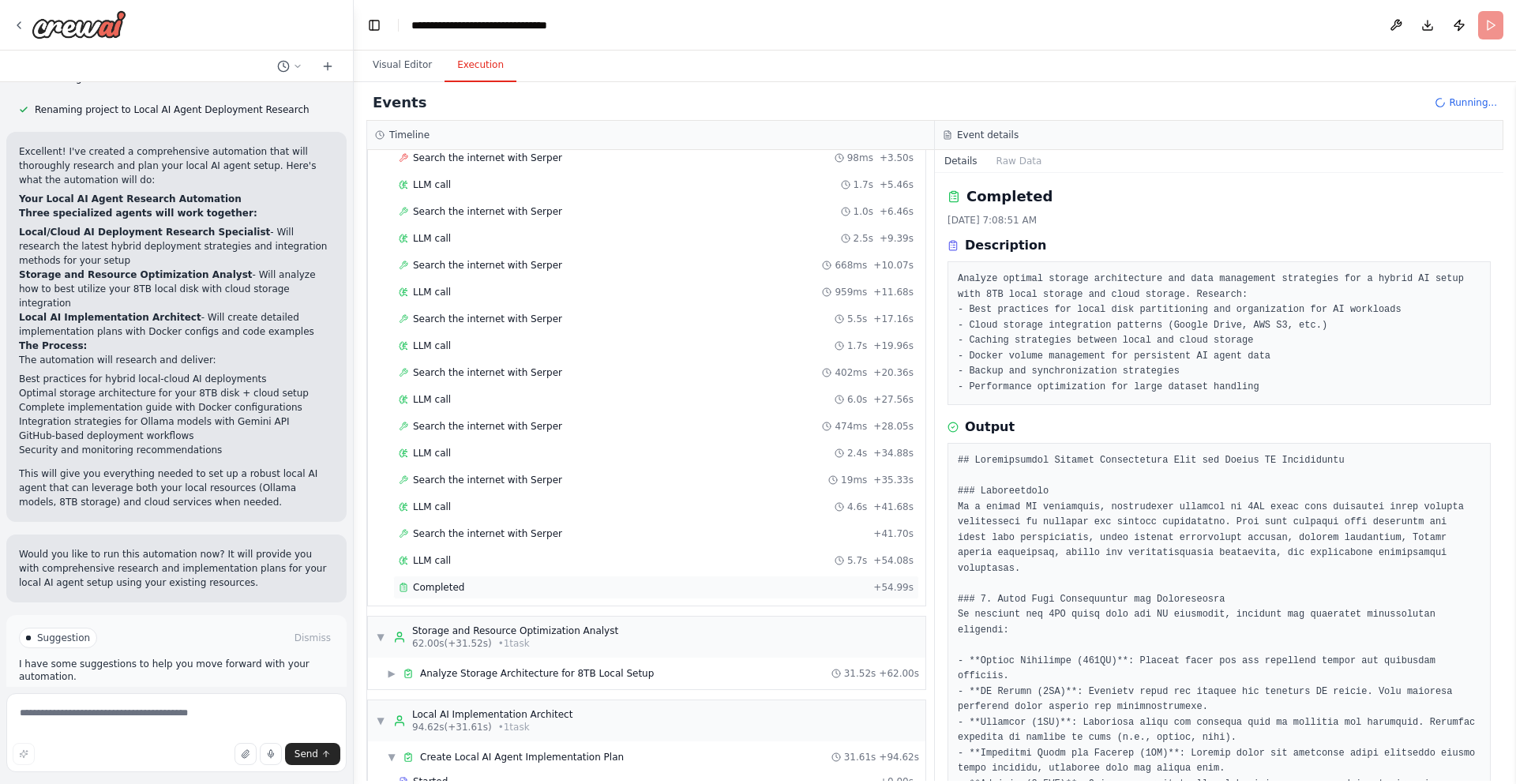
click at [524, 585] on div "Completed" at bounding box center [633, 587] width 468 height 13
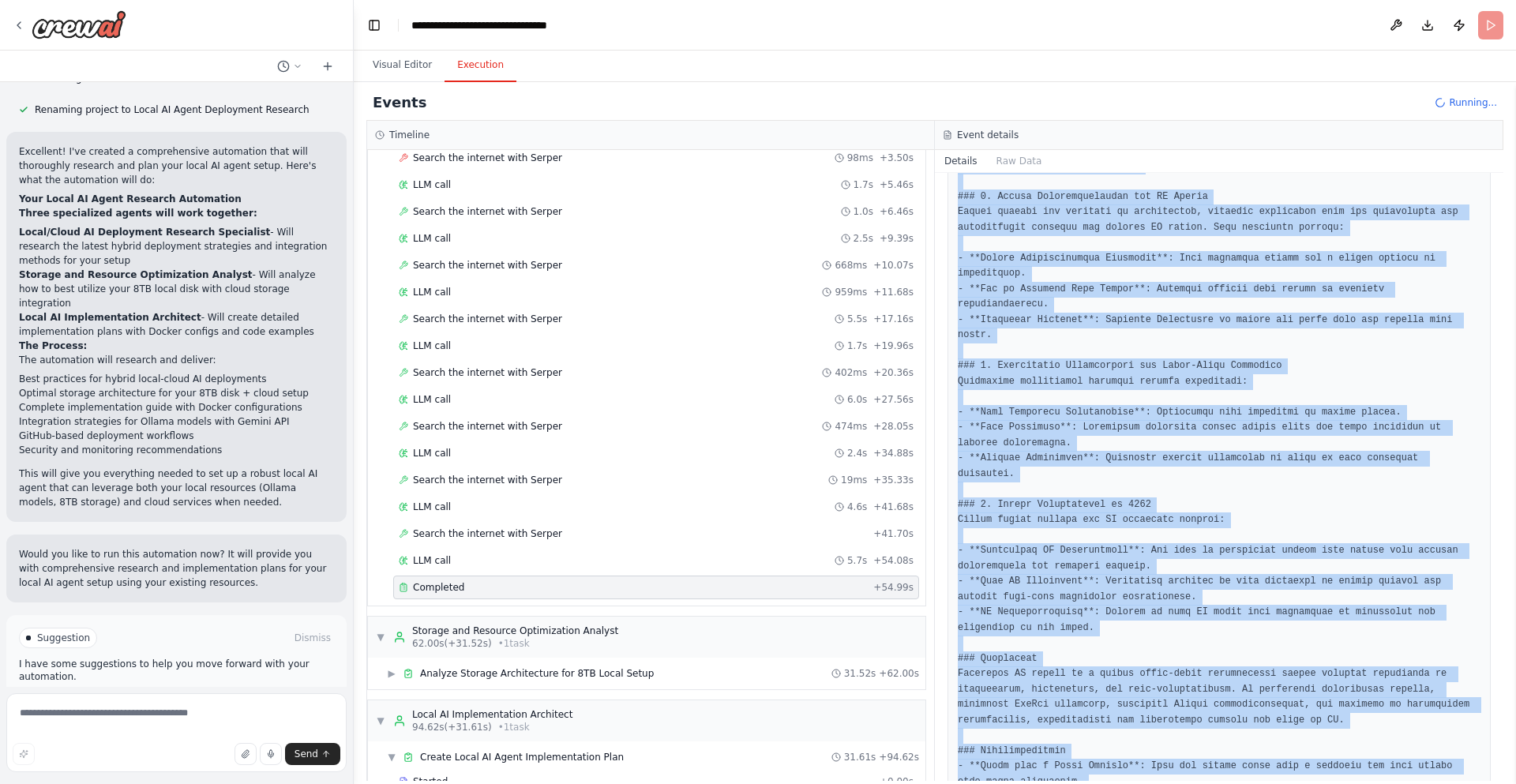
scroll to position [1232, 0]
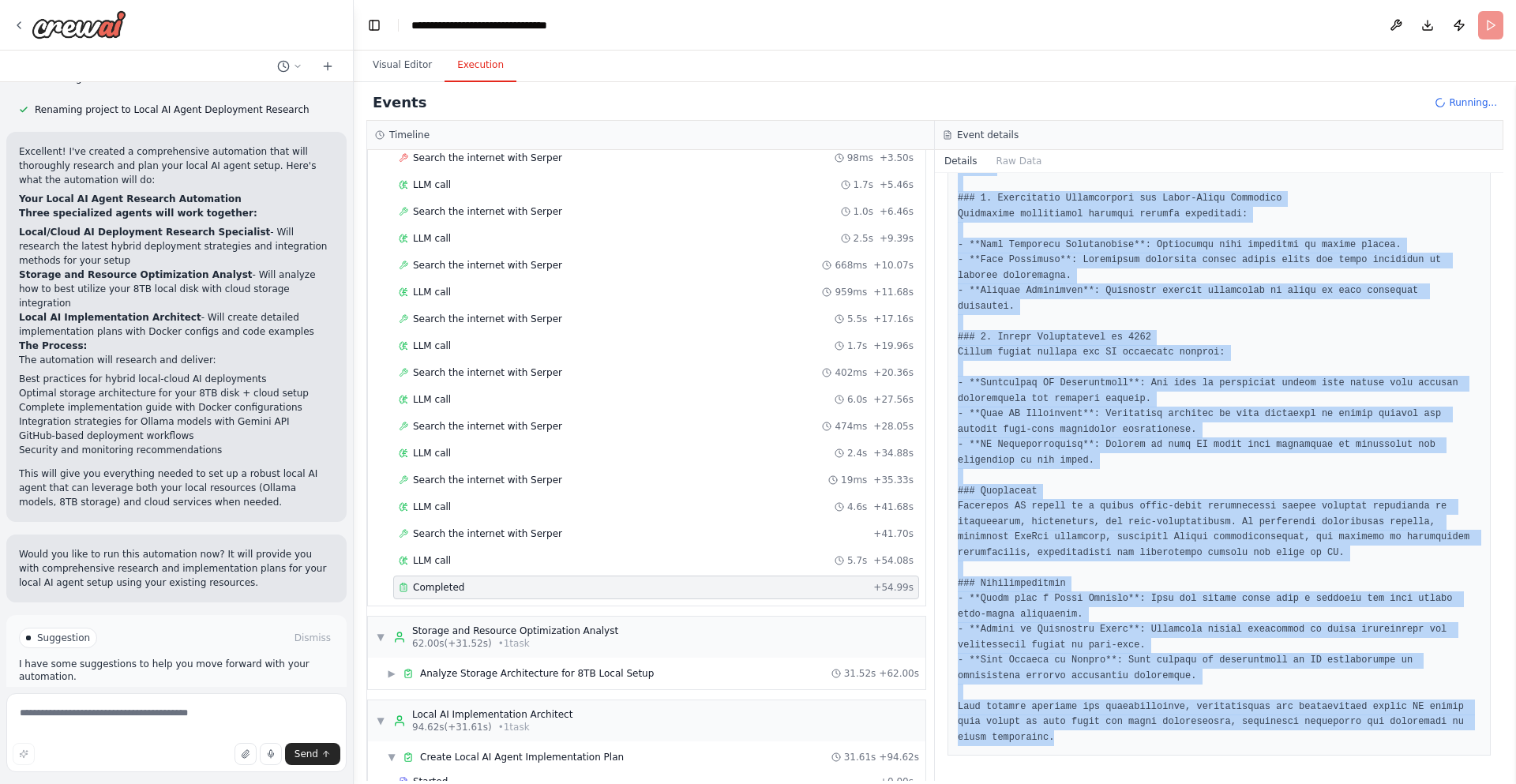
drag, startPoint x: 960, startPoint y: 184, endPoint x: 1245, endPoint y: 731, distance: 616.8
click at [1113, 656] on div "Completed 10/14/2025, 7:08:18 AM Description Research current best practices an…" at bounding box center [1219, 477] width 569 height 608
copy div "Completed 10/14/2025, 7:08:18 AM Description Research current best practices an…"
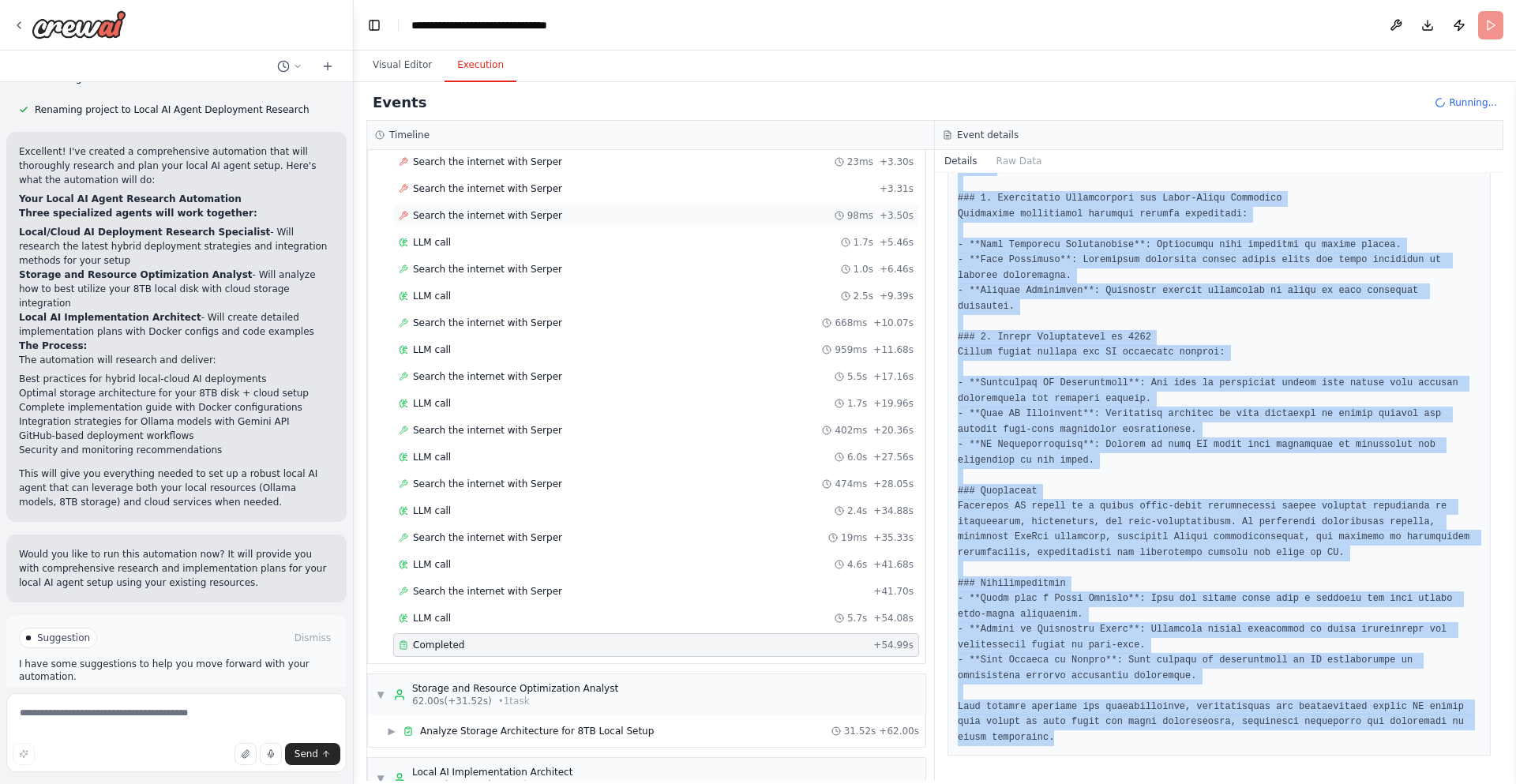
scroll to position [0, 0]
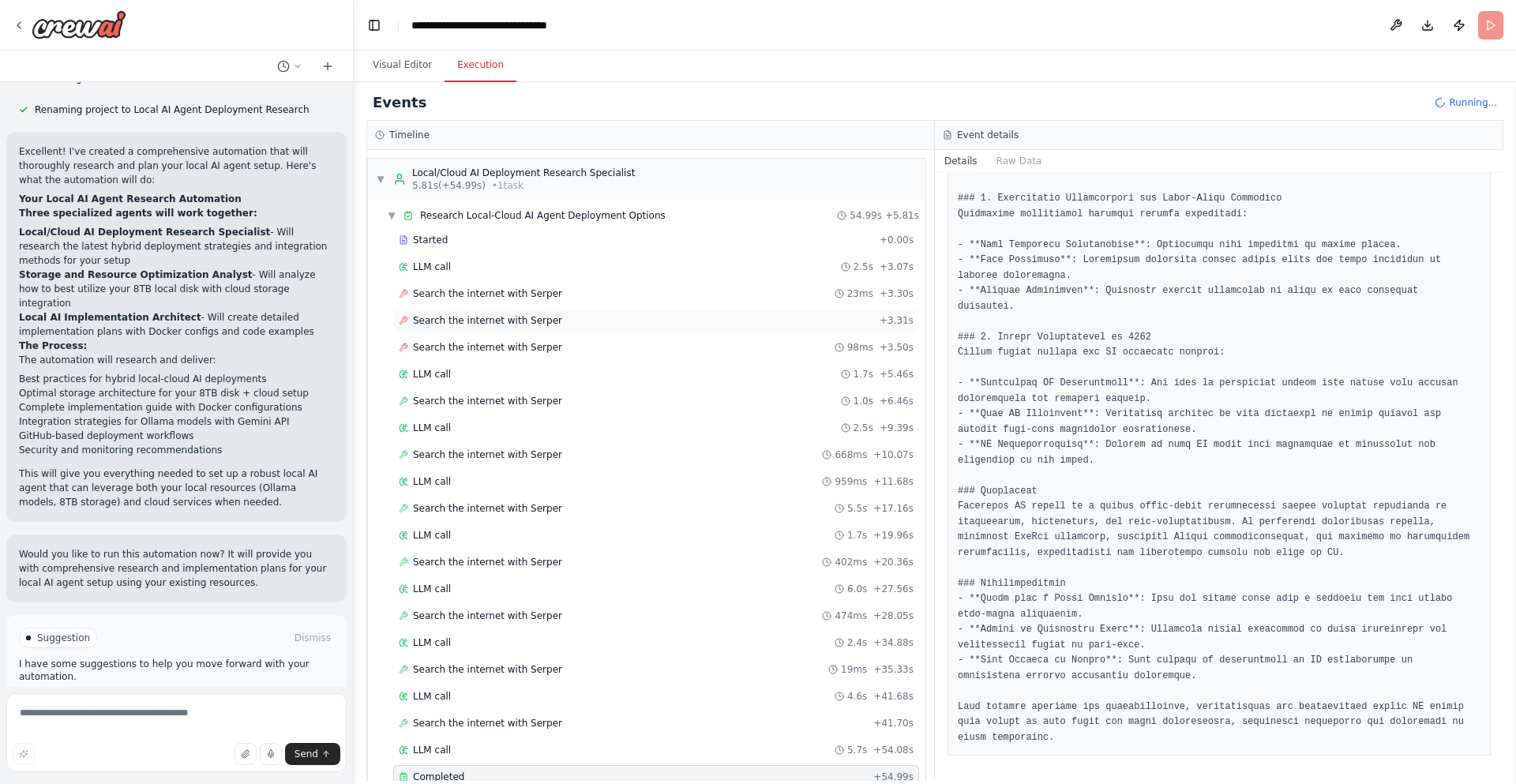
click at [479, 318] on span "Search the internet with Serper" at bounding box center [487, 321] width 149 height 13
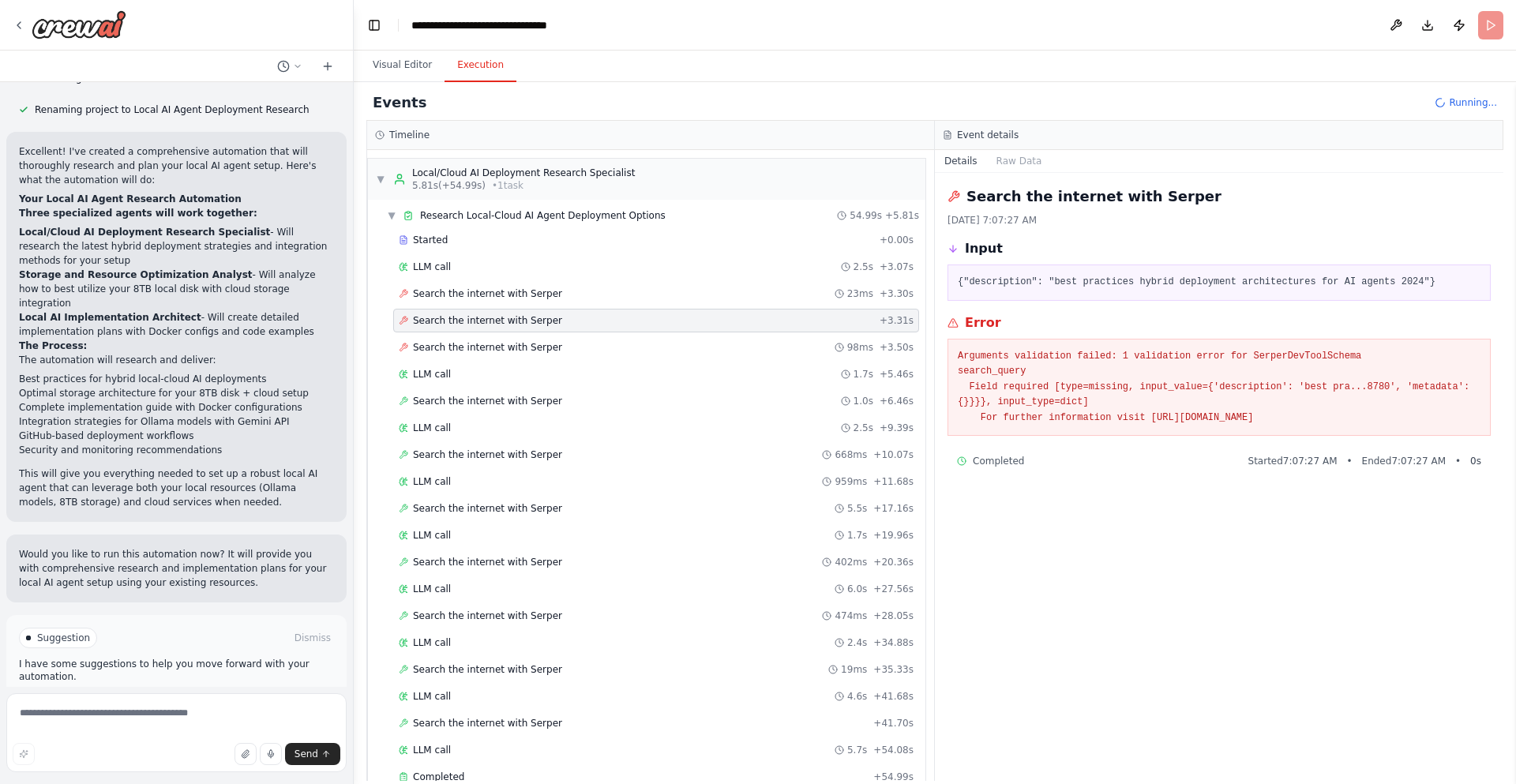
click at [529, 202] on div "▼ Research Local-Cloud AI Agent Deployment Options 54.99s + 5.81s Started + 0.0…" at bounding box center [647, 497] width 557 height 596
click at [525, 212] on span "Research Local-Cloud AI Agent Deployment Options" at bounding box center [543, 216] width 245 height 13
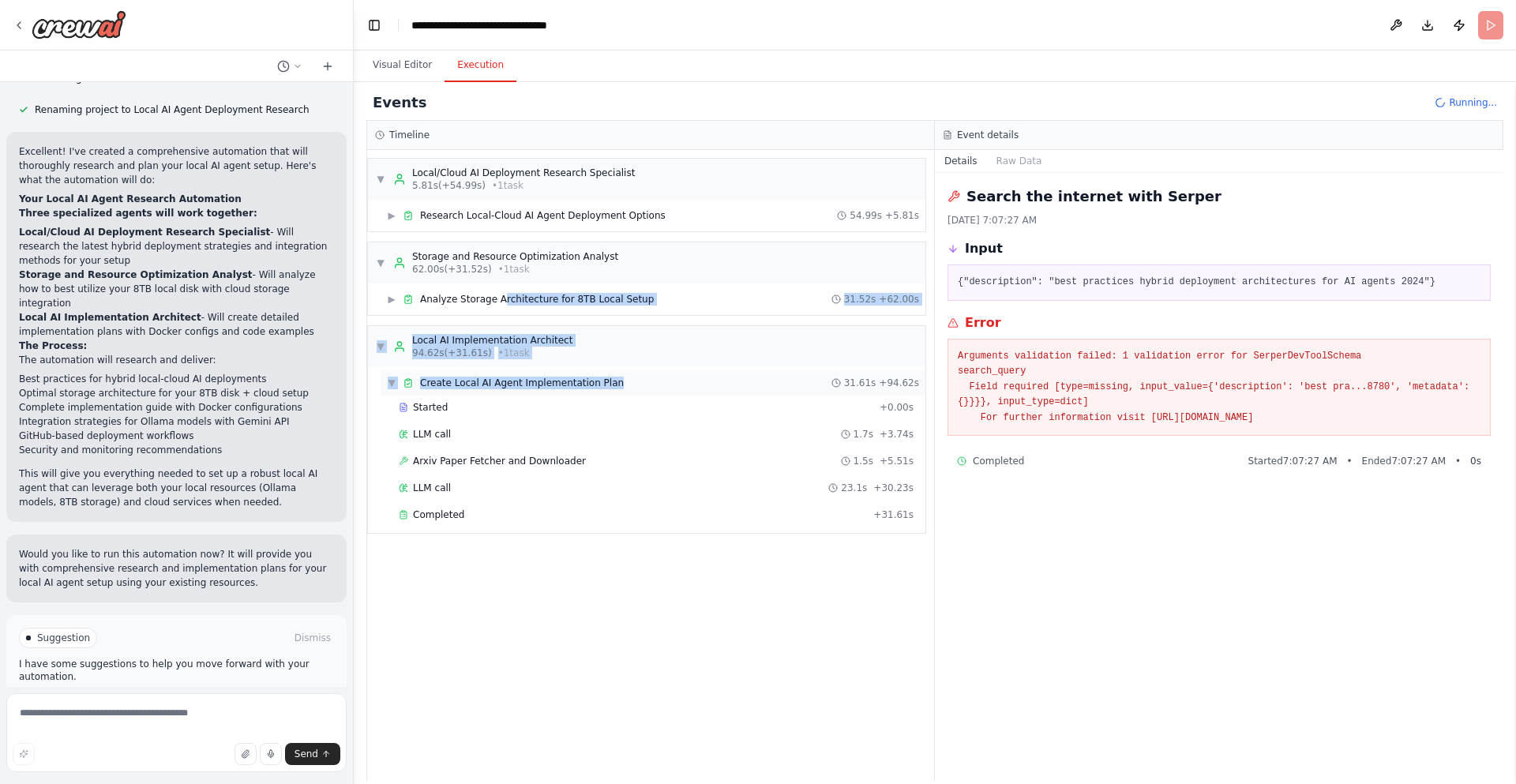
drag, startPoint x: 500, startPoint y: 303, endPoint x: 499, endPoint y: 392, distance: 89.0
click at [499, 392] on div "▼ Local/Cloud AI Deployment Research Specialist 5.81s (+54.99s) • 1 task ▶ Rese…" at bounding box center [651, 466] width 567 height 631
click at [453, 351] on span "94.62s (+31.61s)" at bounding box center [452, 353] width 80 height 13
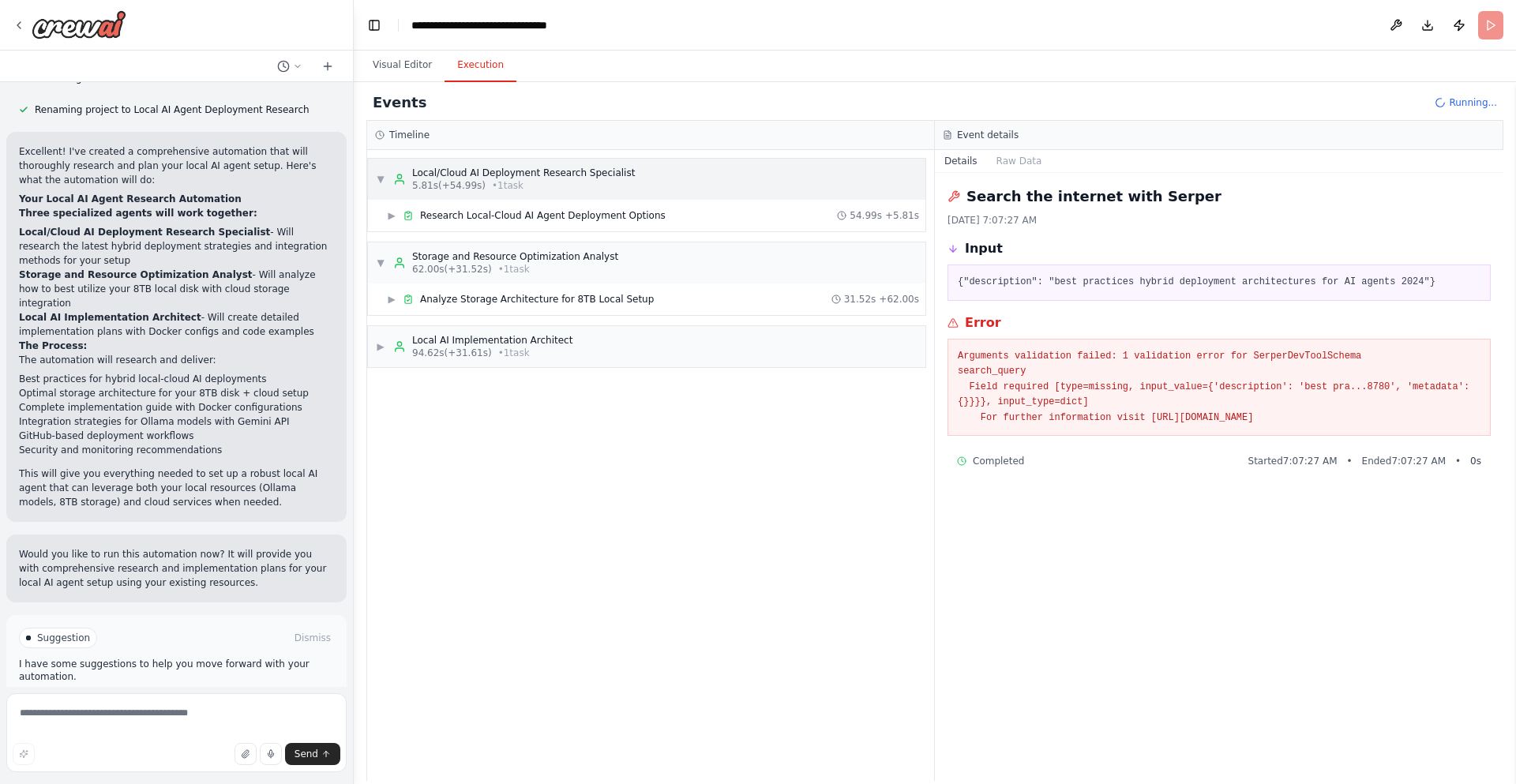
click at [493, 175] on div "Local/Cloud AI Deployment Research Specialist" at bounding box center [523, 173] width 223 height 13
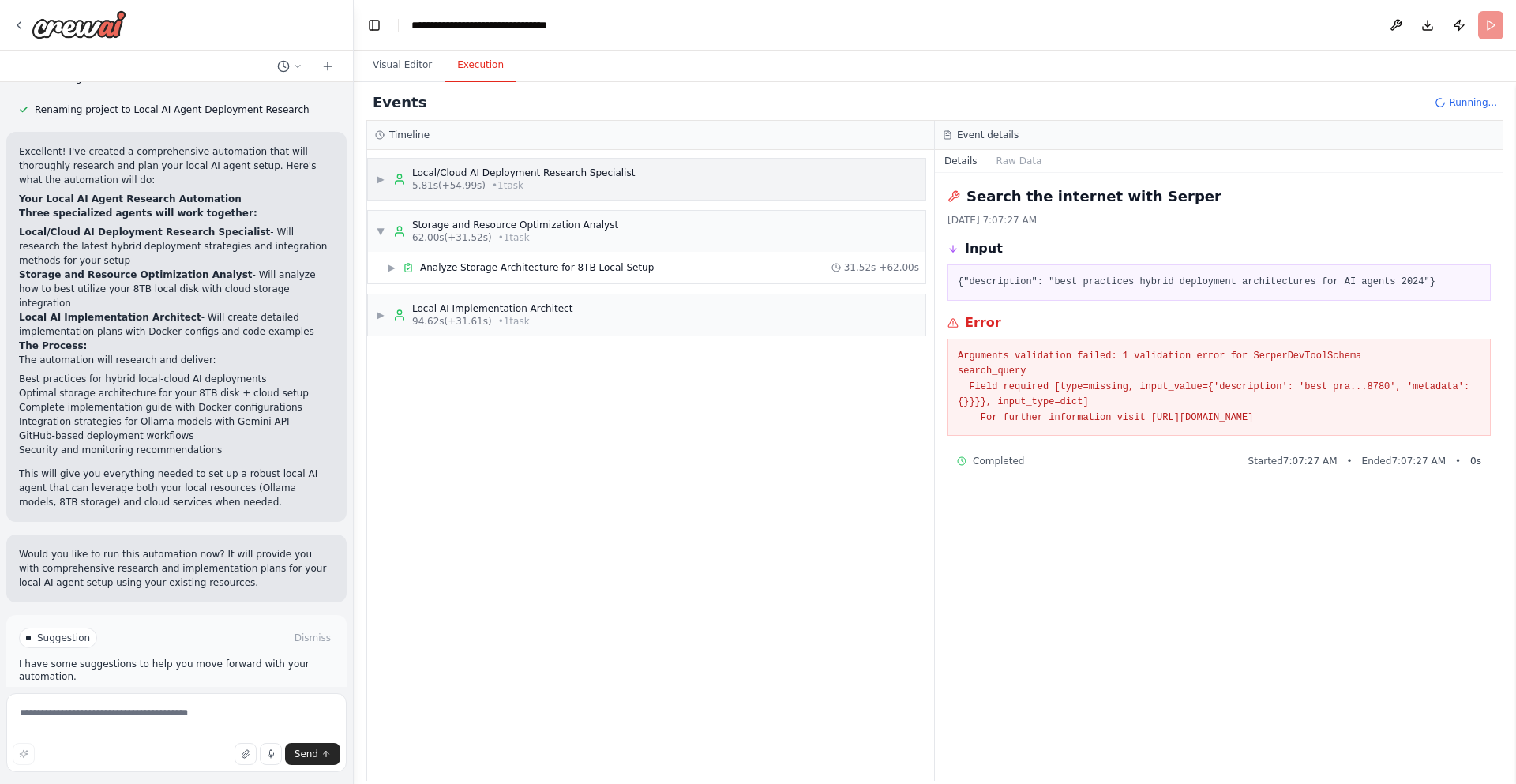
click at [388, 183] on div "▶ Local/Cloud AI Deployment Research Specialist 5.81s (+54.99s) • 1 task" at bounding box center [505, 179] width 259 height 25
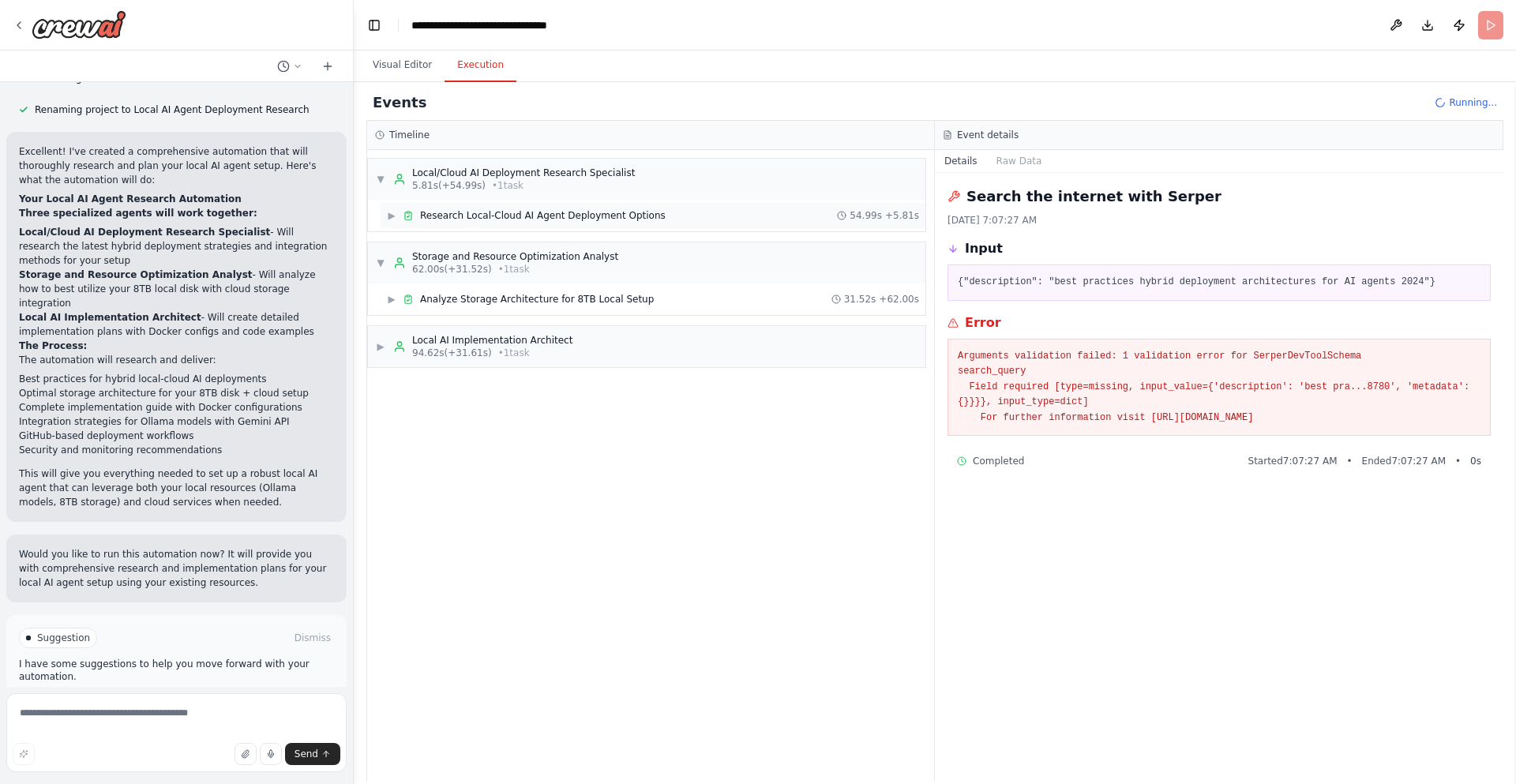
click at [392, 216] on span "▶" at bounding box center [392, 216] width 10 height 13
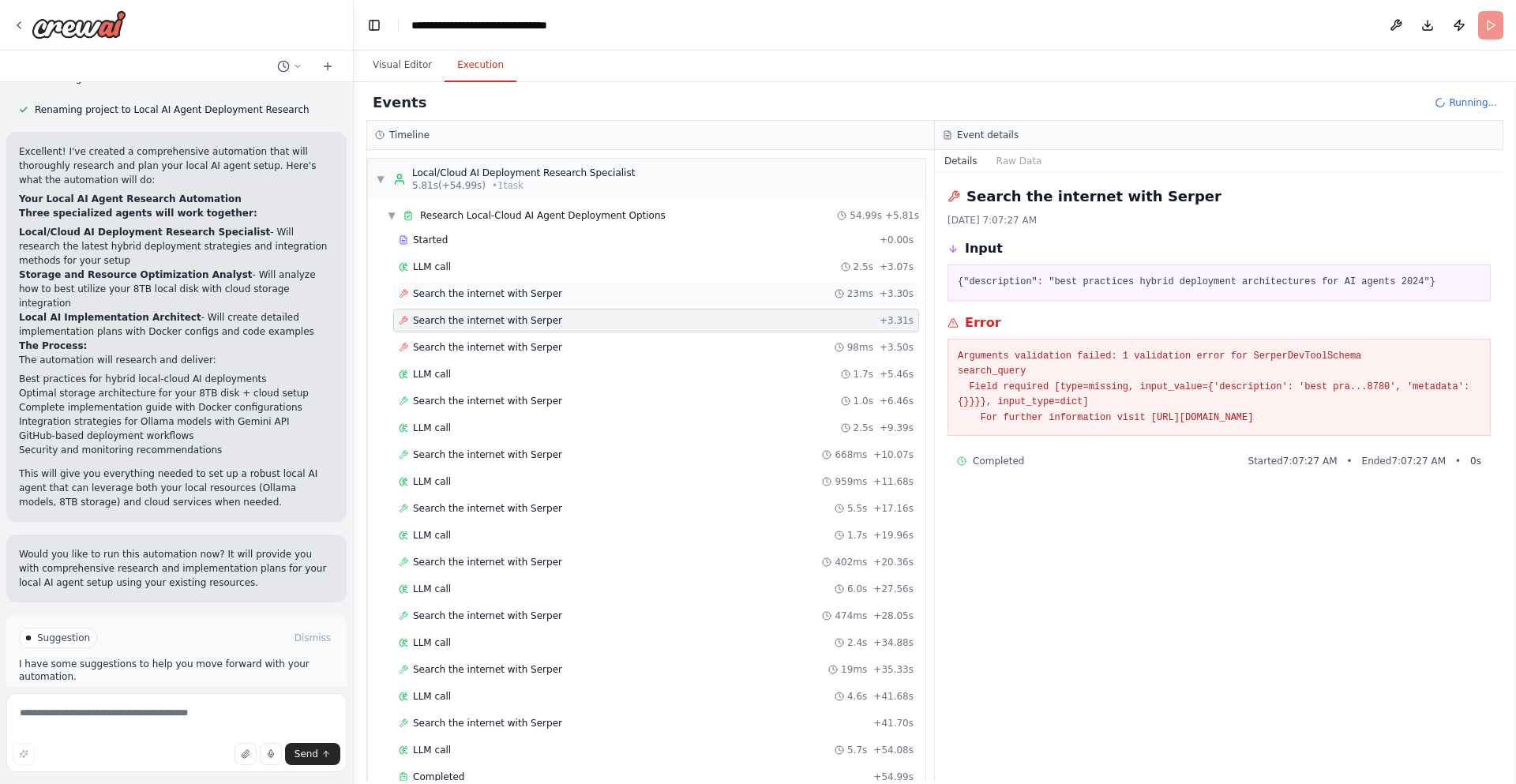
click at [520, 285] on div "Search the internet with Serper 23ms + 3.30s" at bounding box center [656, 293] width 526 height 24
drag, startPoint x: 641, startPoint y: 334, endPoint x: 637, endPoint y: 341, distance: 8.1
click at [640, 335] on div "Started + 0.00s LLM call 2.5s + 3.07s Search the internet with Serper 23ms + 3.…" at bounding box center [653, 510] width 545 height 564
drag, startPoint x: 555, startPoint y: 391, endPoint x: 497, endPoint y: 521, distance: 142.4
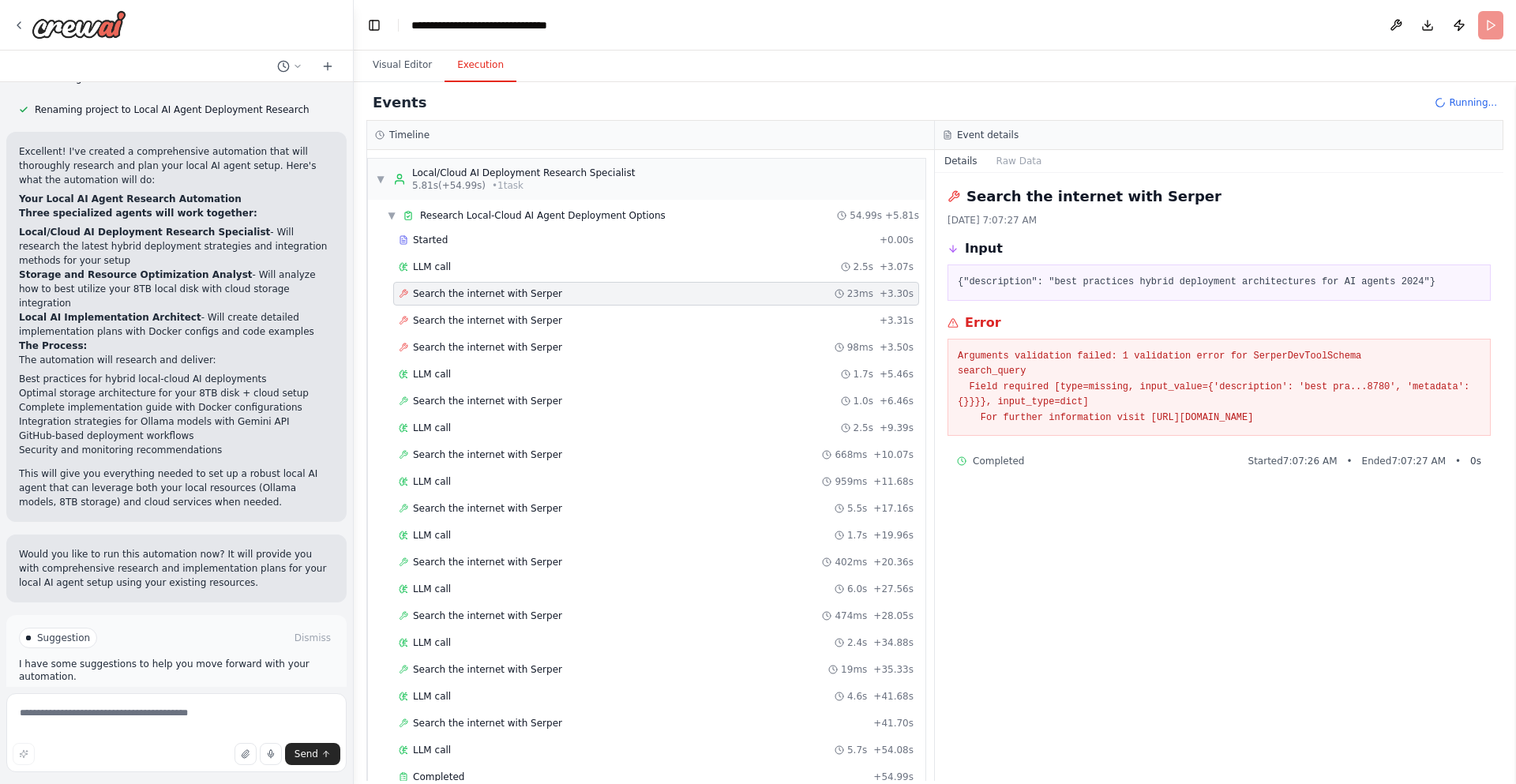
click at [550, 393] on div "Search the internet with Serper 1.0s + 6.46s" at bounding box center [656, 401] width 526 height 24
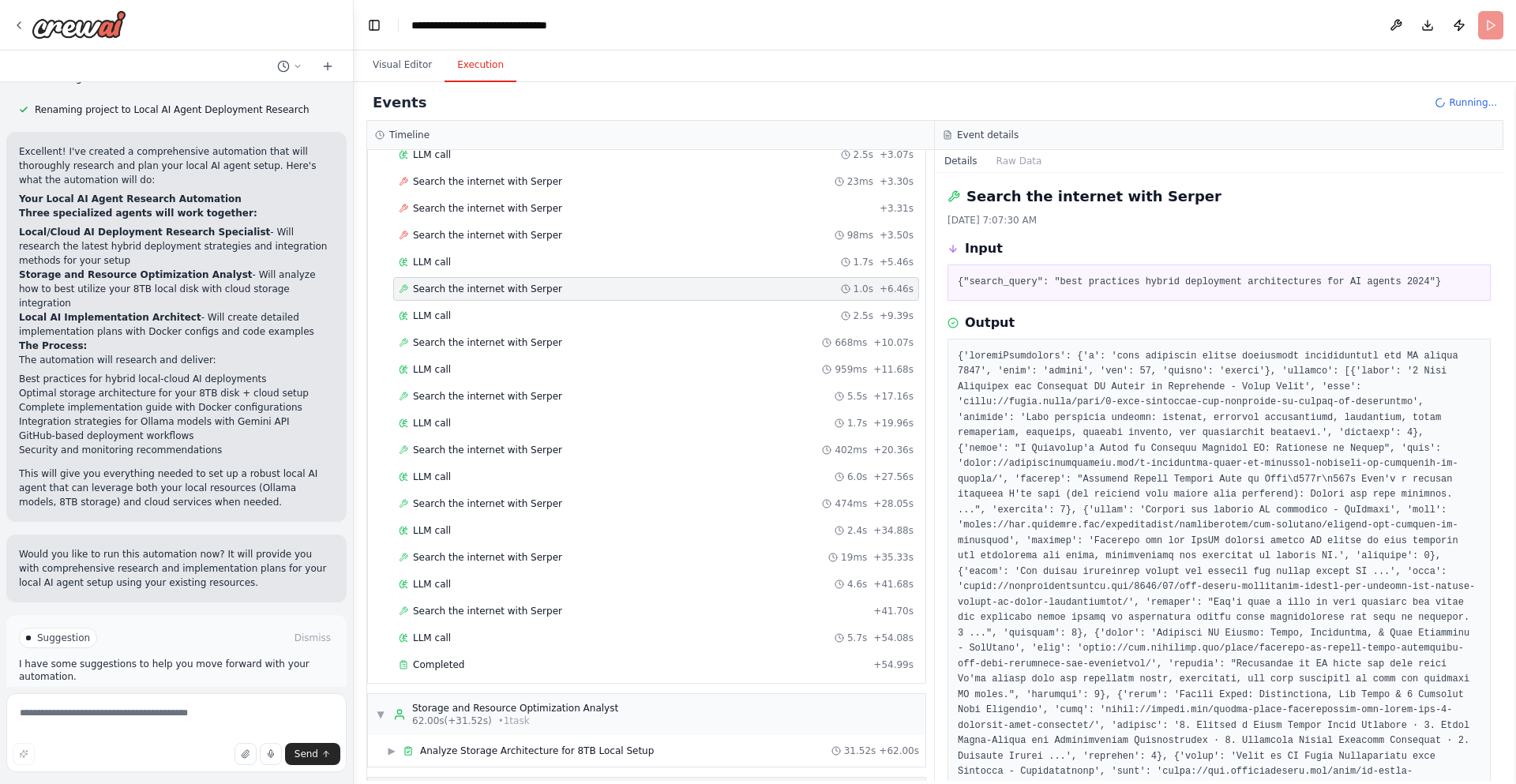
scroll to position [168, 0]
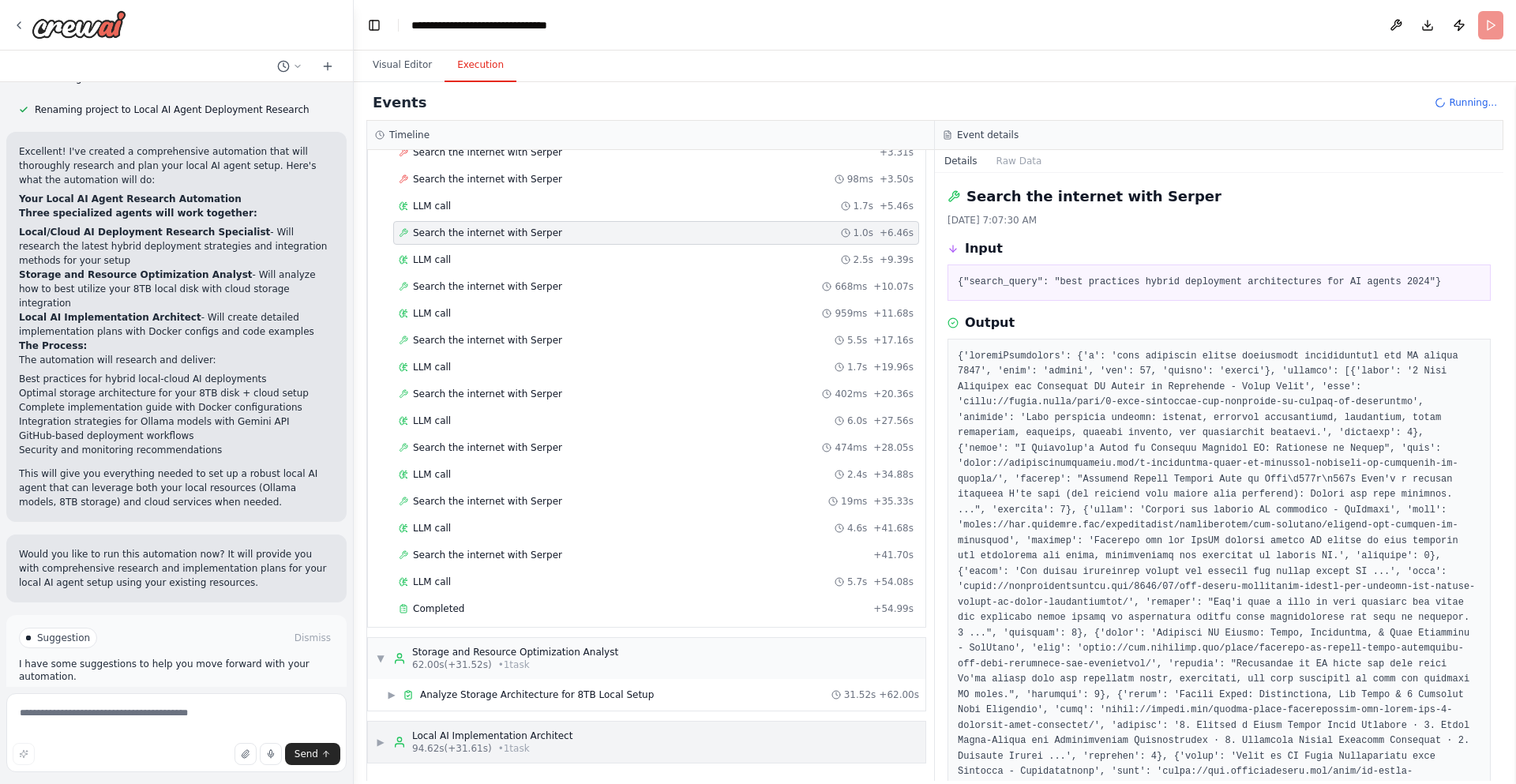
click at [536, 656] on div "94.62s (+31.61s) • 1 task" at bounding box center [492, 749] width 160 height 13
click at [210, 656] on textarea at bounding box center [176, 732] width 340 height 79
click at [79, 656] on textarea at bounding box center [176, 732] width 340 height 79
type textarea "**********"
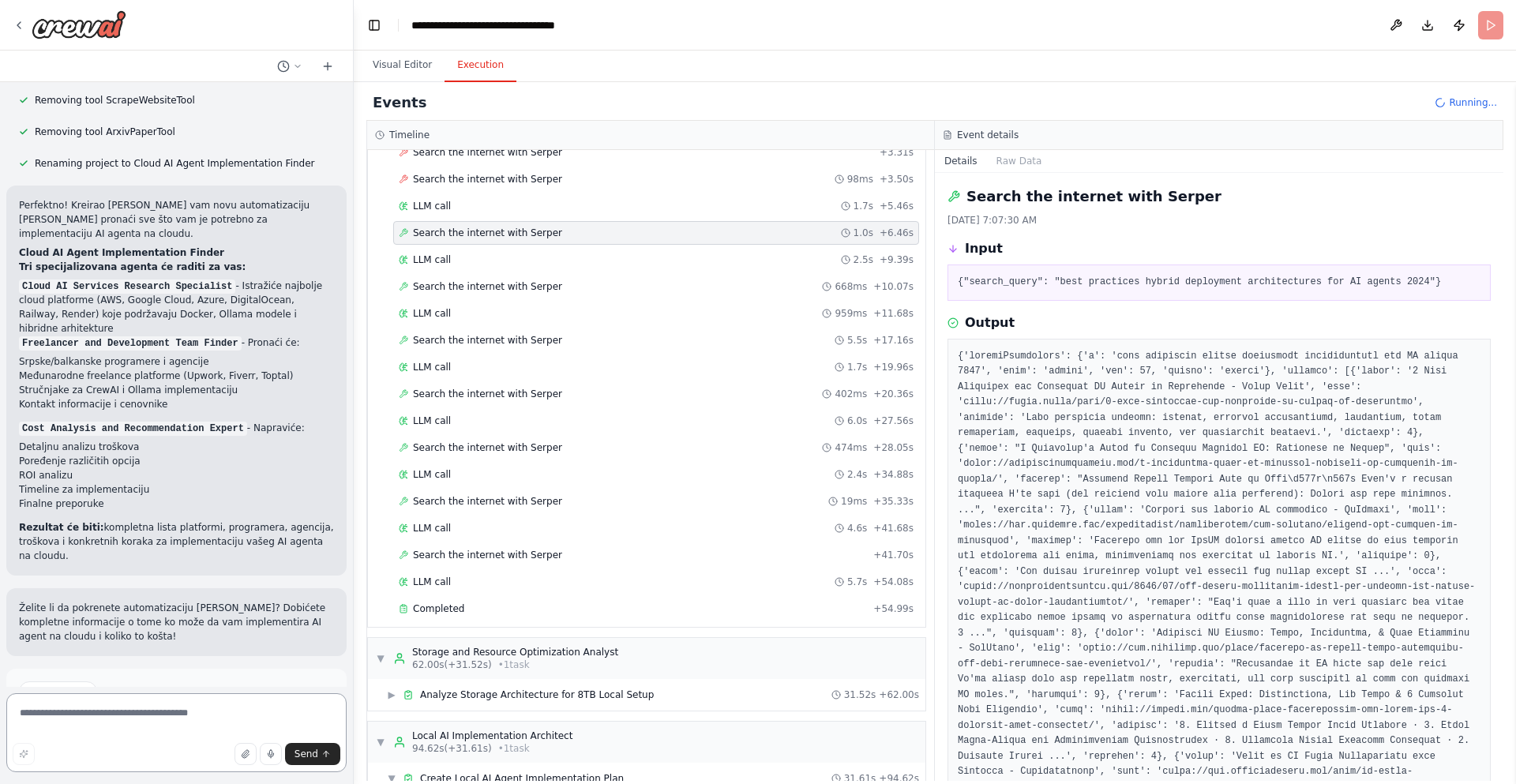
scroll to position [2525, 0]
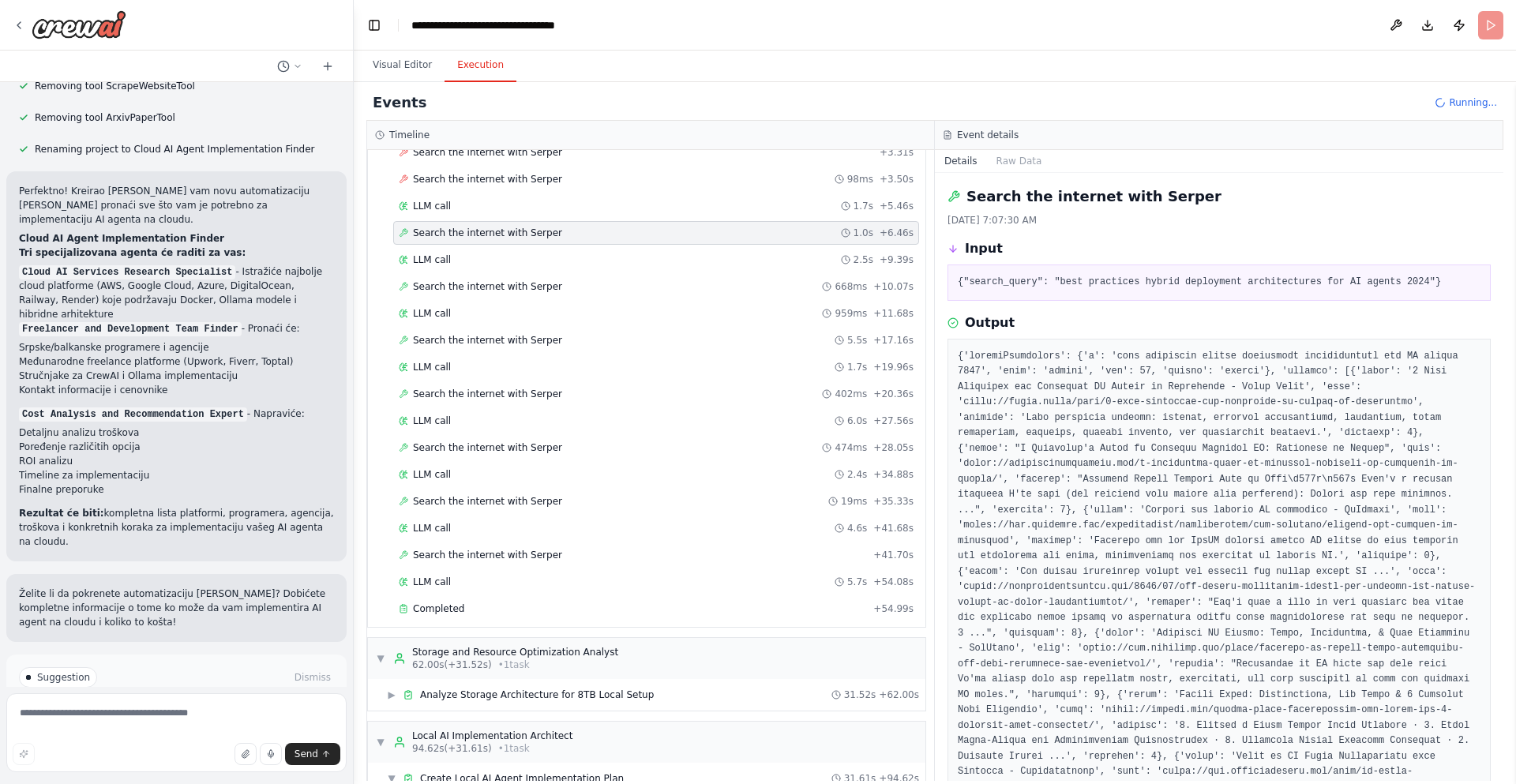
click at [147, 656] on span "Run Automation" at bounding box center [184, 745] width 76 height 13
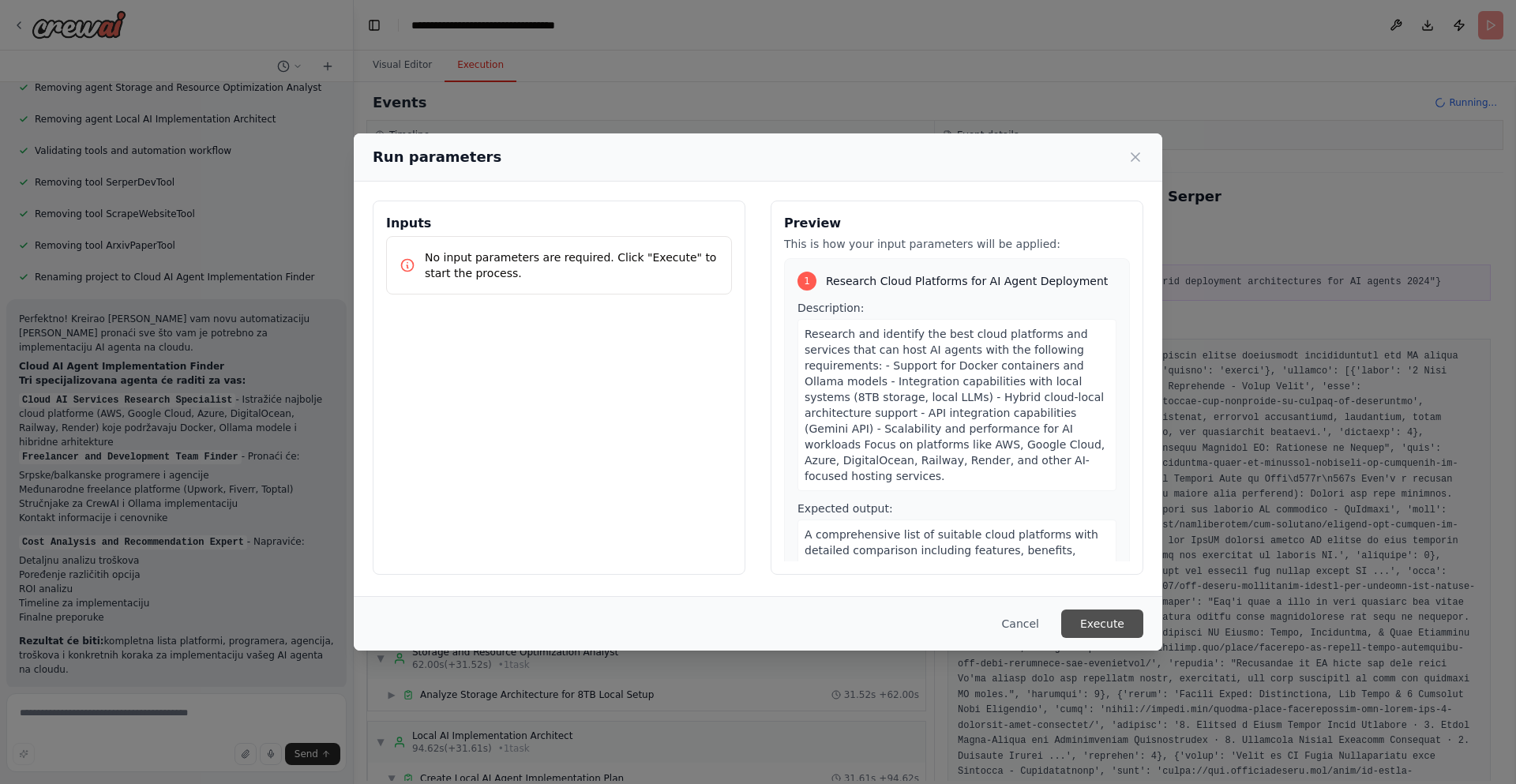
click at [1111, 627] on button "Execute" at bounding box center [1102, 623] width 82 height 28
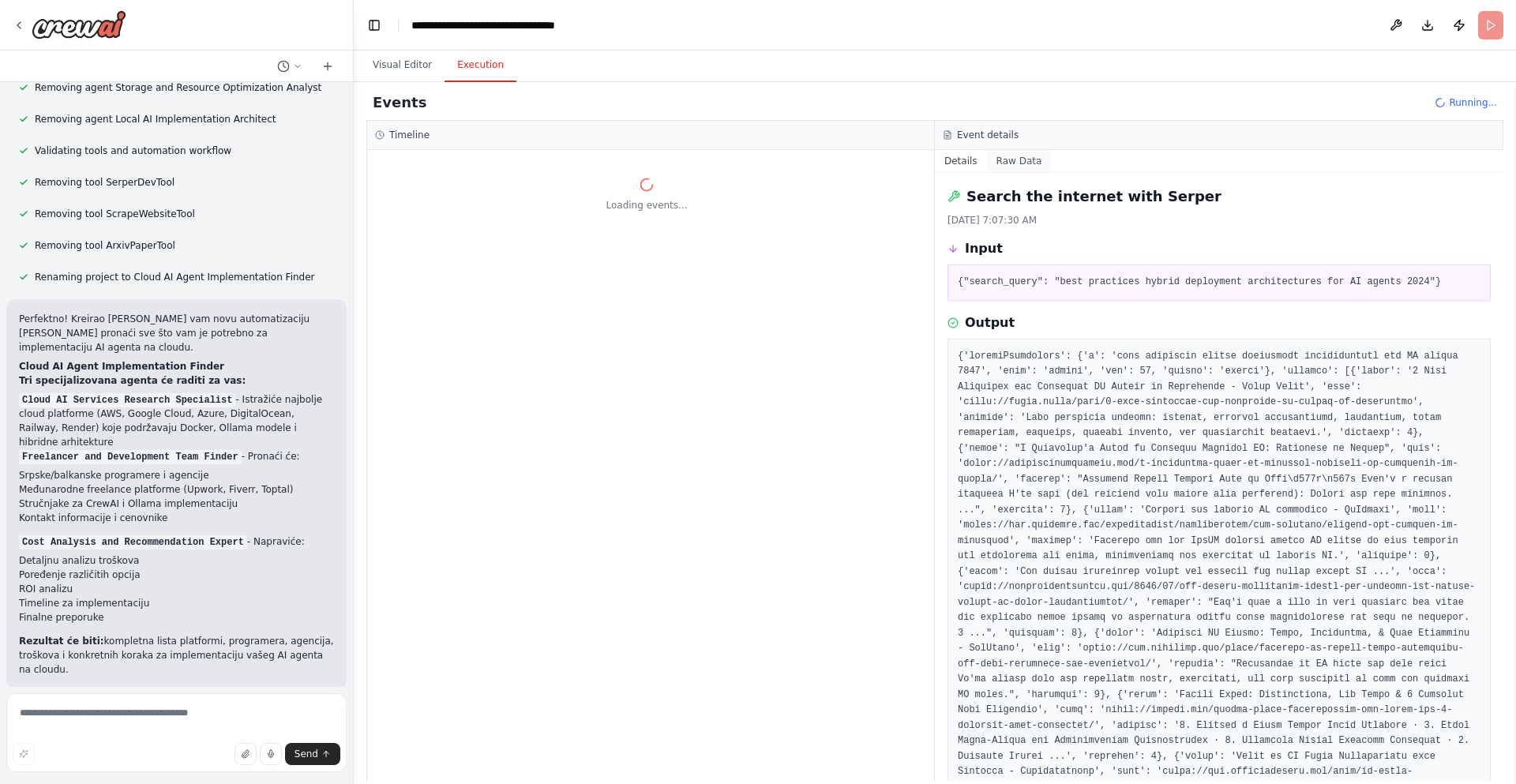
click at [1025, 162] on button "Raw Data" at bounding box center [1020, 161] width 65 height 22
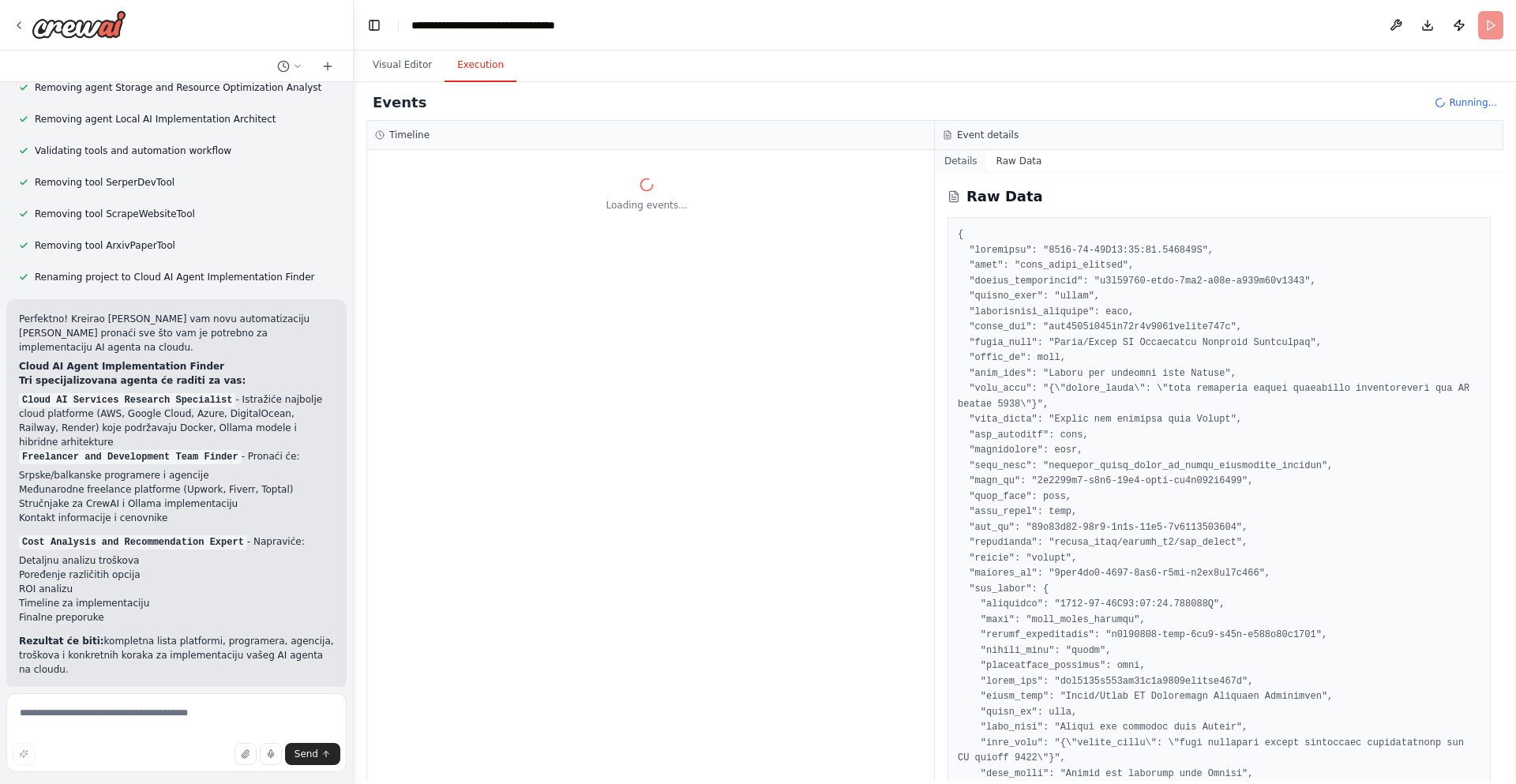
click at [975, 155] on button "Details" at bounding box center [961, 161] width 52 height 22
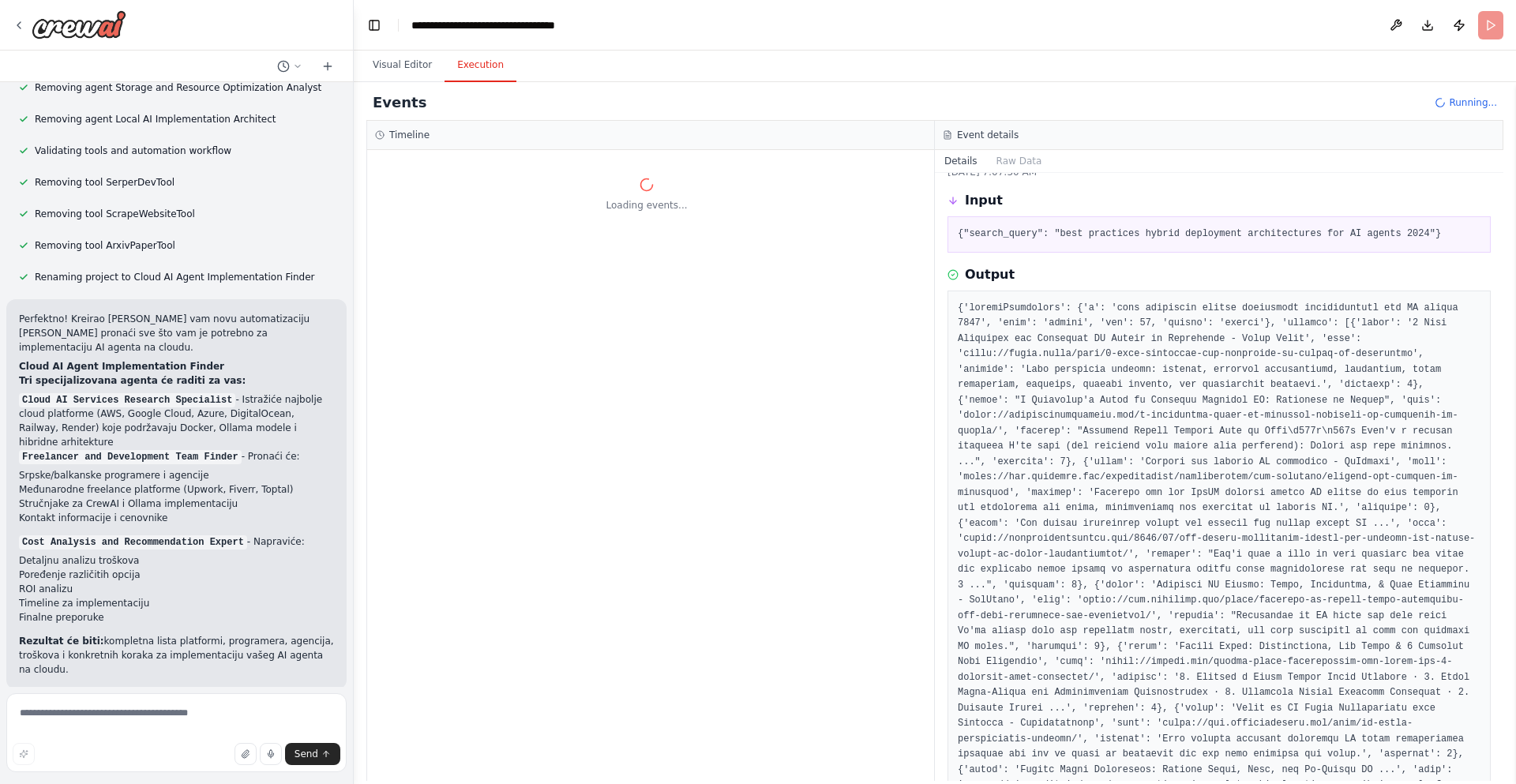
scroll to position [95, 0]
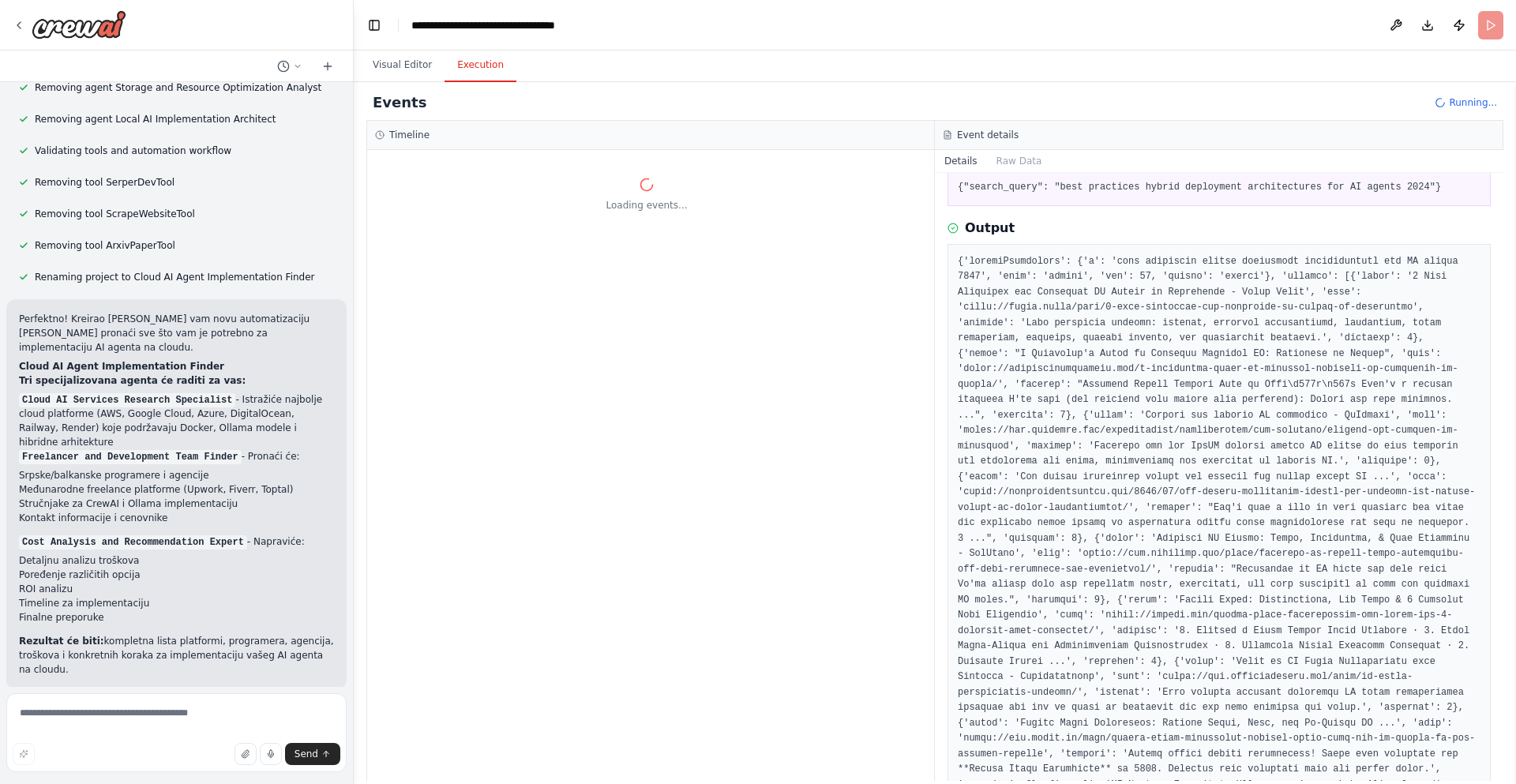
drag, startPoint x: 667, startPoint y: 209, endPoint x: 615, endPoint y: 154, distance: 75.7
click at [659, 195] on div "Loading events..." at bounding box center [647, 194] width 559 height 35
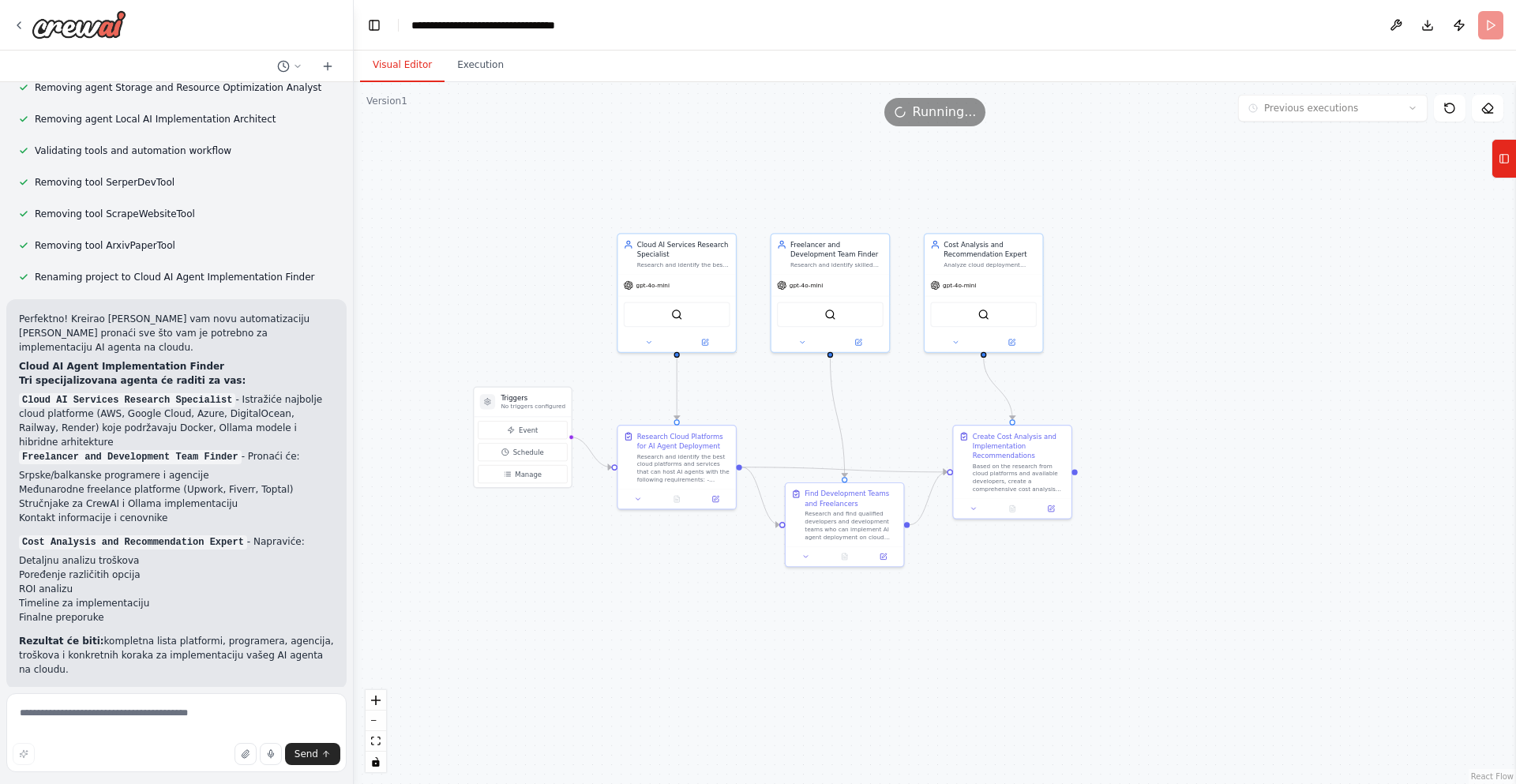
click at [397, 63] on button "Visual Editor" at bounding box center [402, 65] width 84 height 33
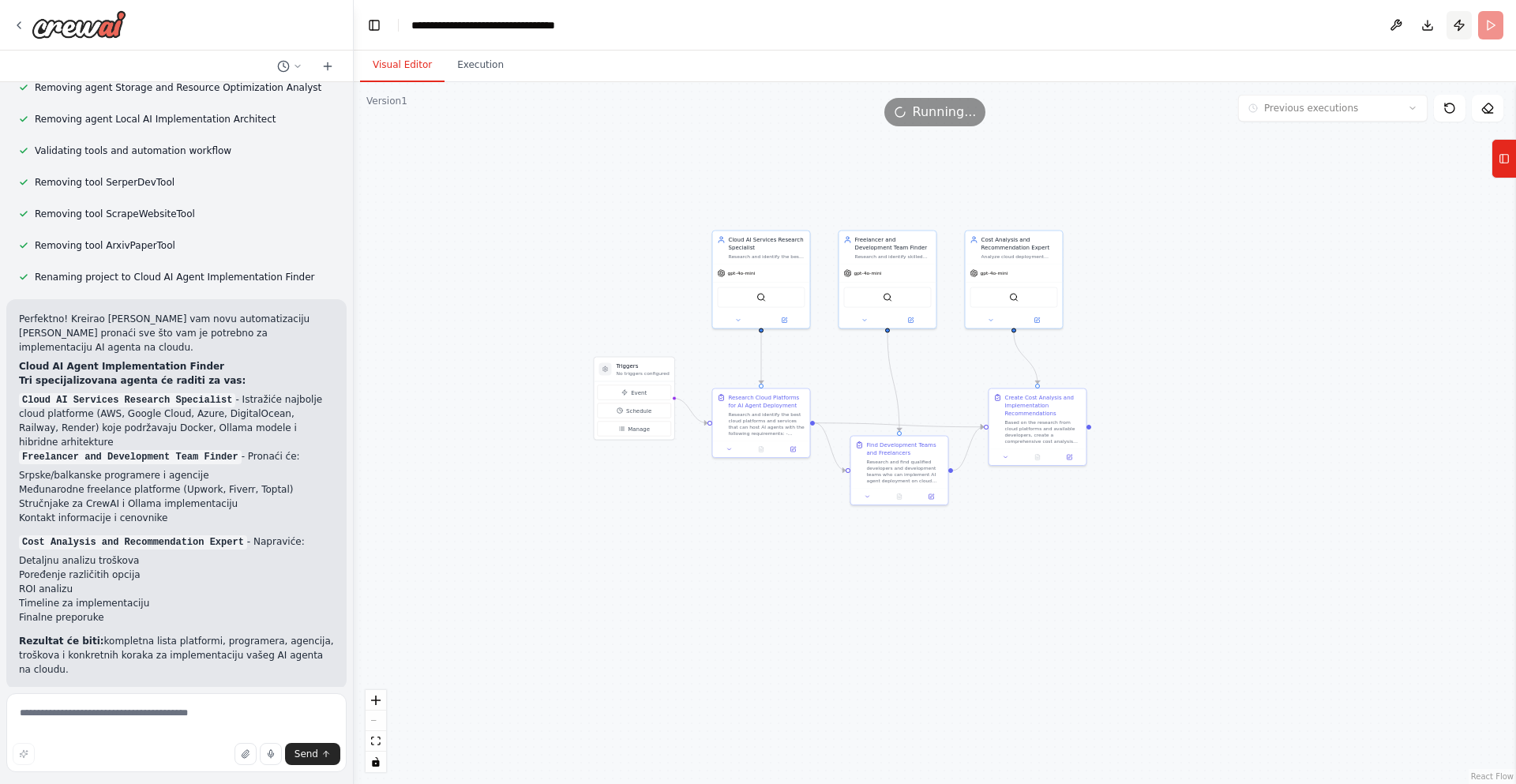
click at [1113, 28] on button "Publish" at bounding box center [1459, 25] width 25 height 28
